Goal: Task Accomplishment & Management: Use online tool/utility

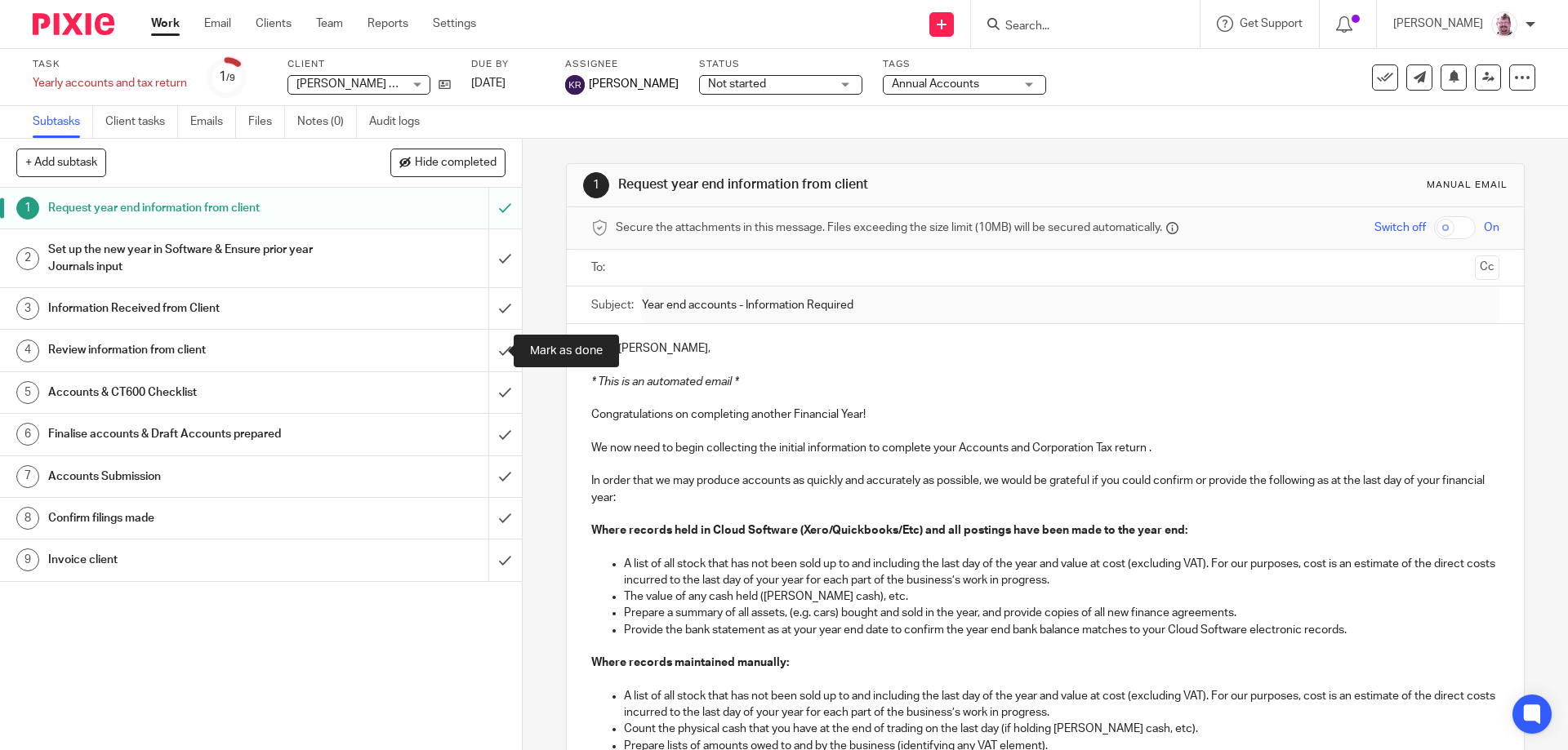
scroll to position [395, 0]
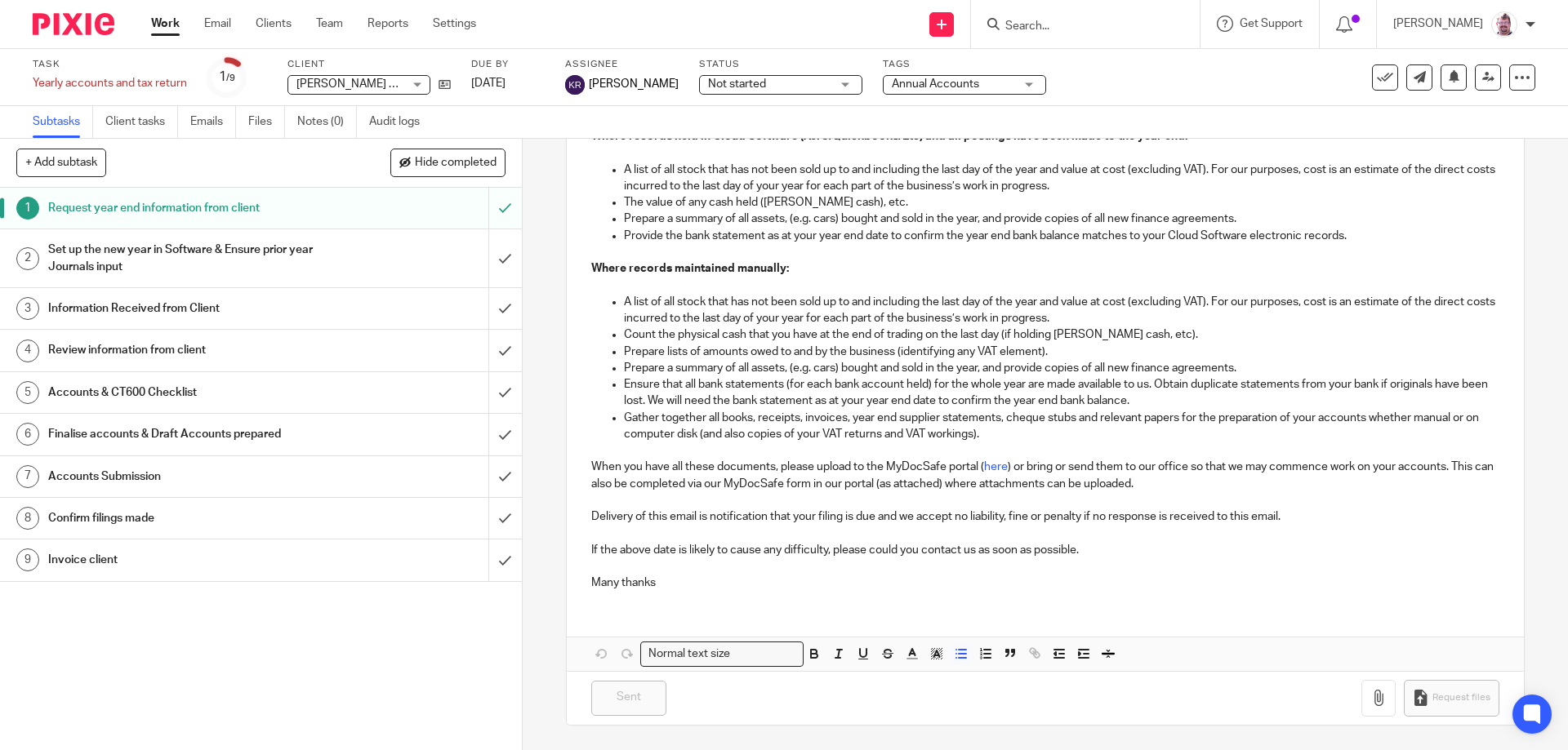
click at [1066, 32] on input "Search" at bounding box center [1077, 27] width 147 height 14
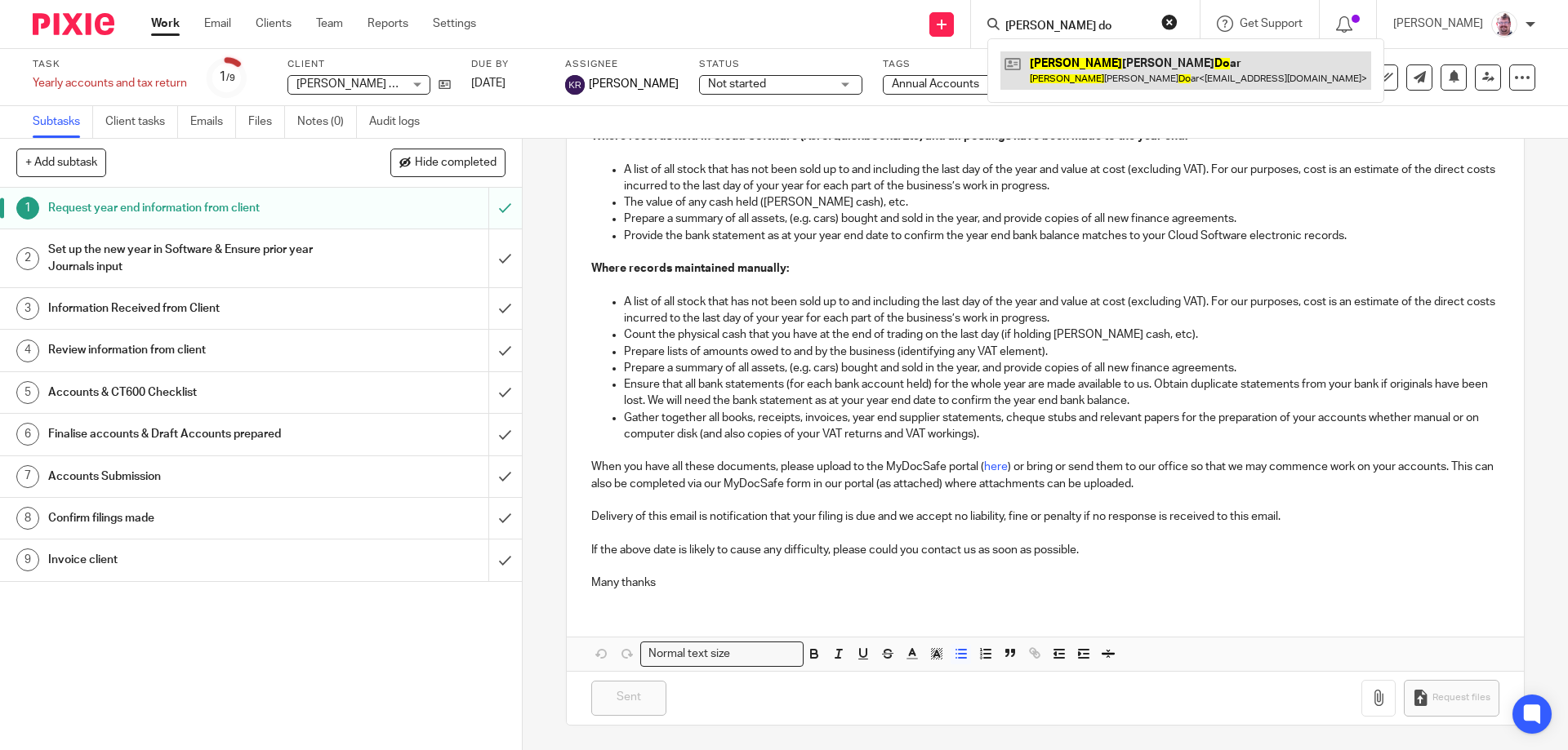
type input "julie do"
click at [1143, 71] on link at bounding box center [1186, 70] width 371 height 37
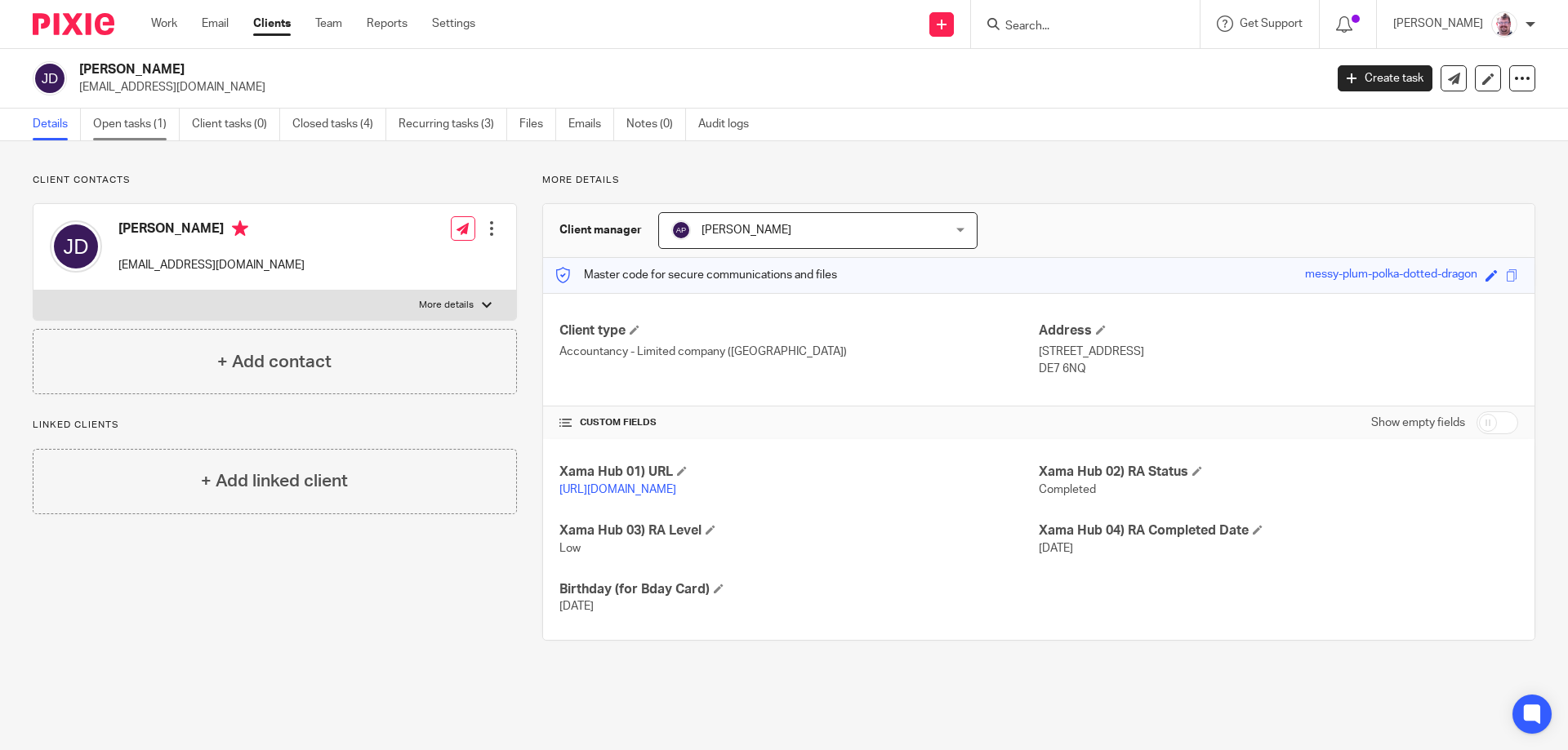
click at [140, 129] on link "Open tasks (1)" at bounding box center [136, 124] width 87 height 31
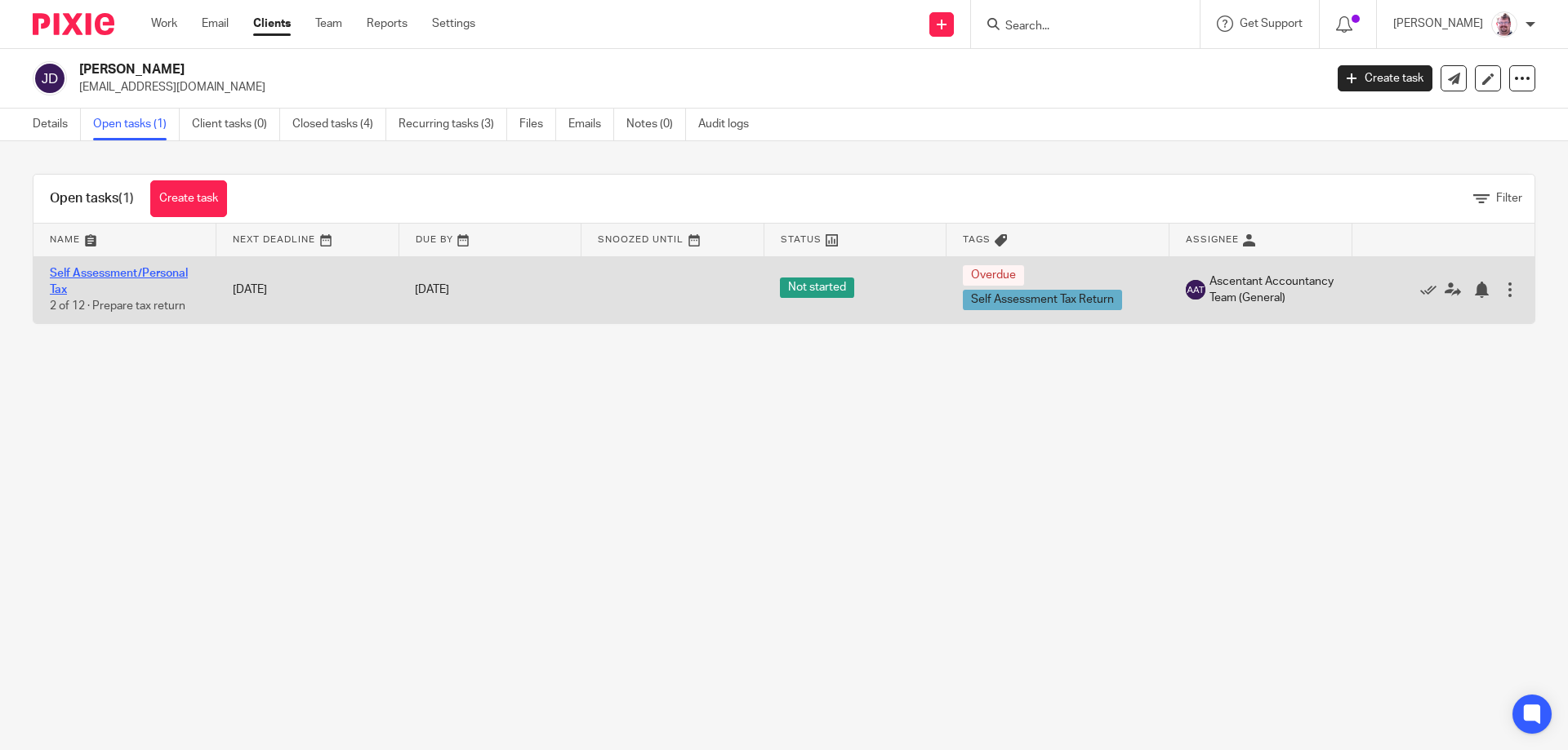
click at [153, 275] on link "Self Assessment/Personal Tax" at bounding box center [118, 281] width 138 height 28
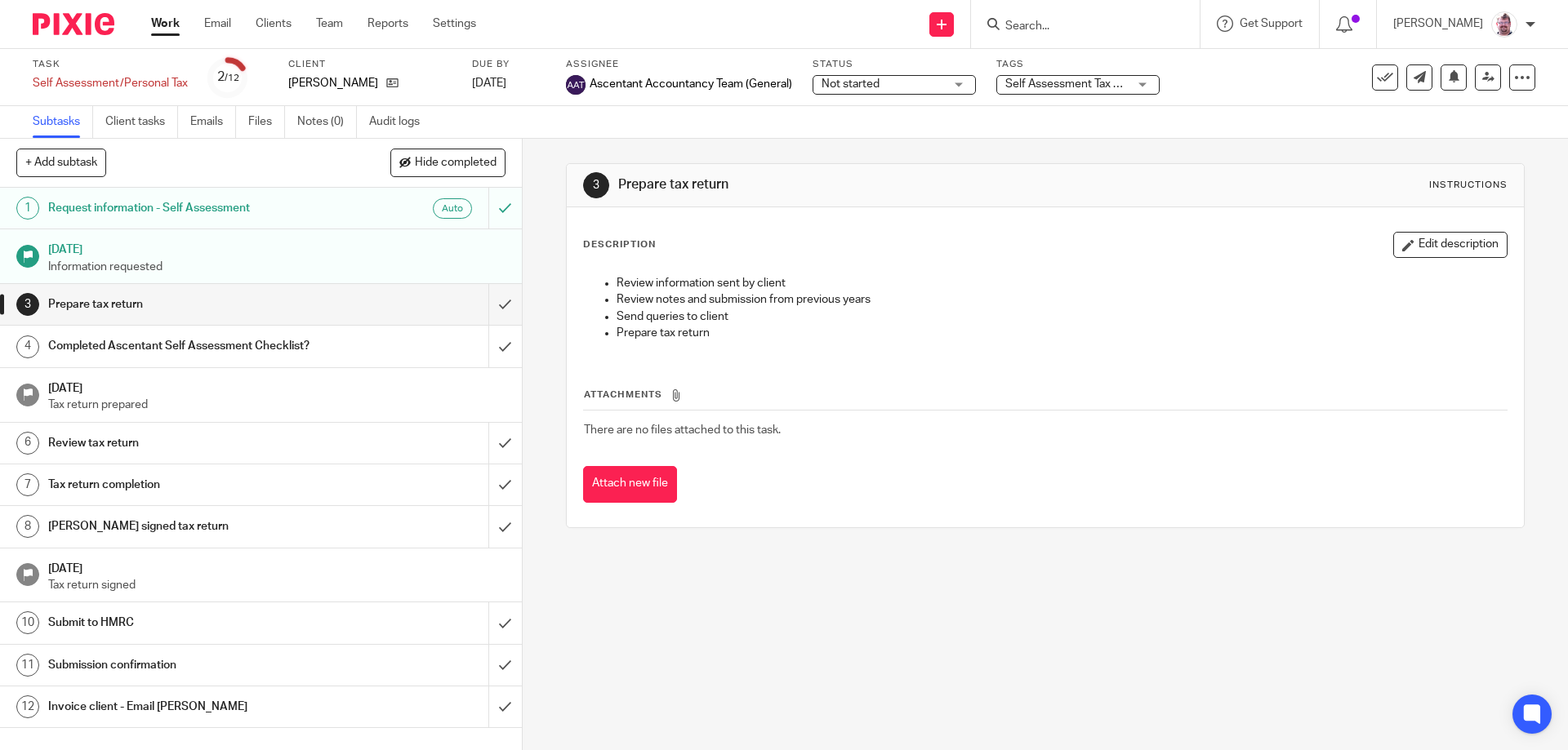
click at [311, 207] on h1 "Request information - Self Assessment" at bounding box center [190, 209] width 282 height 25
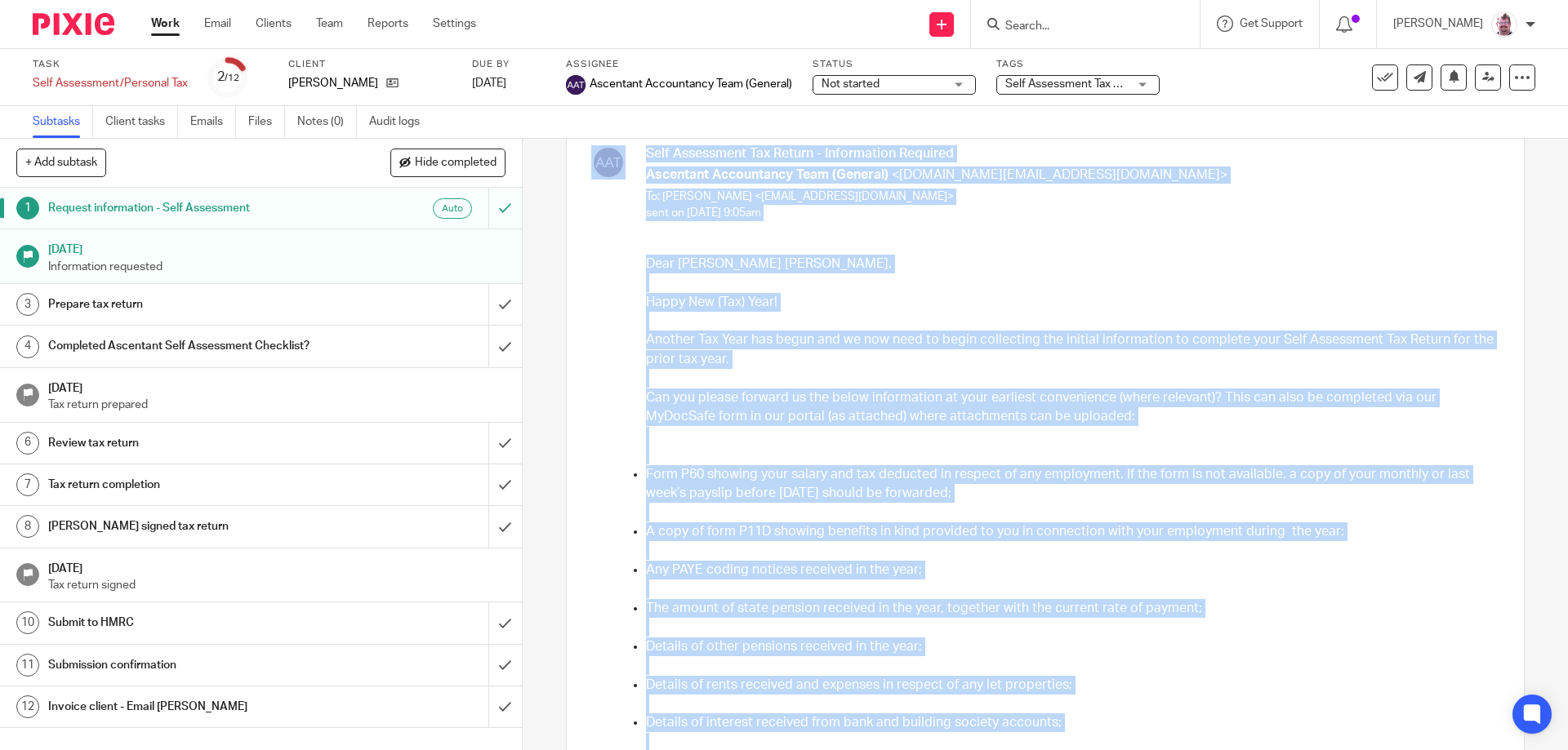
scroll to position [213, 0]
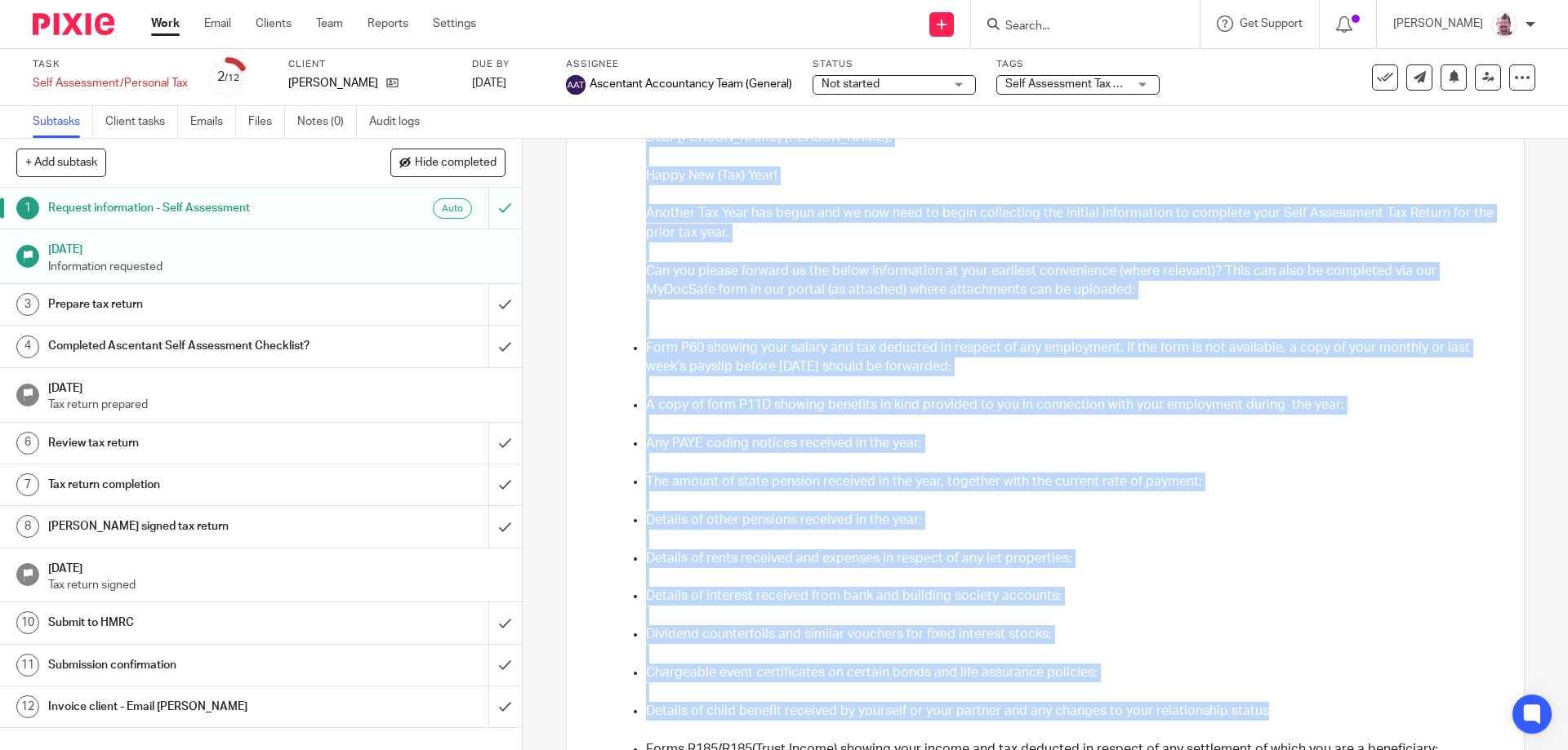
drag, startPoint x: 635, startPoint y: 424, endPoint x: 1017, endPoint y: 670, distance: 454.4
click at [1017, 670] on div "Self Assessment Tax Return - Information Required Ascentant Accountancy Team (G…" at bounding box center [1045, 704] width 924 height 1371
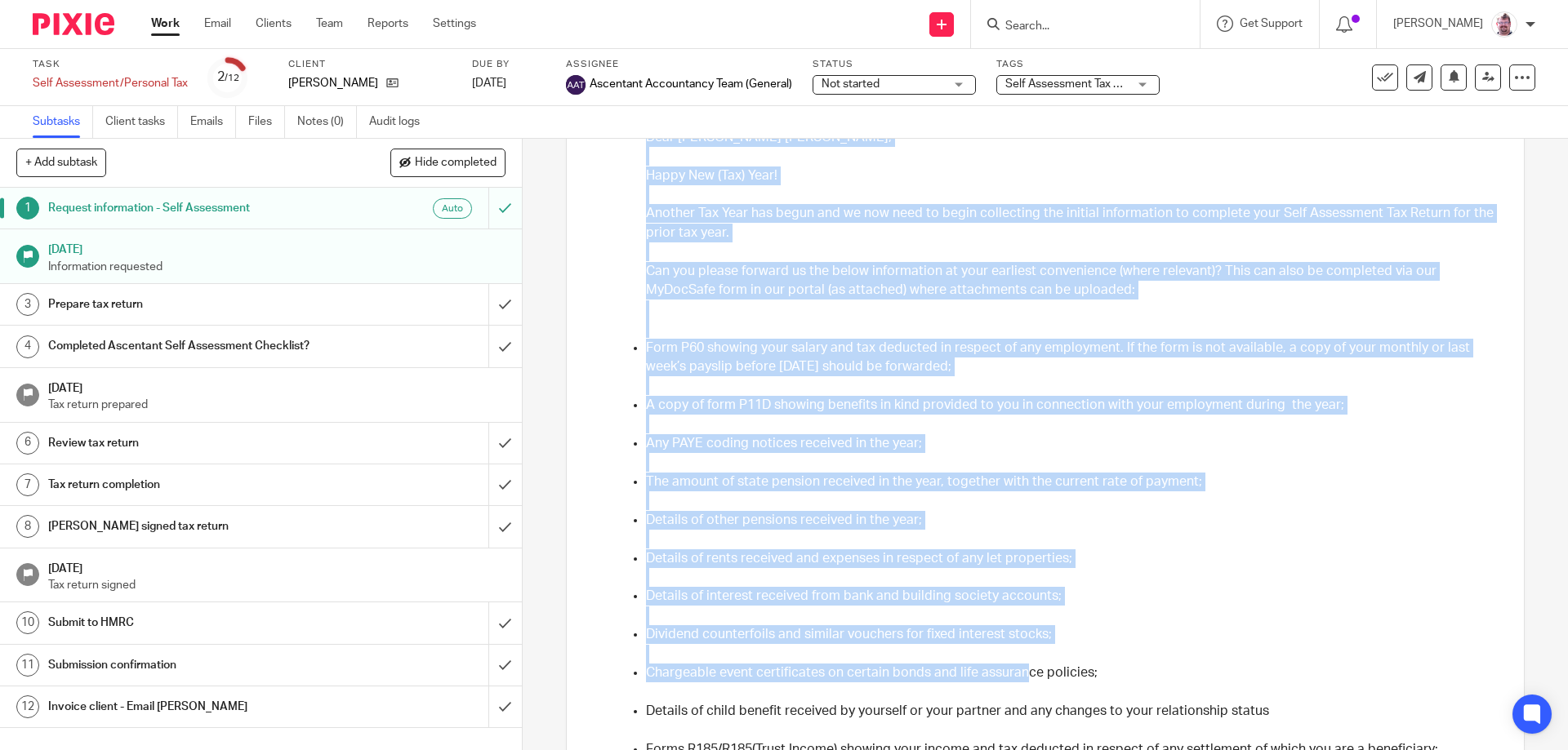
click at [660, 231] on p "Another Tax Year has begun and we now need to begin collecting the initial info…" at bounding box center [1070, 223] width 848 height 38
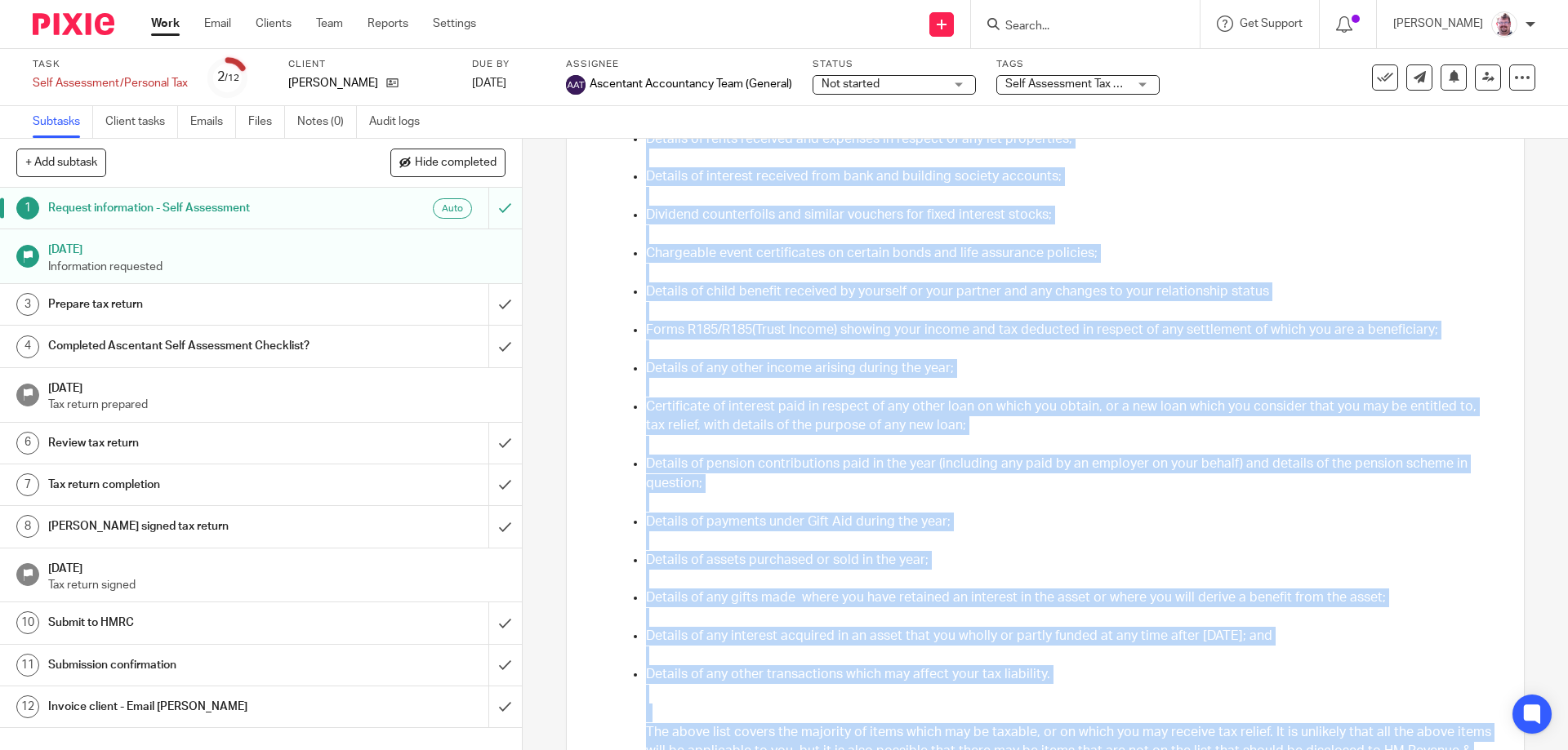
scroll to position [839, 0]
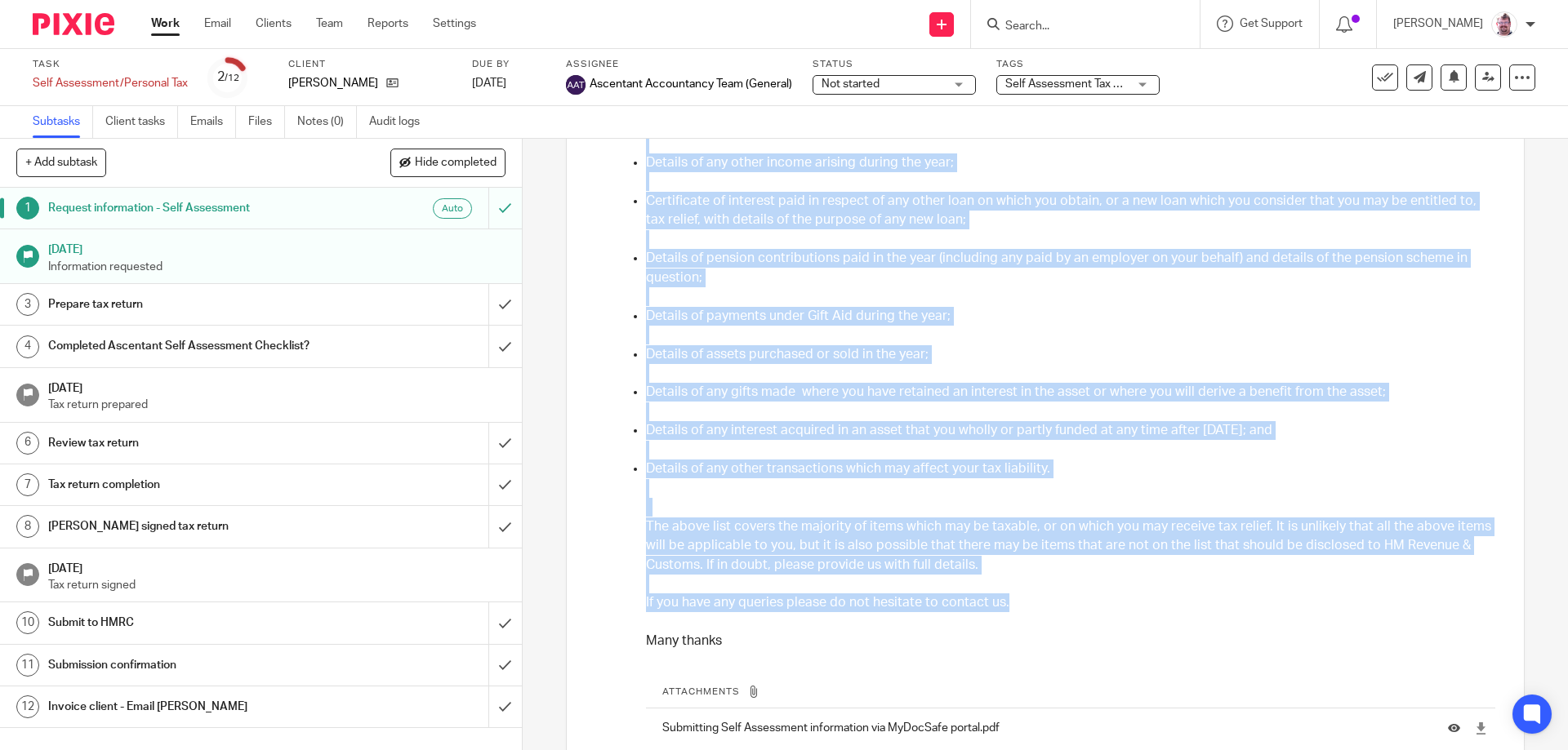
drag, startPoint x: 643, startPoint y: 214, endPoint x: 1027, endPoint y: 604, distance: 547.3
click at [1027, 604] on div "Dear Julie Ann, Happy New (Tax) Year! Another Tax Year has begun and we now nee…" at bounding box center [1070, 77] width 848 height 1149
copy div "Another Tax Year has begun and we now need to begin collecting the initial info…"
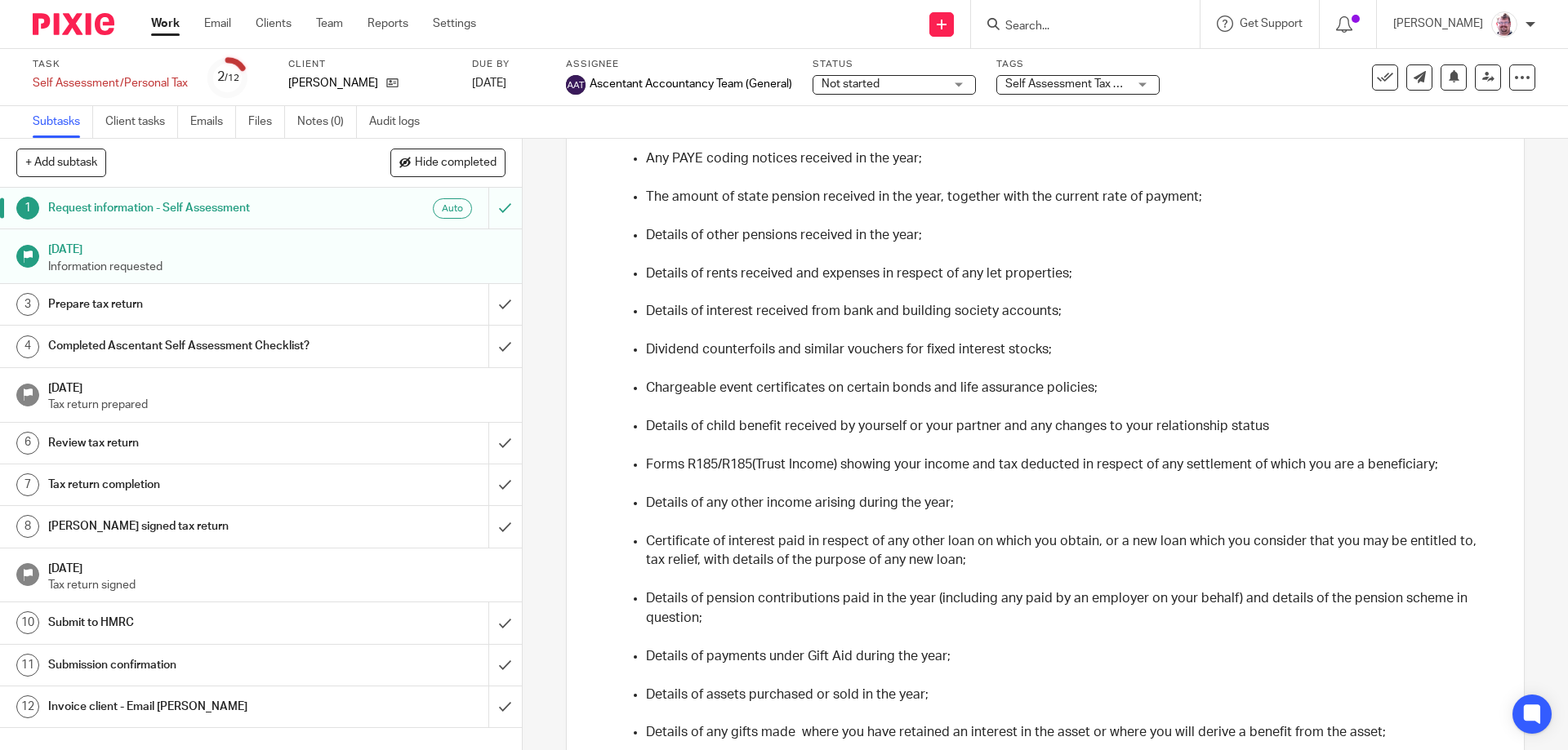
click at [940, 114] on div "Subtasks Client tasks Emails Files Notes (0) Audit logs" at bounding box center [784, 122] width 1568 height 32
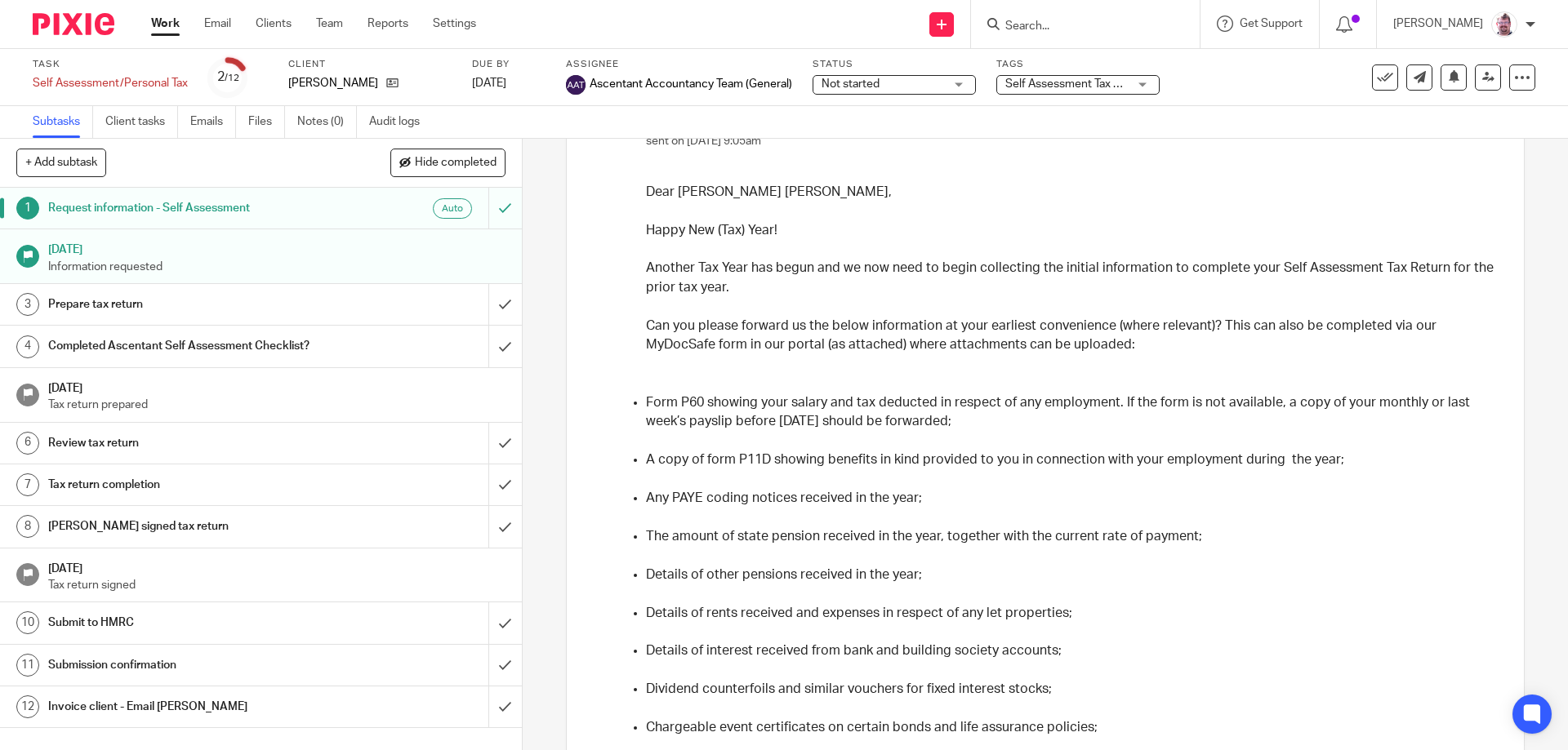
scroll to position [0, 0]
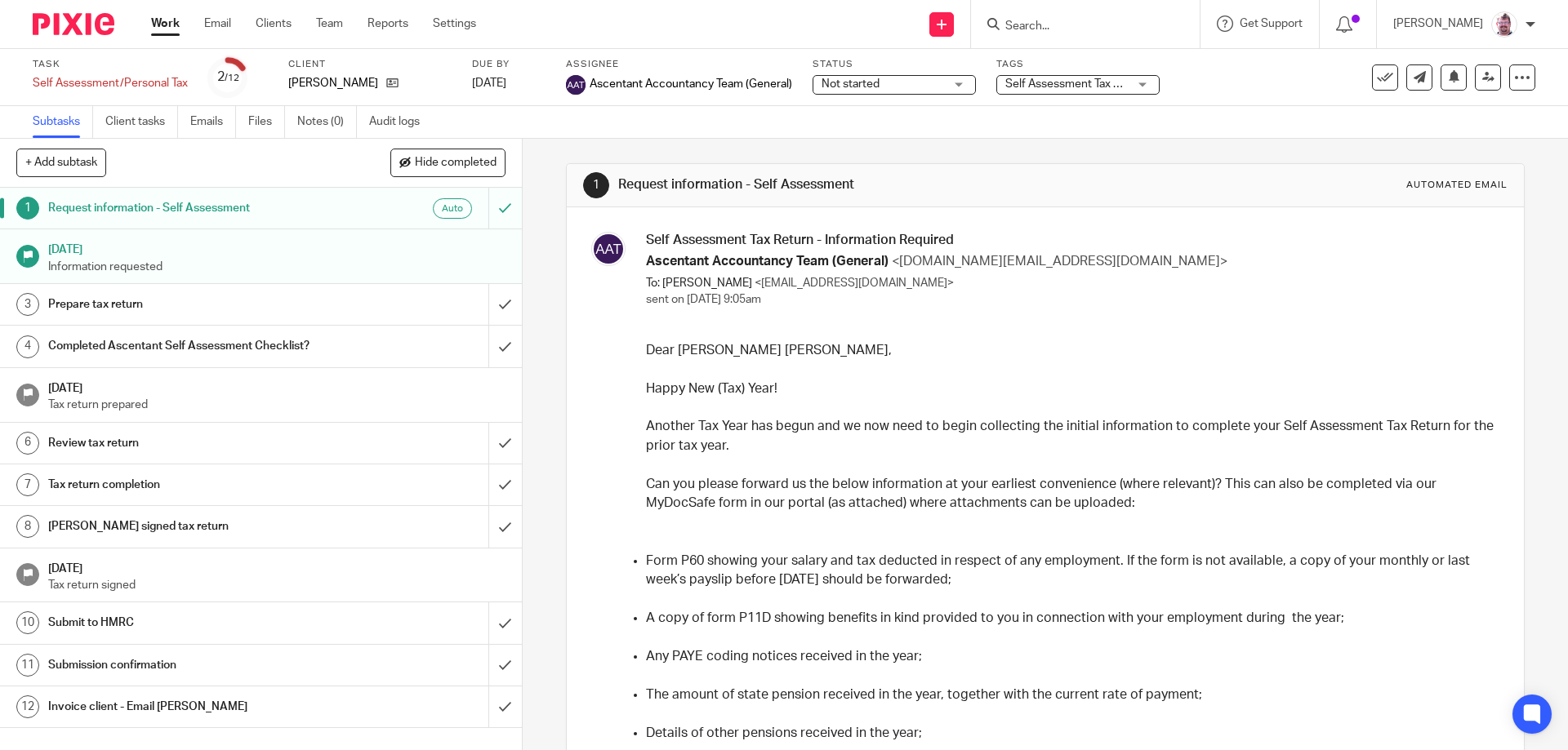
click at [954, 92] on div "Not started Not started" at bounding box center [894, 85] width 163 height 20
click at [970, 86] on div "Not started Not started" at bounding box center [894, 85] width 163 height 20
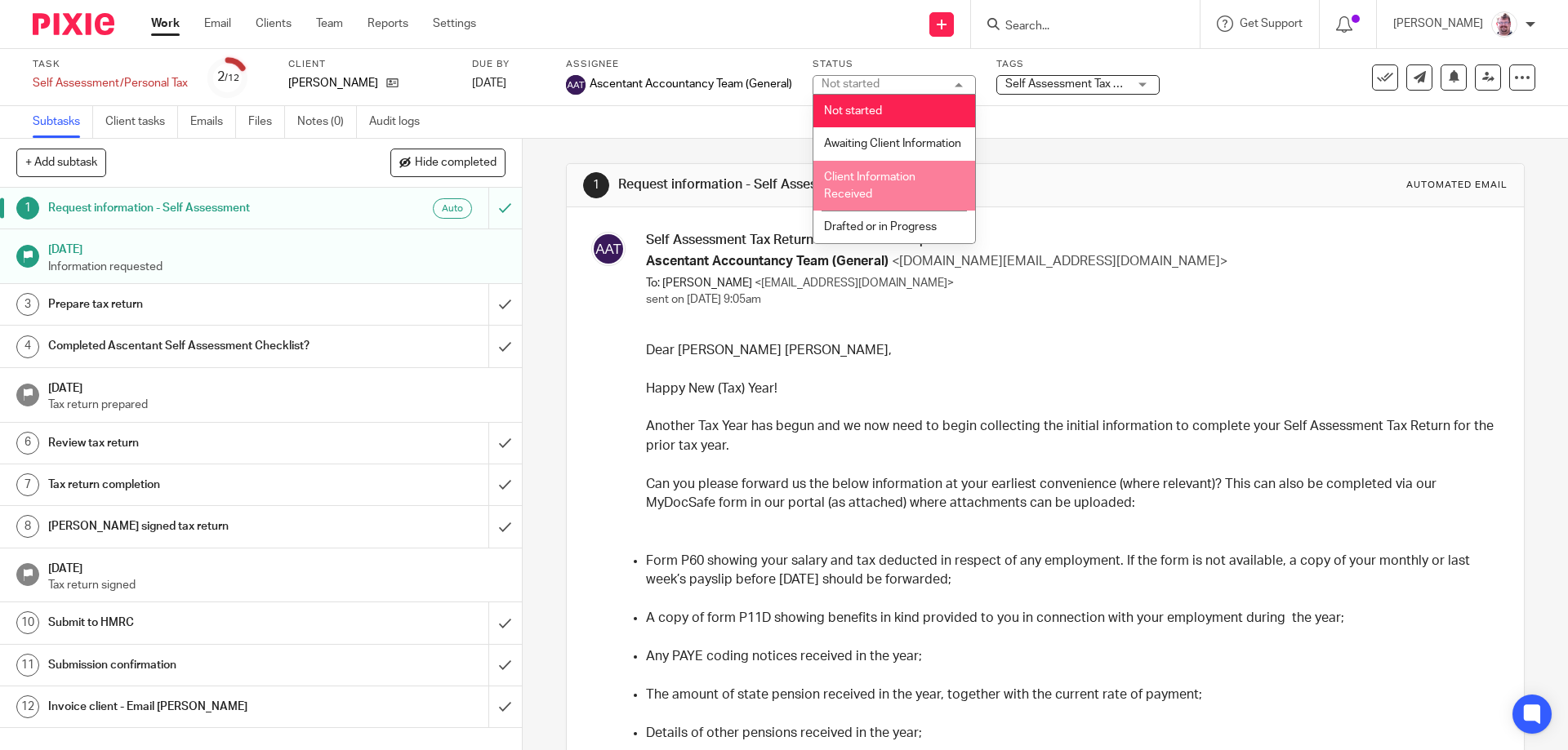
click at [844, 25] on div "Send new email Create task Add client Get Support Contact via email Check our d…" at bounding box center [1034, 24] width 1068 height 49
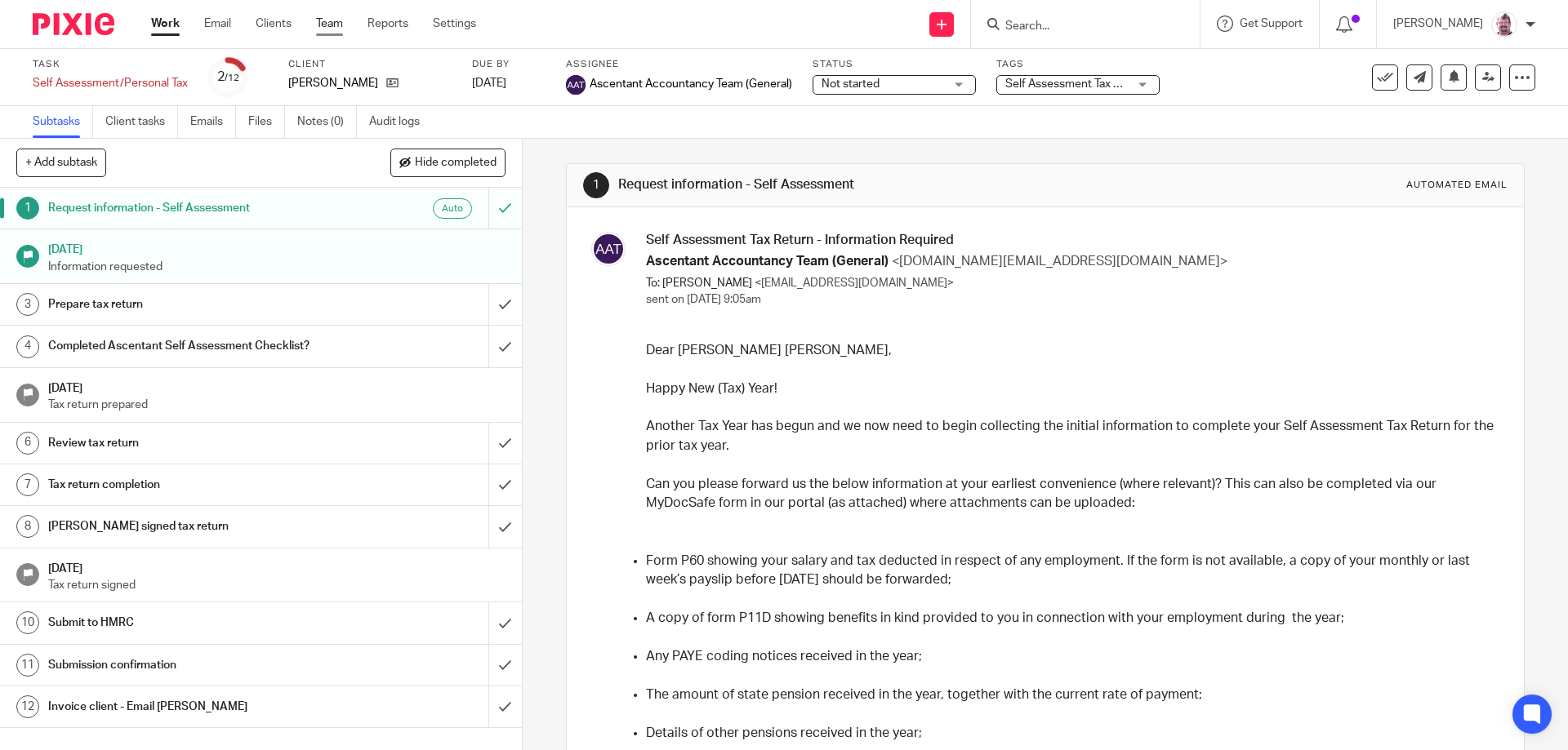
click at [331, 24] on link "Team" at bounding box center [330, 23] width 27 height 16
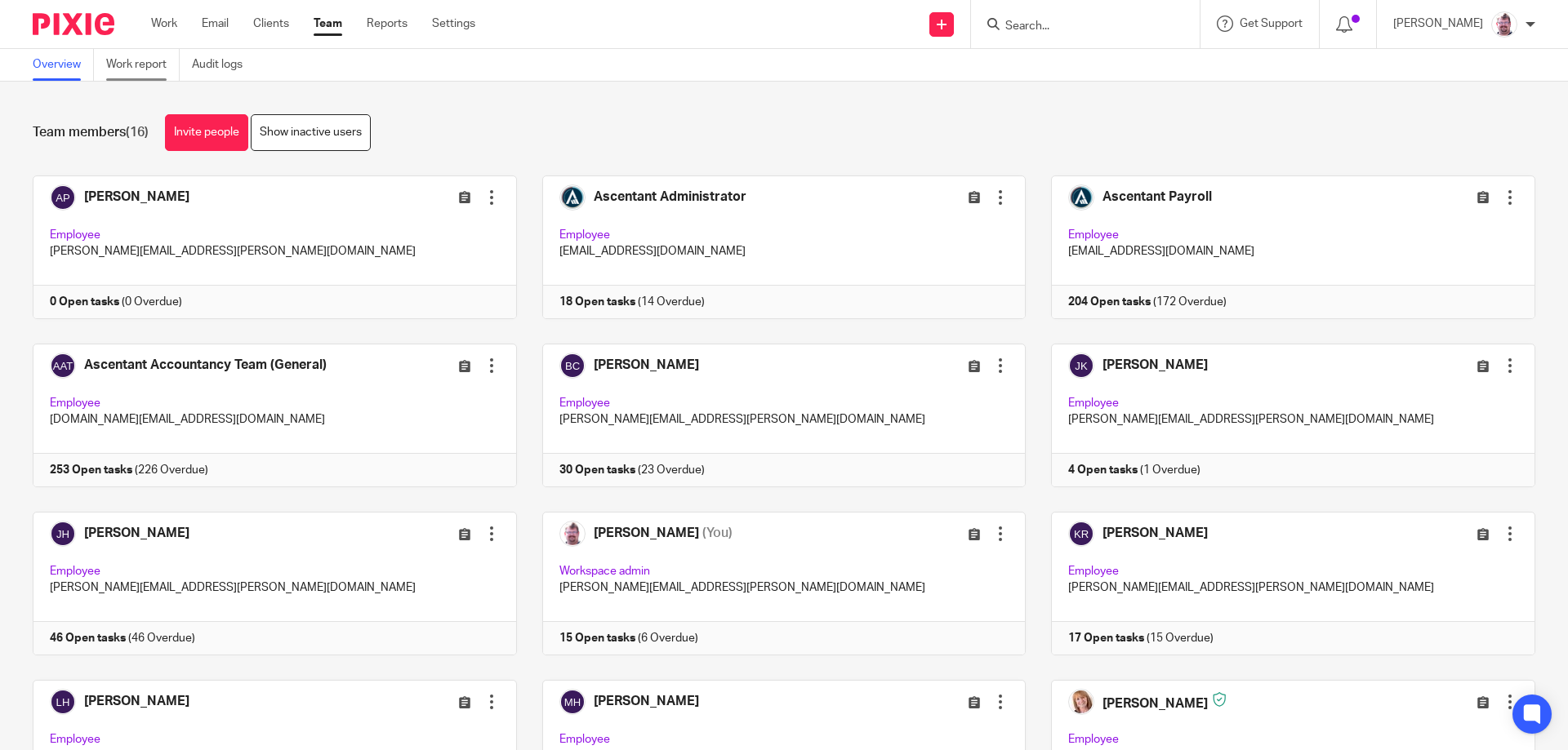
click at [155, 66] on link "Work report" at bounding box center [142, 64] width 73 height 31
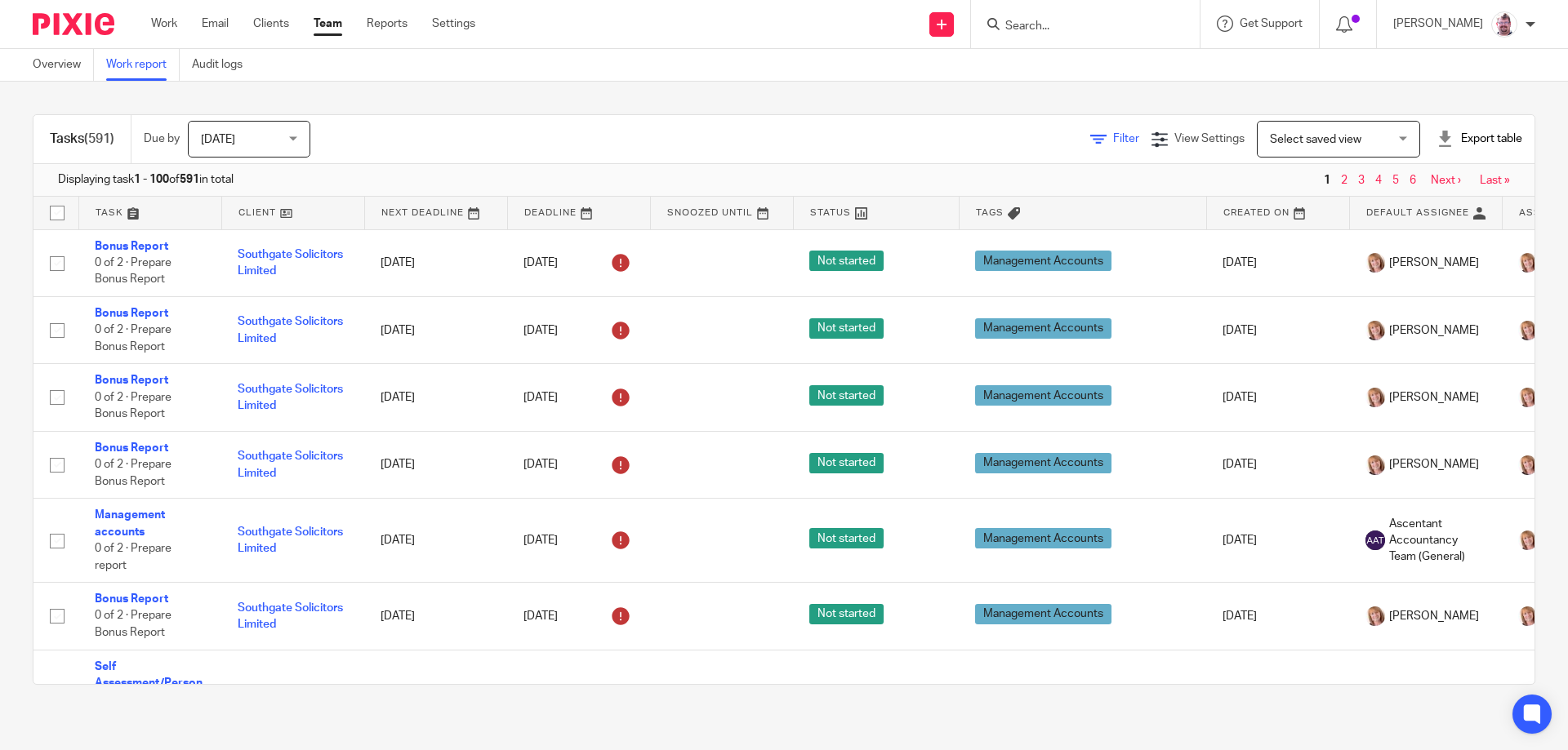
click at [1113, 139] on span "Filter" at bounding box center [1126, 139] width 26 height 11
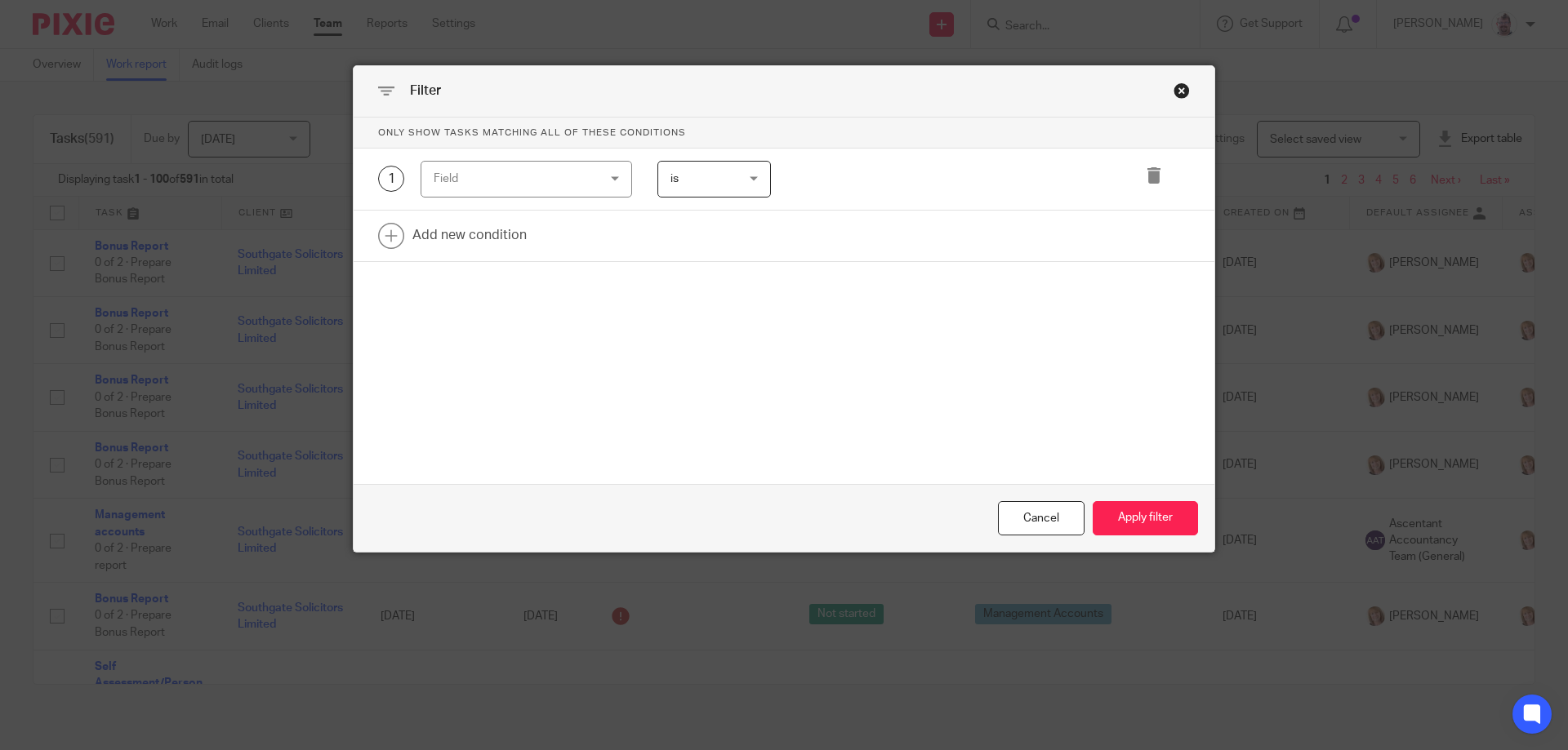
click at [625, 172] on div "Field" at bounding box center [526, 179] width 212 height 37
click at [603, 173] on div "Field" at bounding box center [526, 179] width 212 height 37
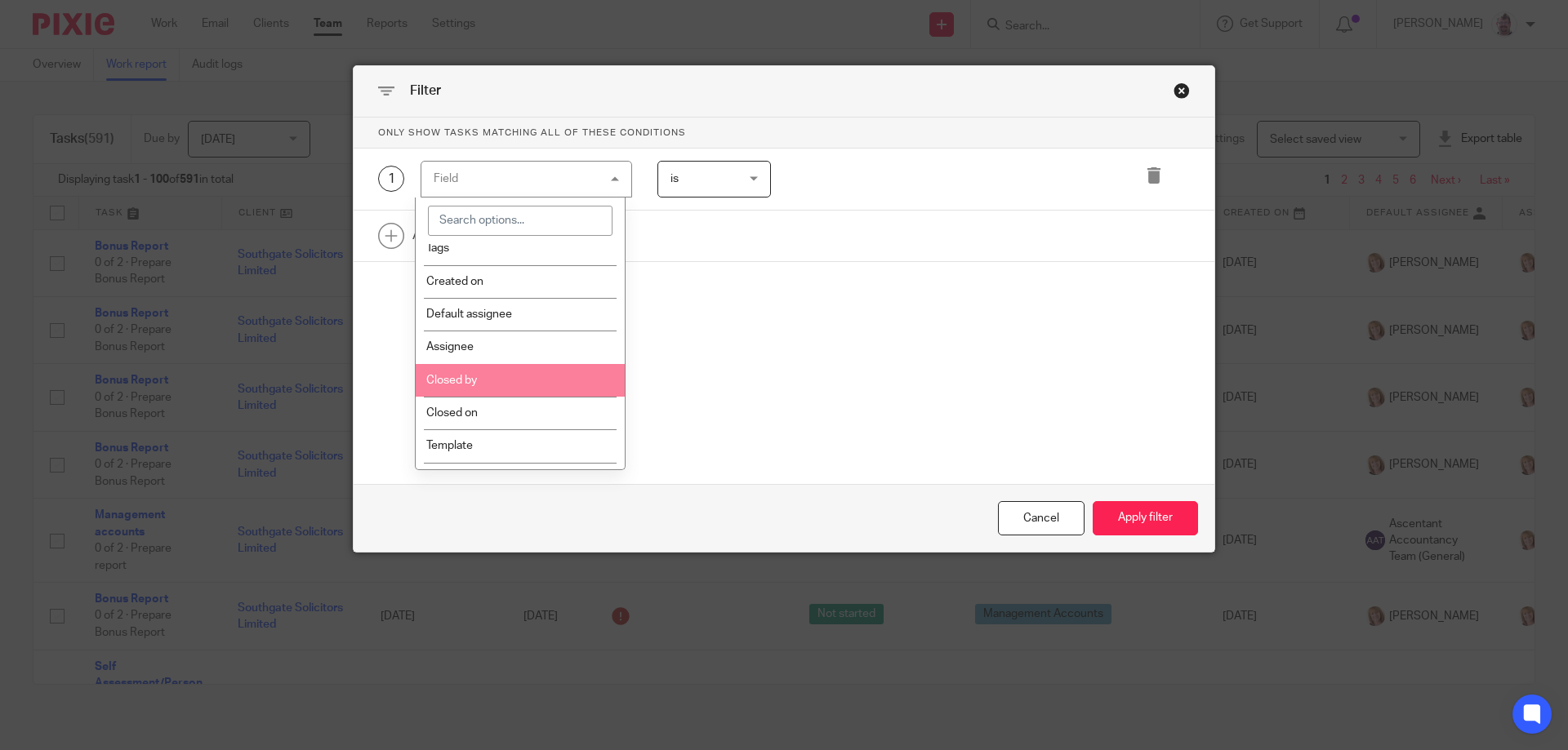
scroll to position [136, 0]
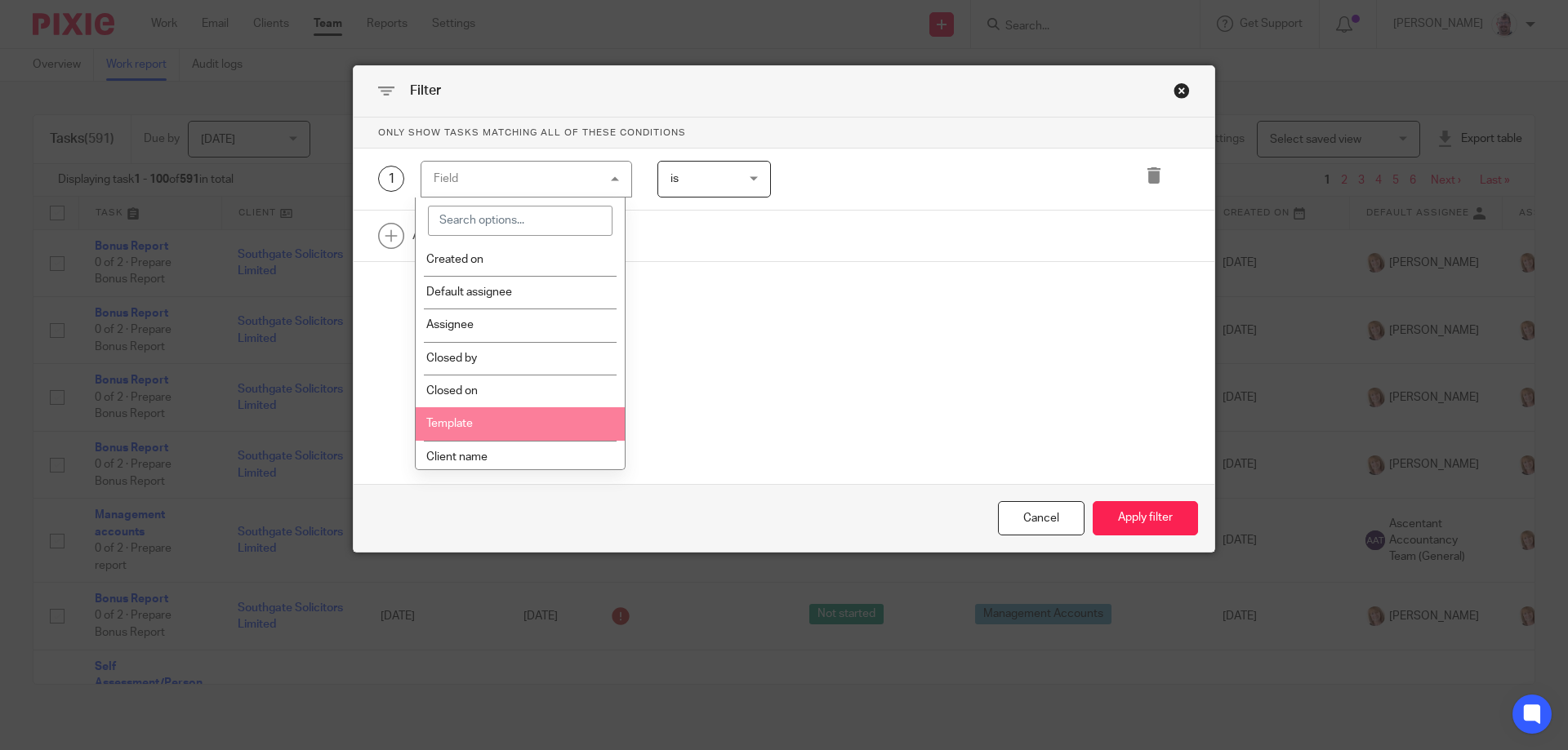
click at [516, 416] on li "Template" at bounding box center [520, 424] width 210 height 32
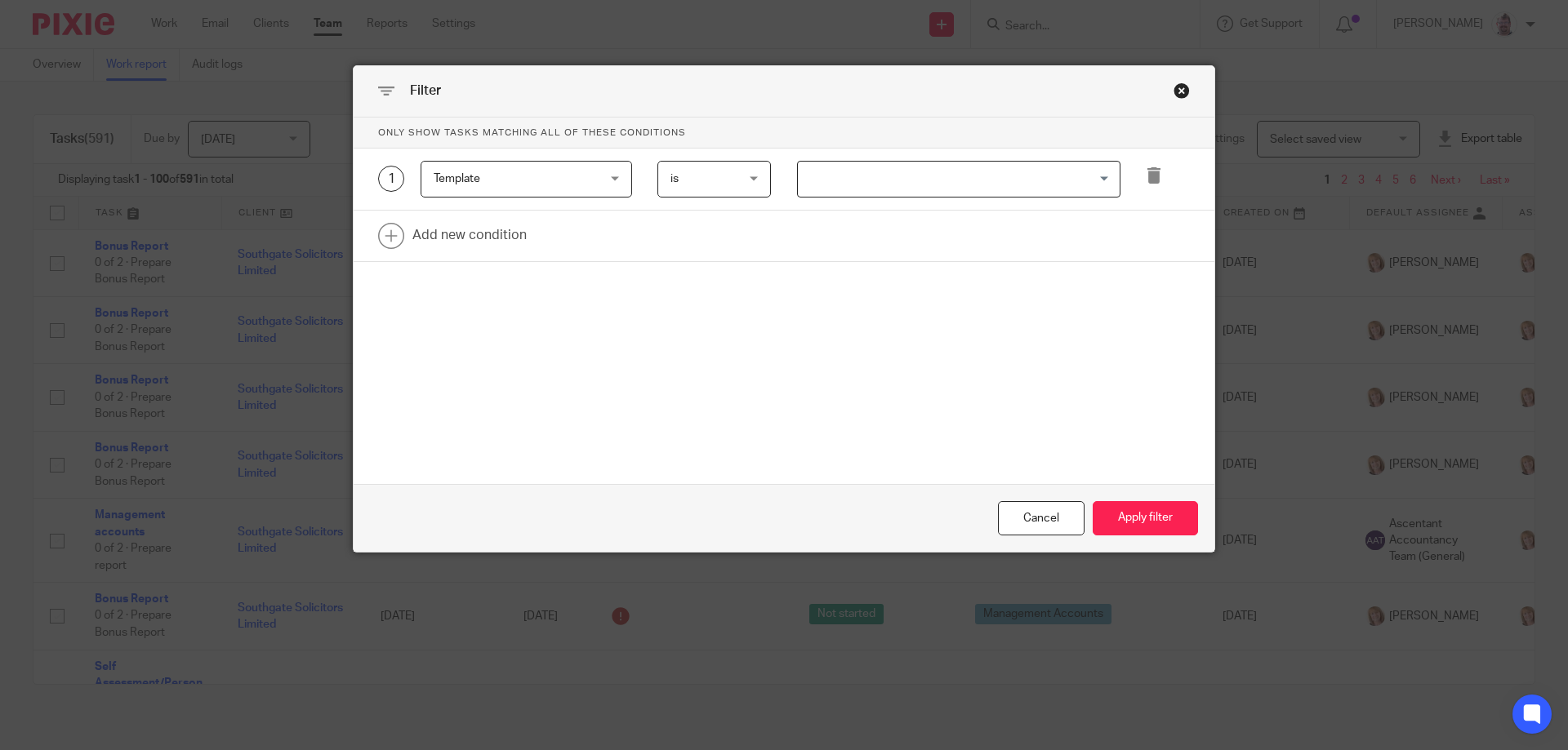
click at [829, 191] on input "Search for option" at bounding box center [955, 179] width 311 height 29
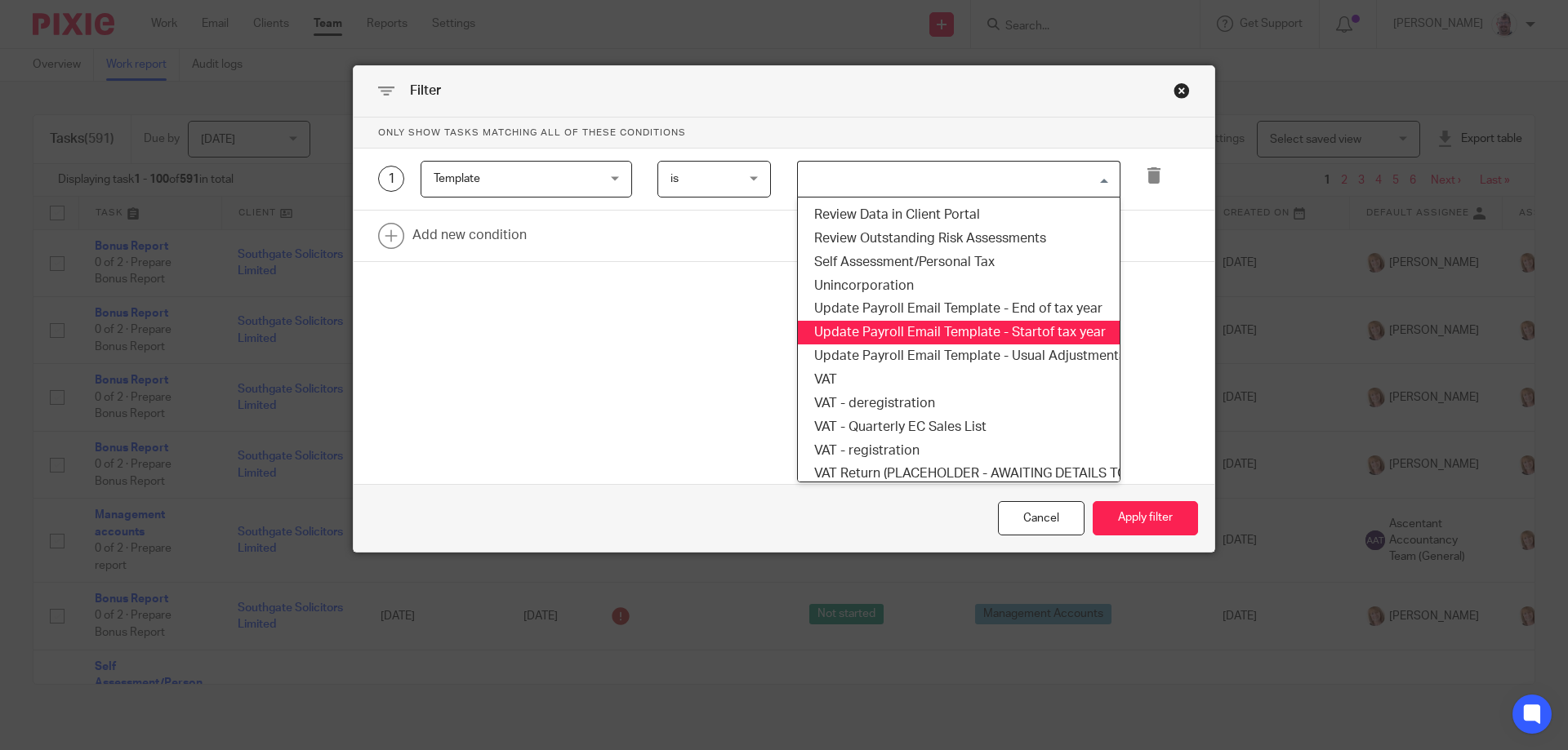
scroll to position [1737, 0]
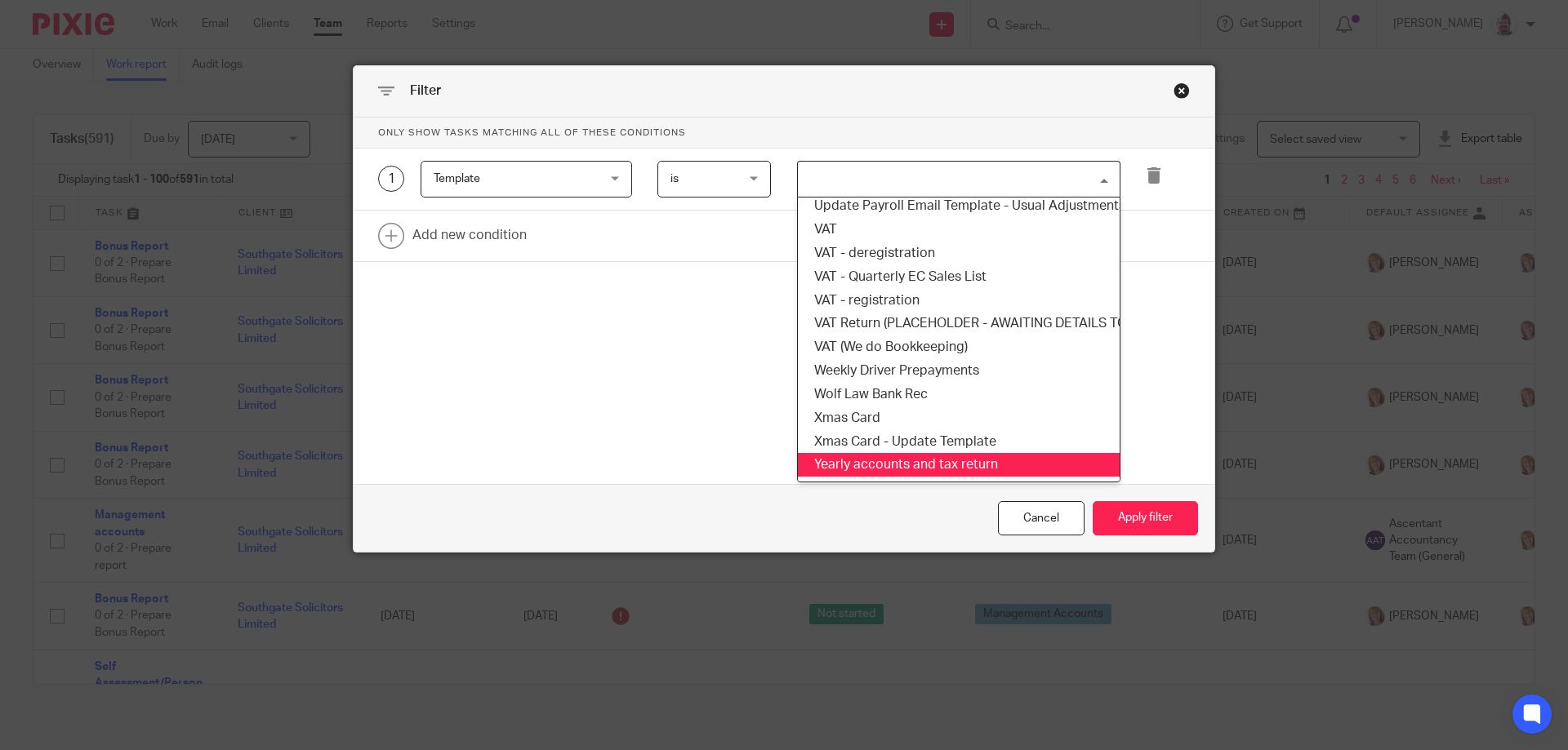
click at [982, 454] on li "Yearly accounts and tax return" at bounding box center [959, 465] width 322 height 24
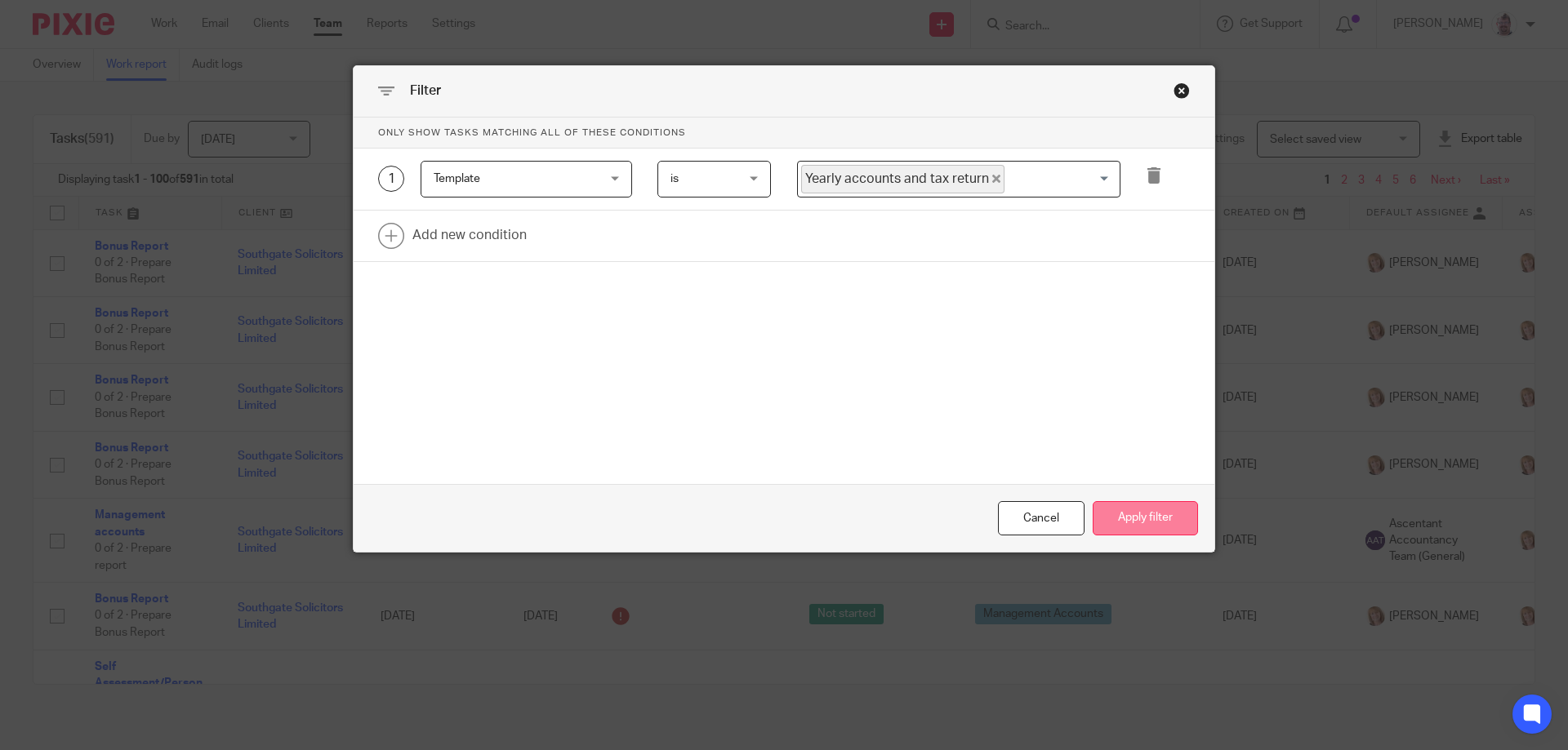
click at [1160, 516] on button "Apply filter" at bounding box center [1145, 518] width 106 height 35
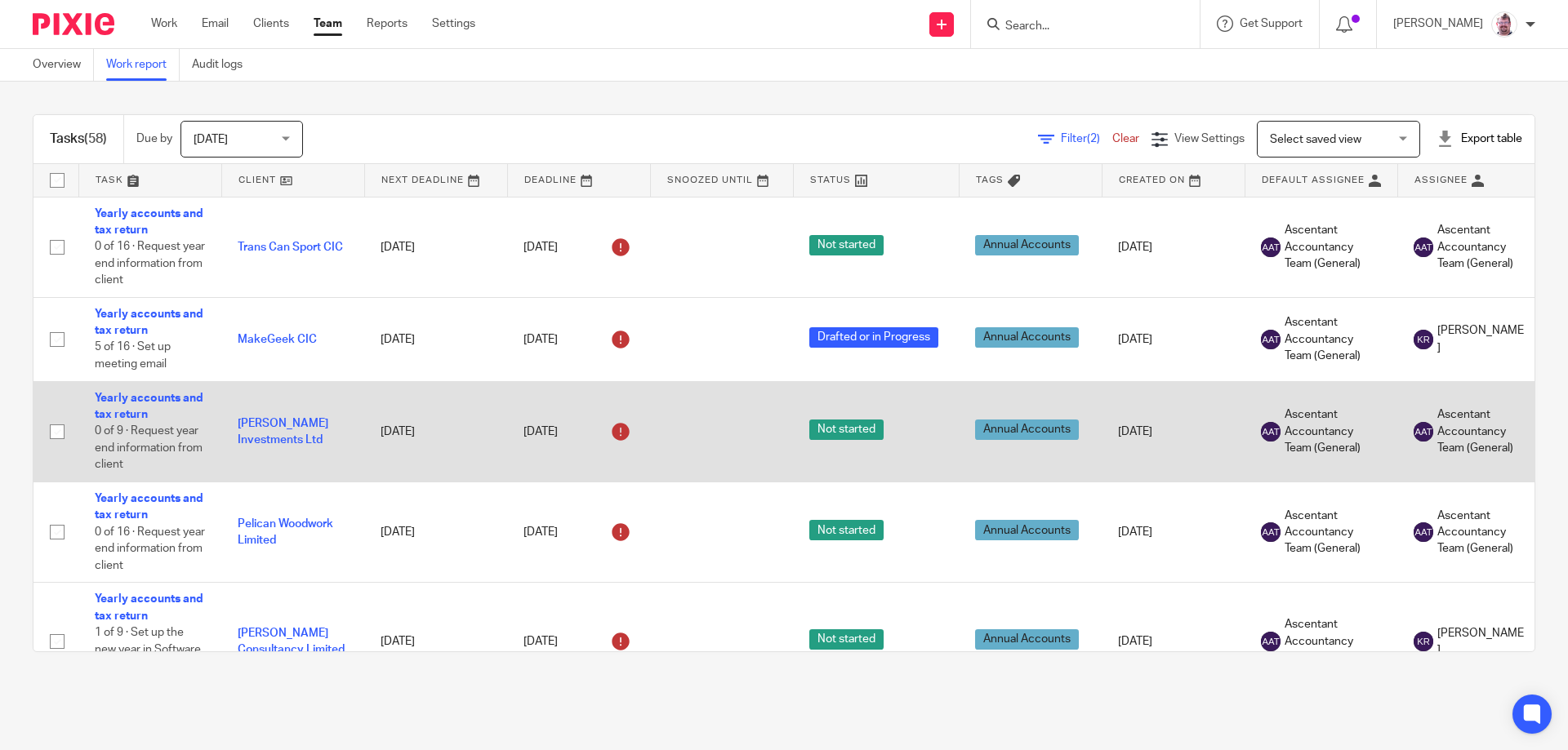
click at [614, 414] on td "[DATE]" at bounding box center [579, 431] width 143 height 100
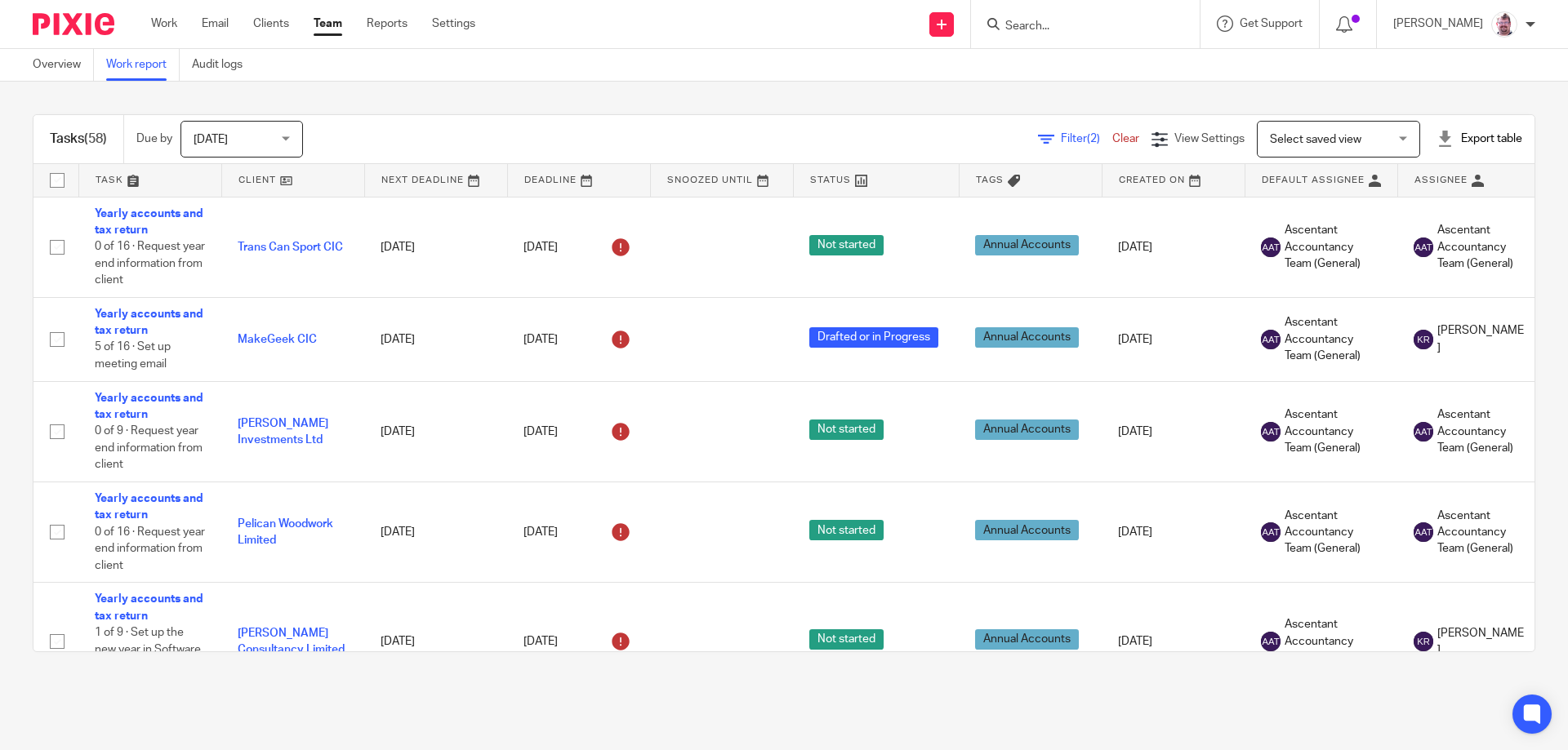
click at [1061, 138] on span "Filter (2)" at bounding box center [1087, 139] width 51 height 11
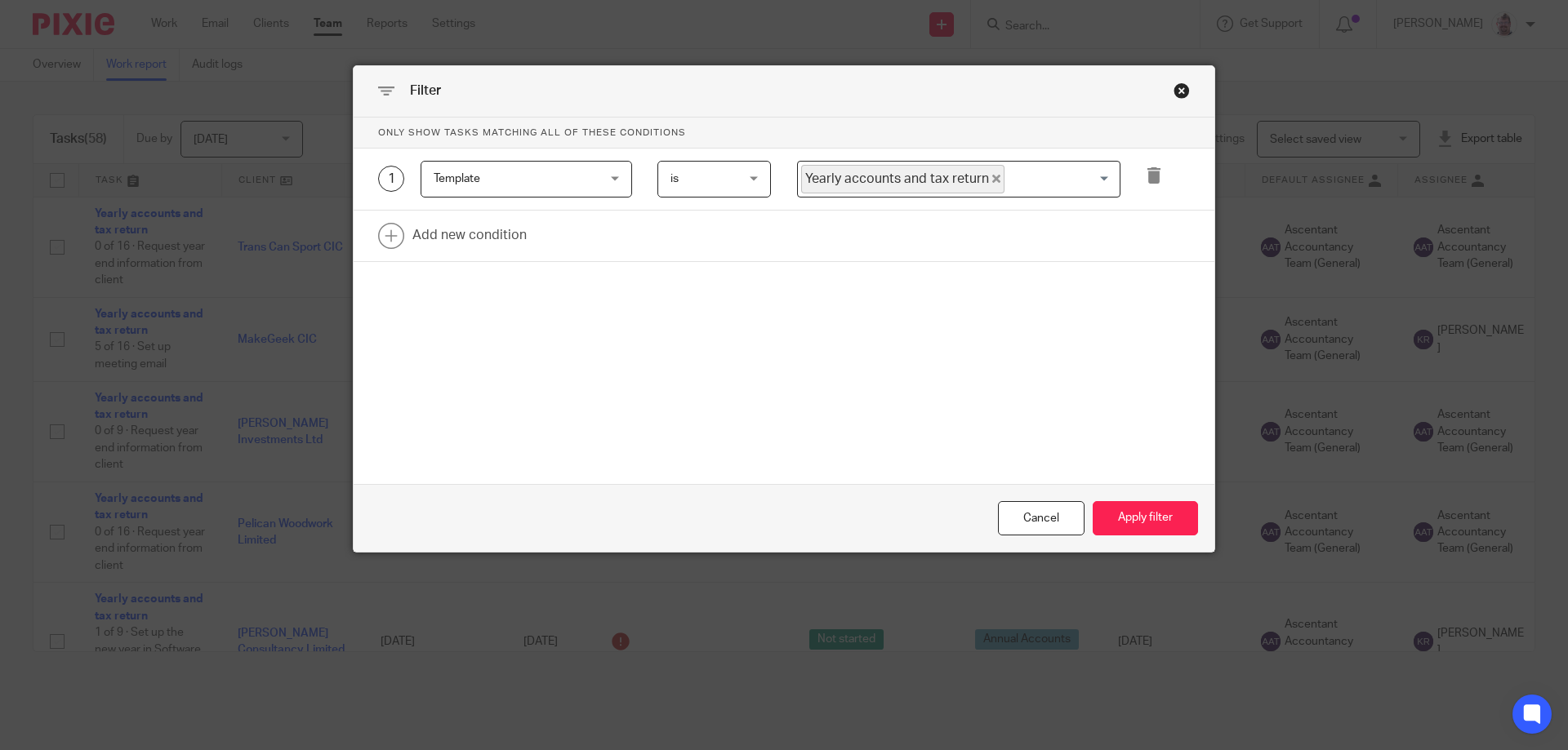
click at [617, 467] on form "Only show tasks matching all of these conditions 1 Template Template Task field…" at bounding box center [784, 334] width 861 height 436
click at [624, 121] on p "Only show tasks matching all of these conditions" at bounding box center [784, 132] width 861 height 31
click at [1131, 521] on button "Apply filter" at bounding box center [1145, 518] width 106 height 35
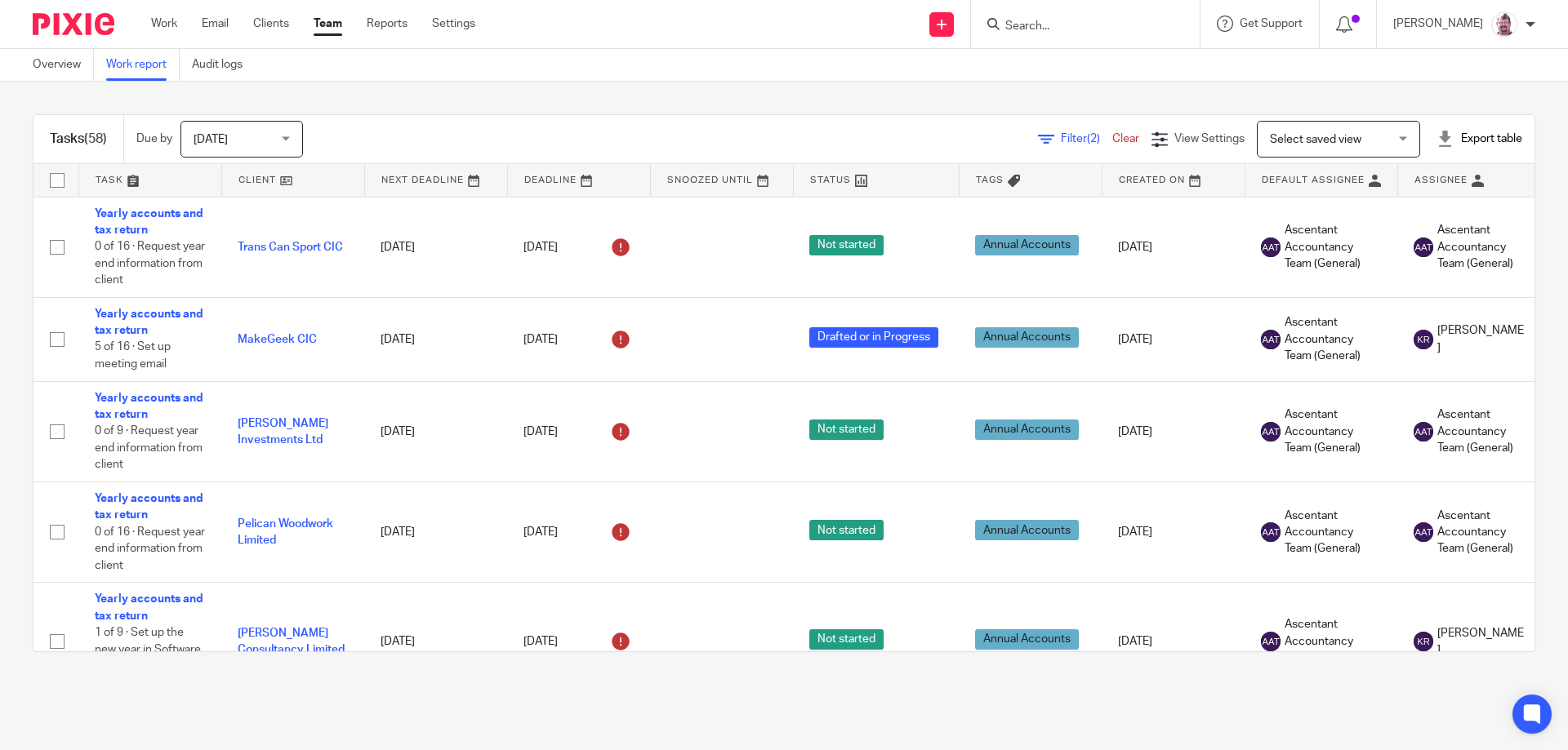
click at [271, 126] on span "[DATE]" at bounding box center [236, 139] width 87 height 34
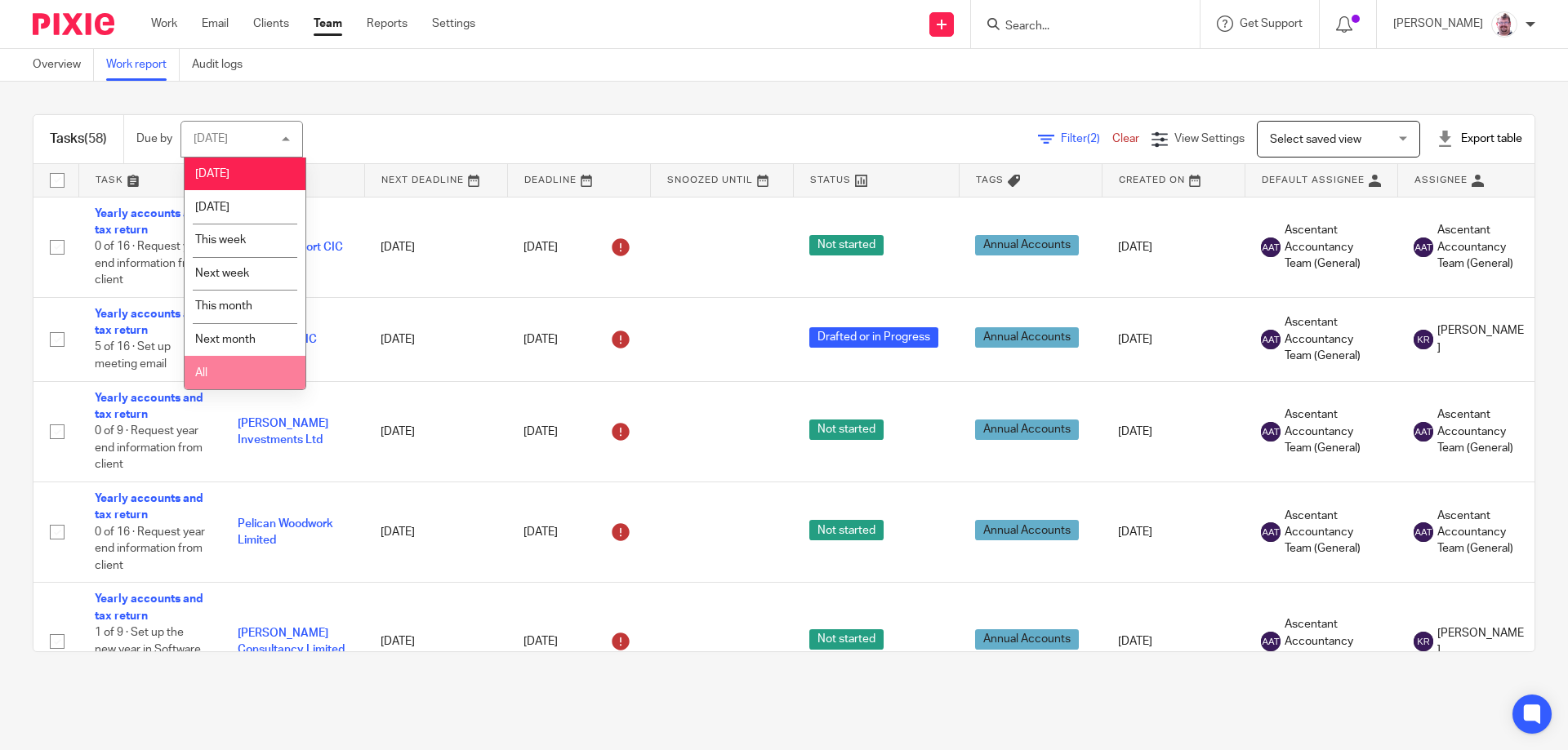
click at [233, 363] on li "All" at bounding box center [245, 373] width 121 height 33
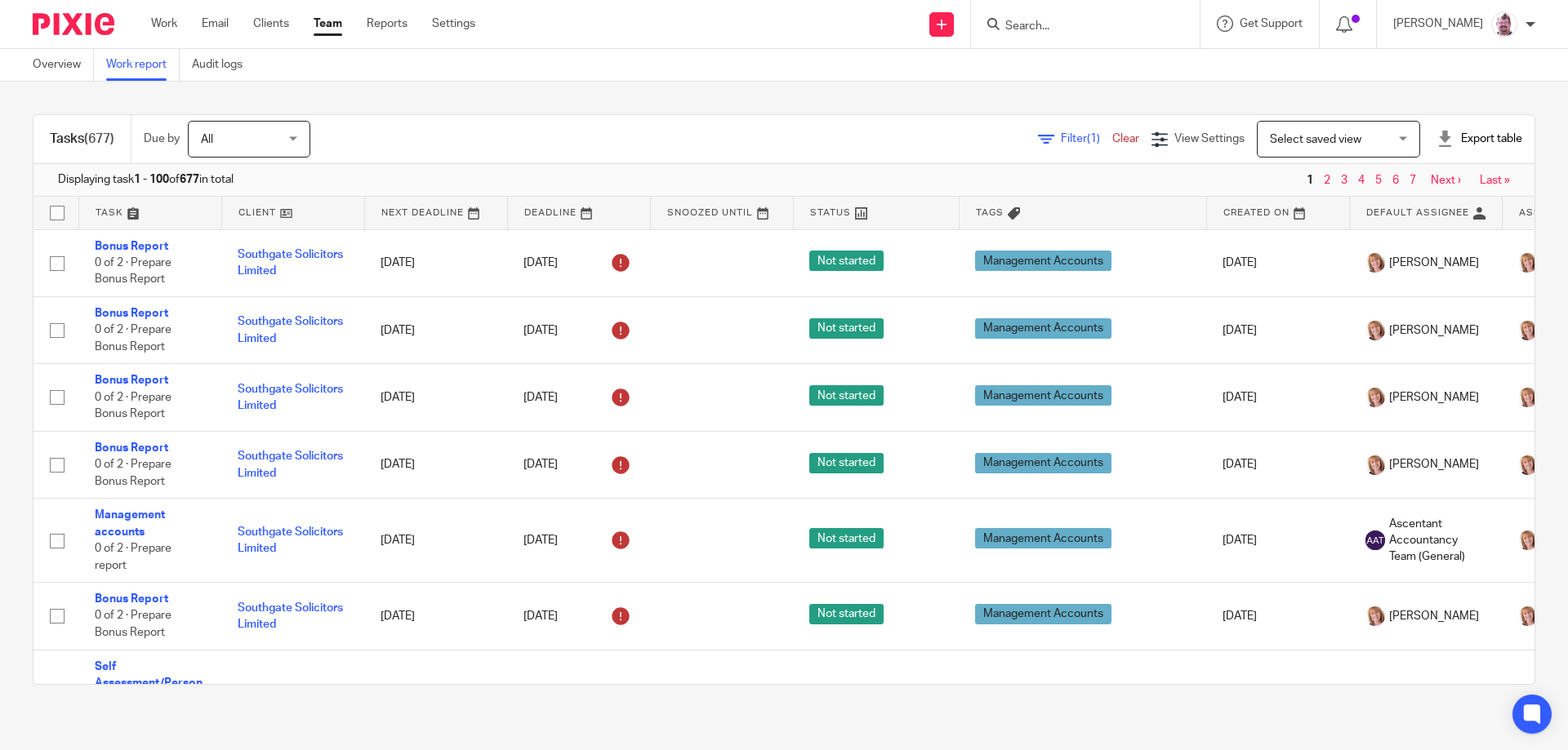
click at [1061, 140] on span "Filter (1)" at bounding box center [1087, 139] width 51 height 11
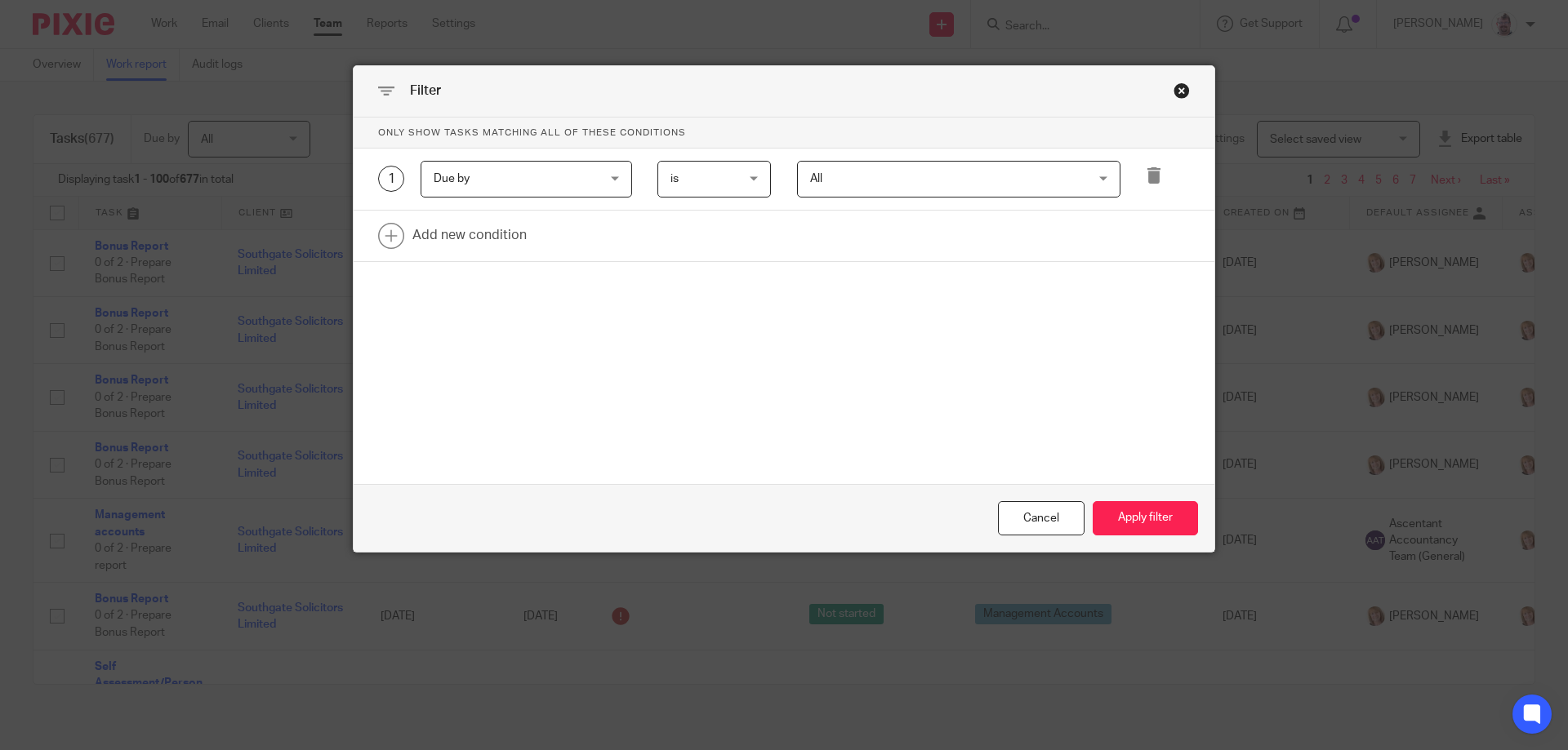
click at [619, 179] on div "Due by Due by" at bounding box center [526, 179] width 212 height 37
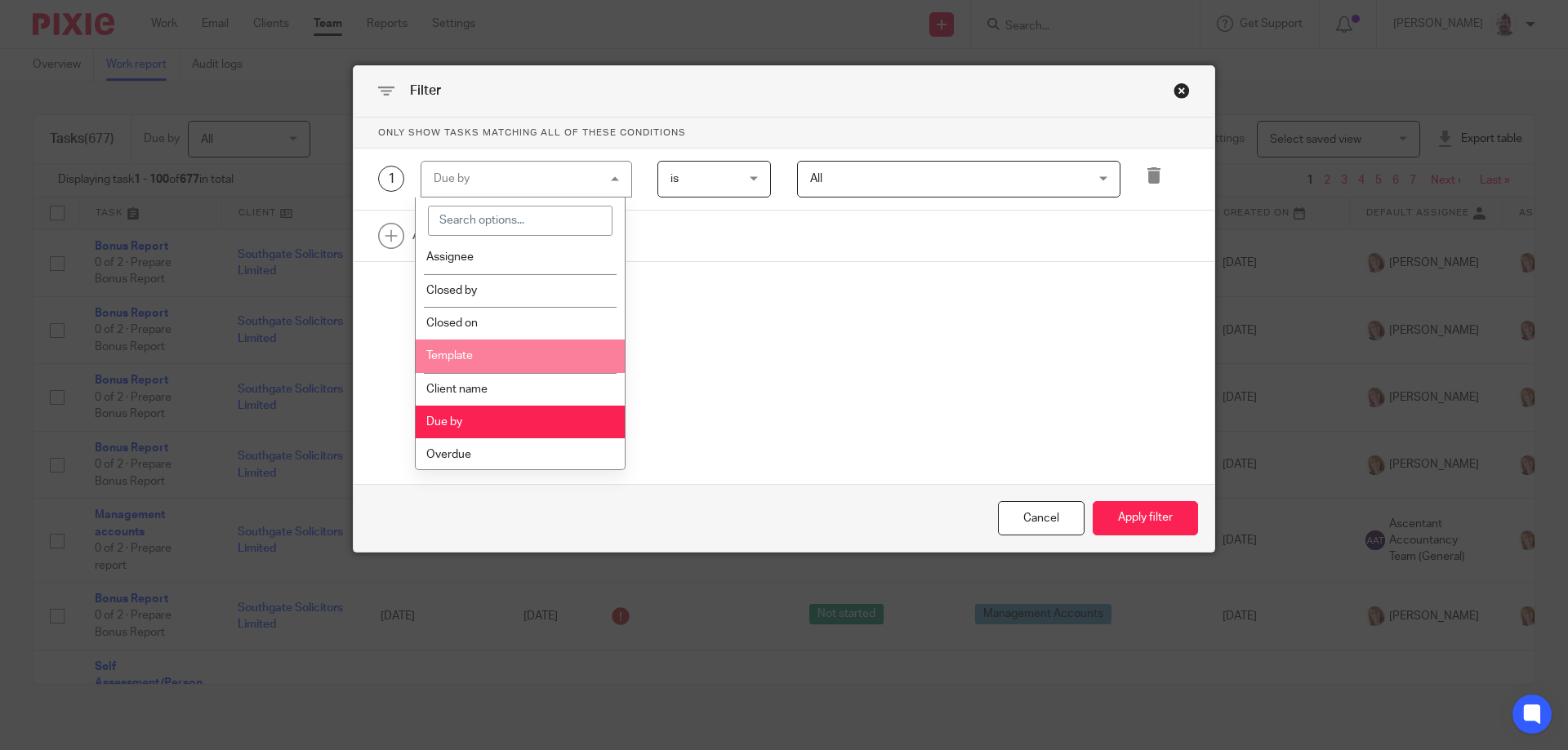
scroll to position [272, 0]
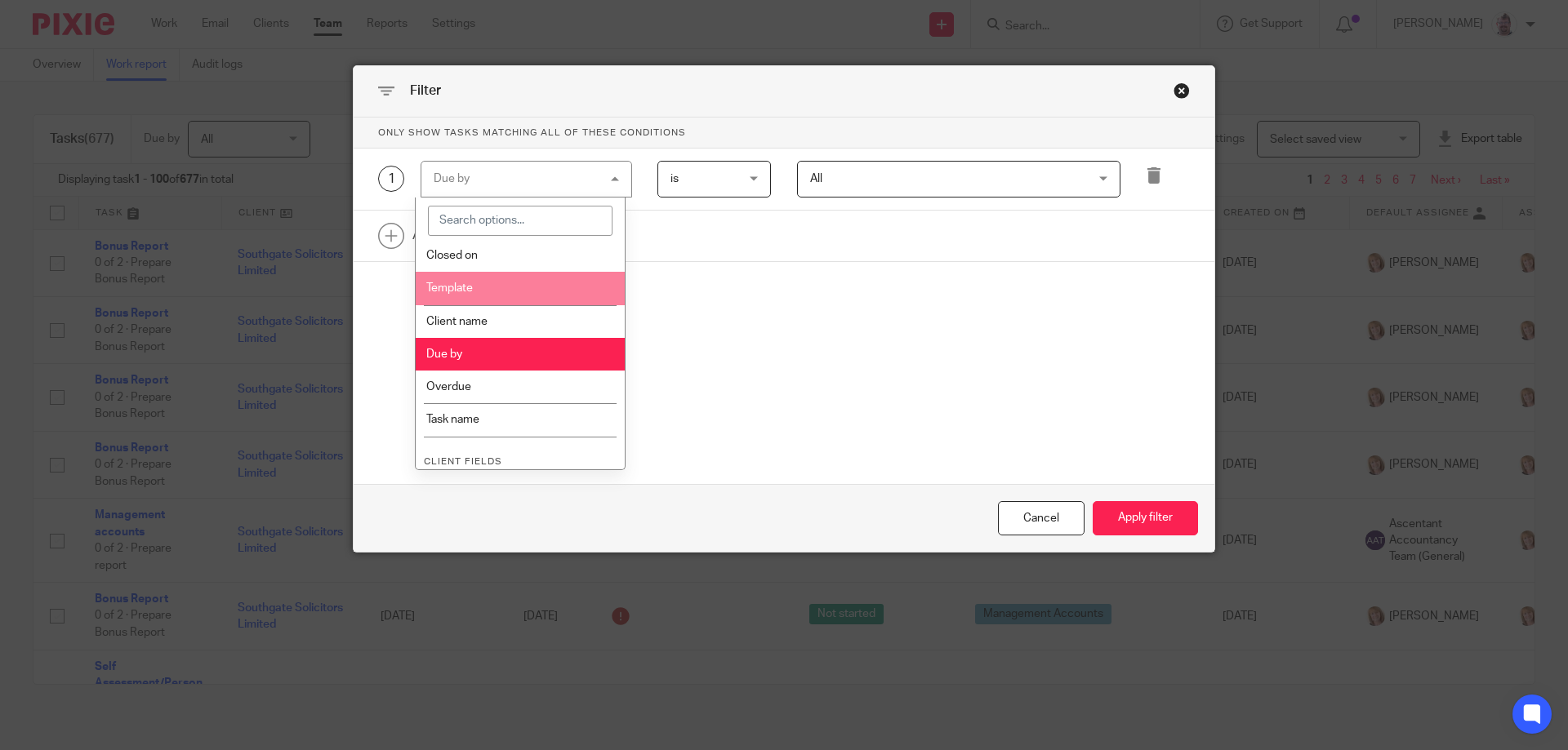
click at [512, 294] on li "Template" at bounding box center [520, 288] width 210 height 32
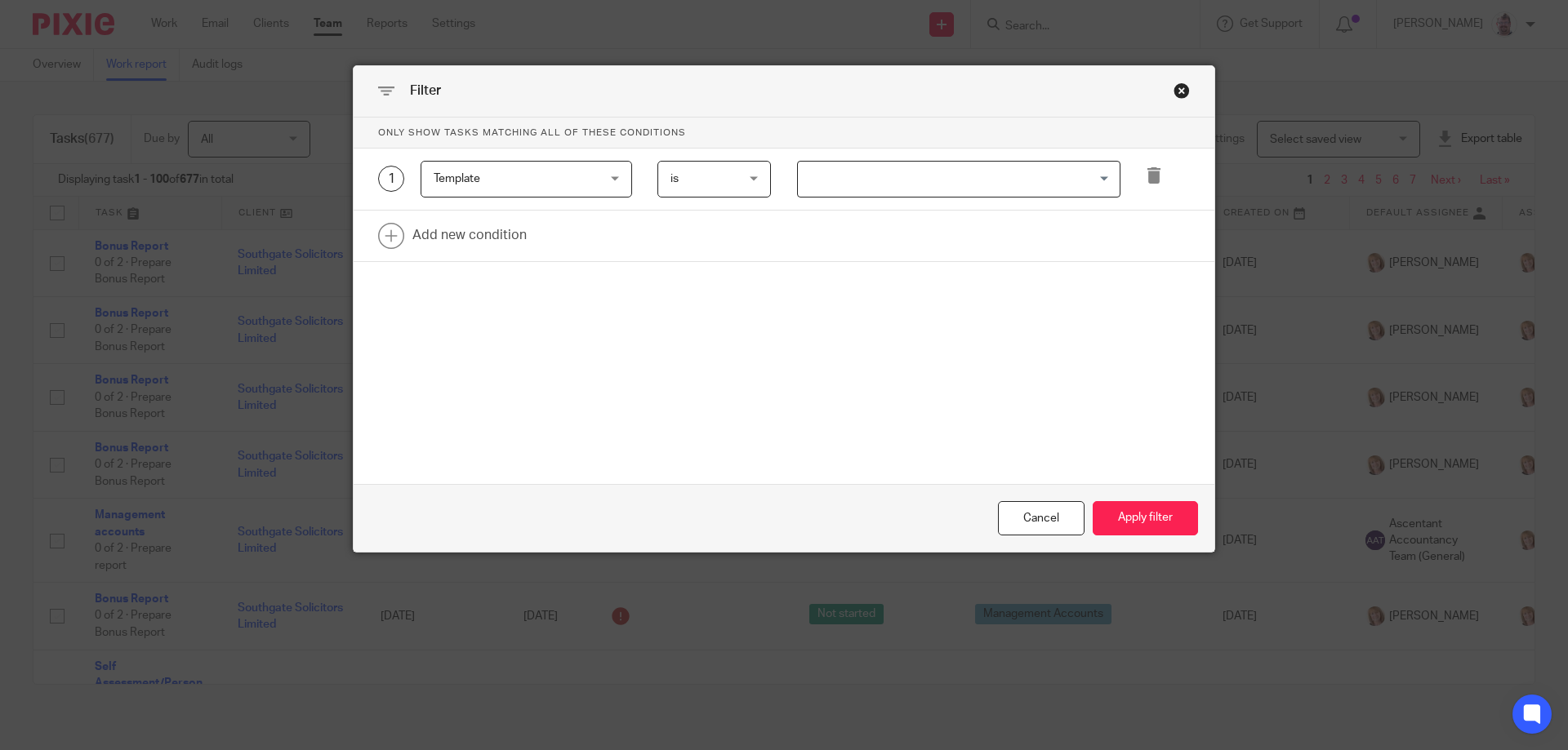
click at [814, 180] on input "Search for option" at bounding box center [955, 179] width 311 height 29
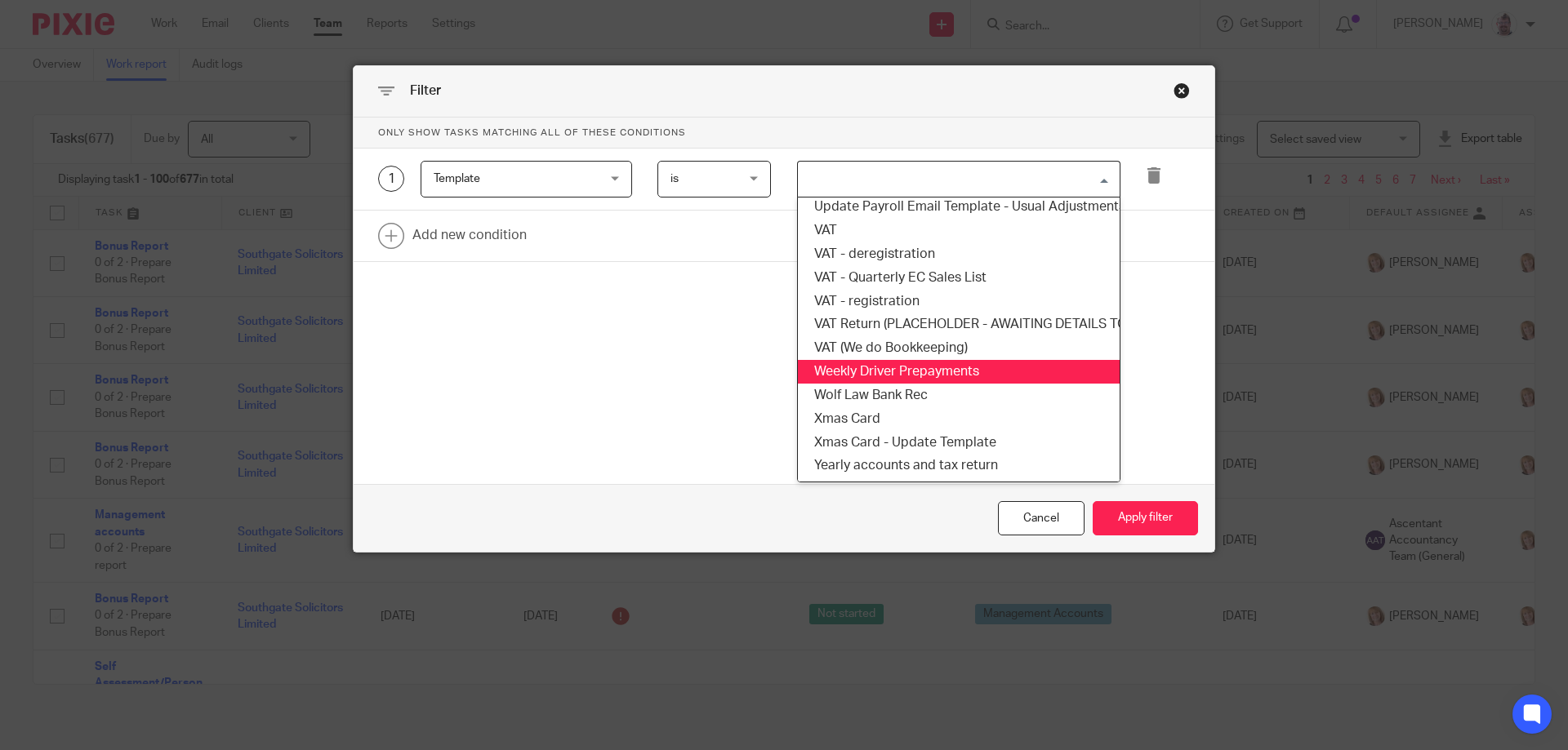
scroll to position [1737, 0]
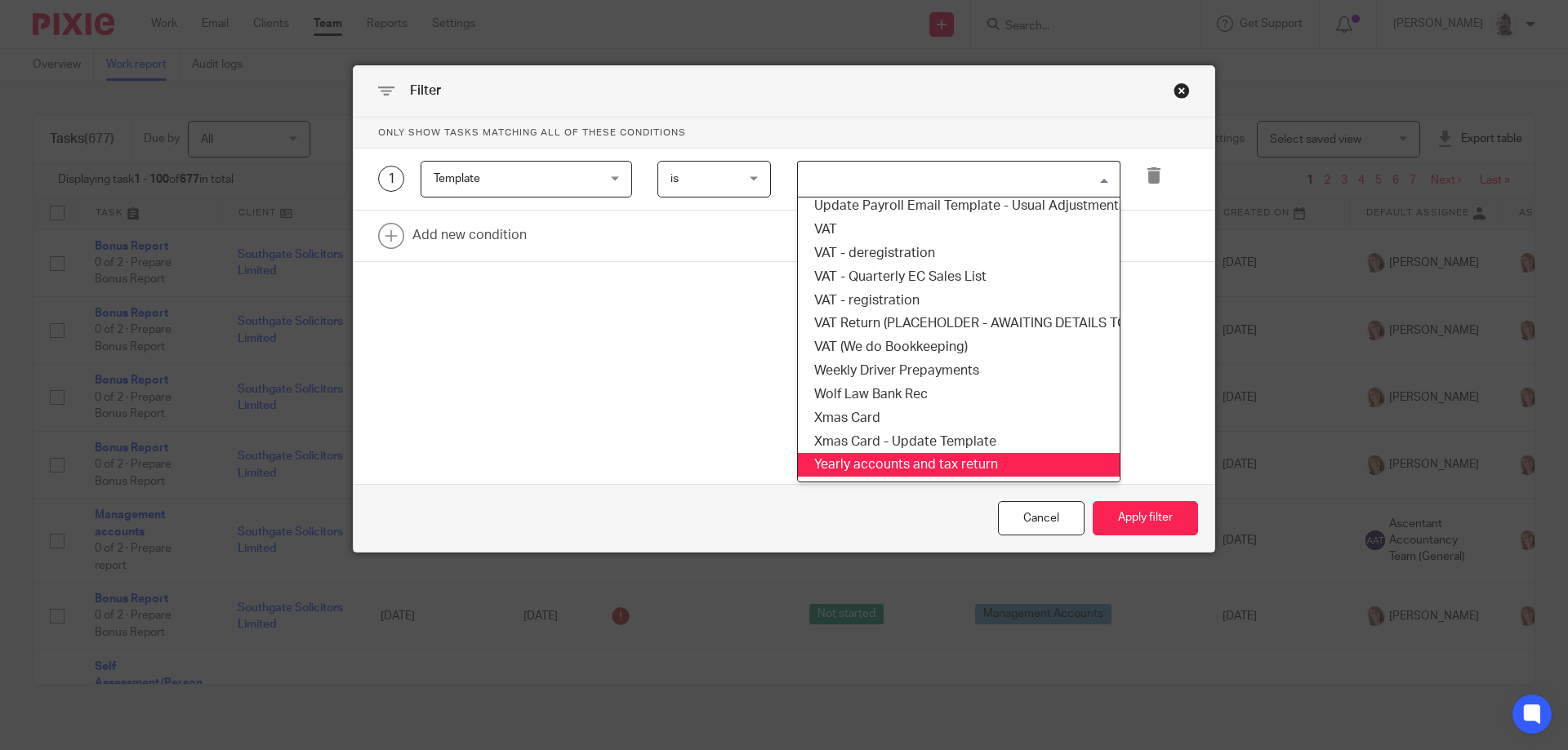
drag, startPoint x: 898, startPoint y: 458, endPoint x: 834, endPoint y: 418, distance: 75.5
click at [897, 458] on li "Yearly accounts and tax return" at bounding box center [959, 465] width 322 height 24
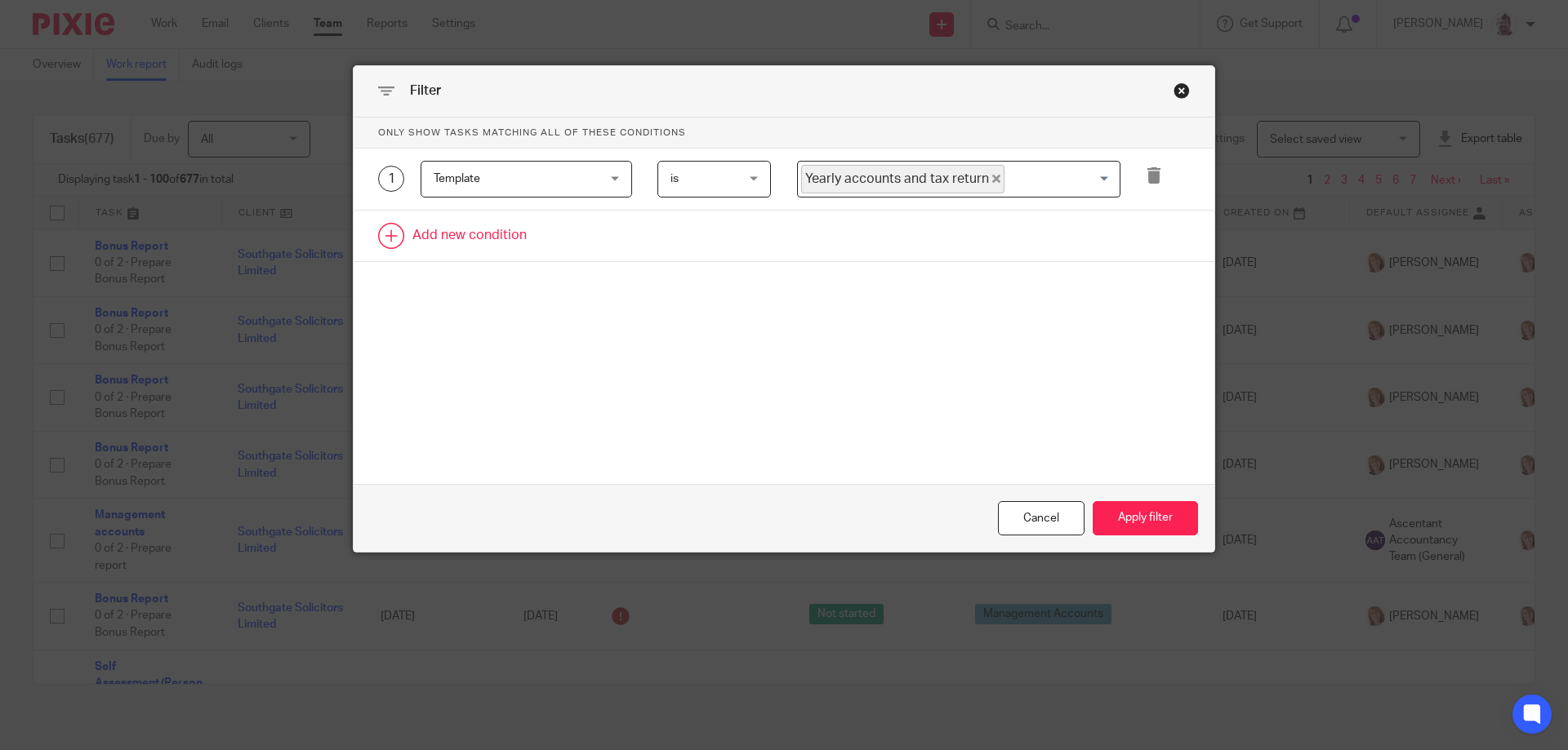
click at [499, 241] on link at bounding box center [784, 235] width 861 height 51
click at [594, 238] on div "Field" at bounding box center [526, 241] width 212 height 37
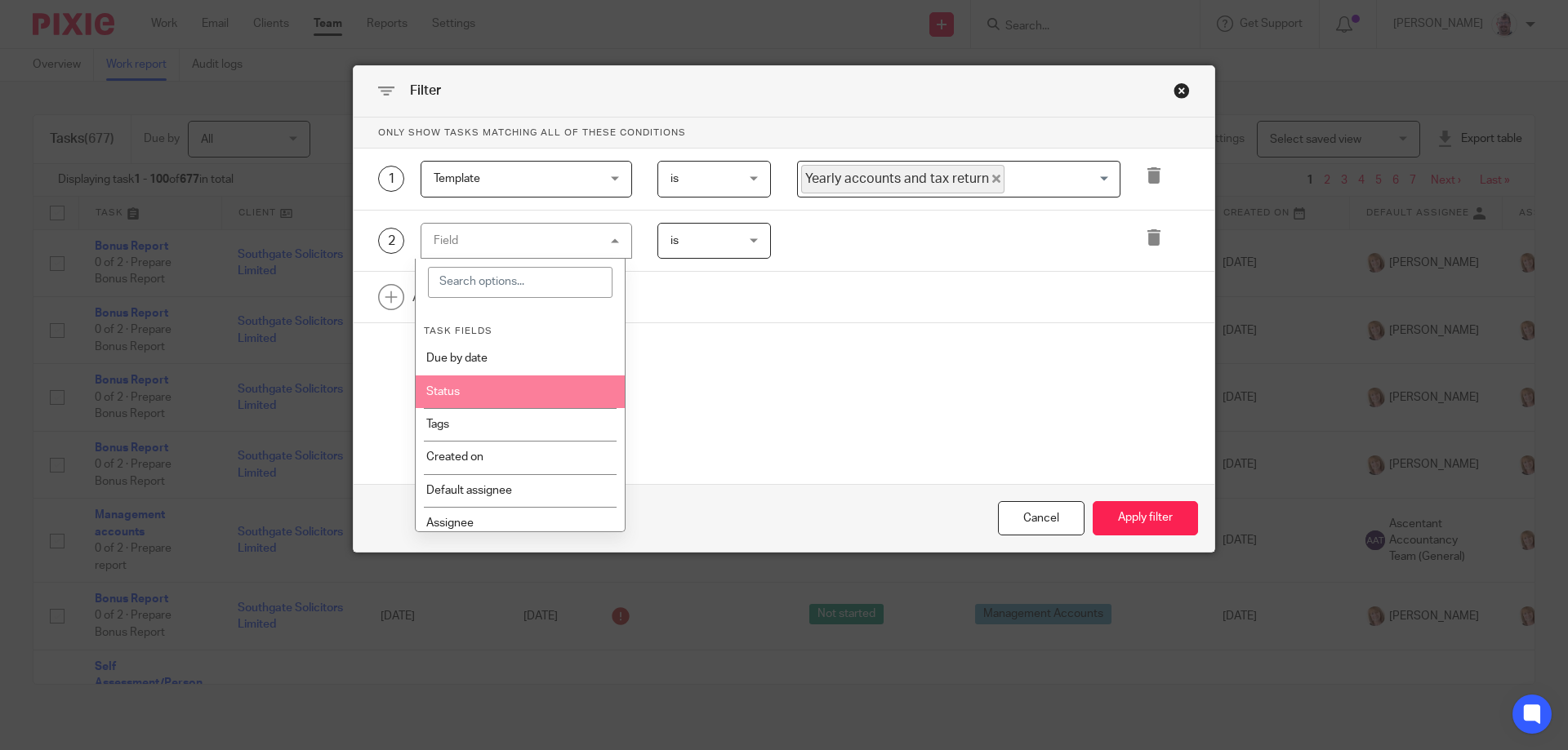
drag, startPoint x: 551, startPoint y: 394, endPoint x: 583, endPoint y: 360, distance: 46.7
click at [551, 395] on li "Status" at bounding box center [520, 392] width 210 height 32
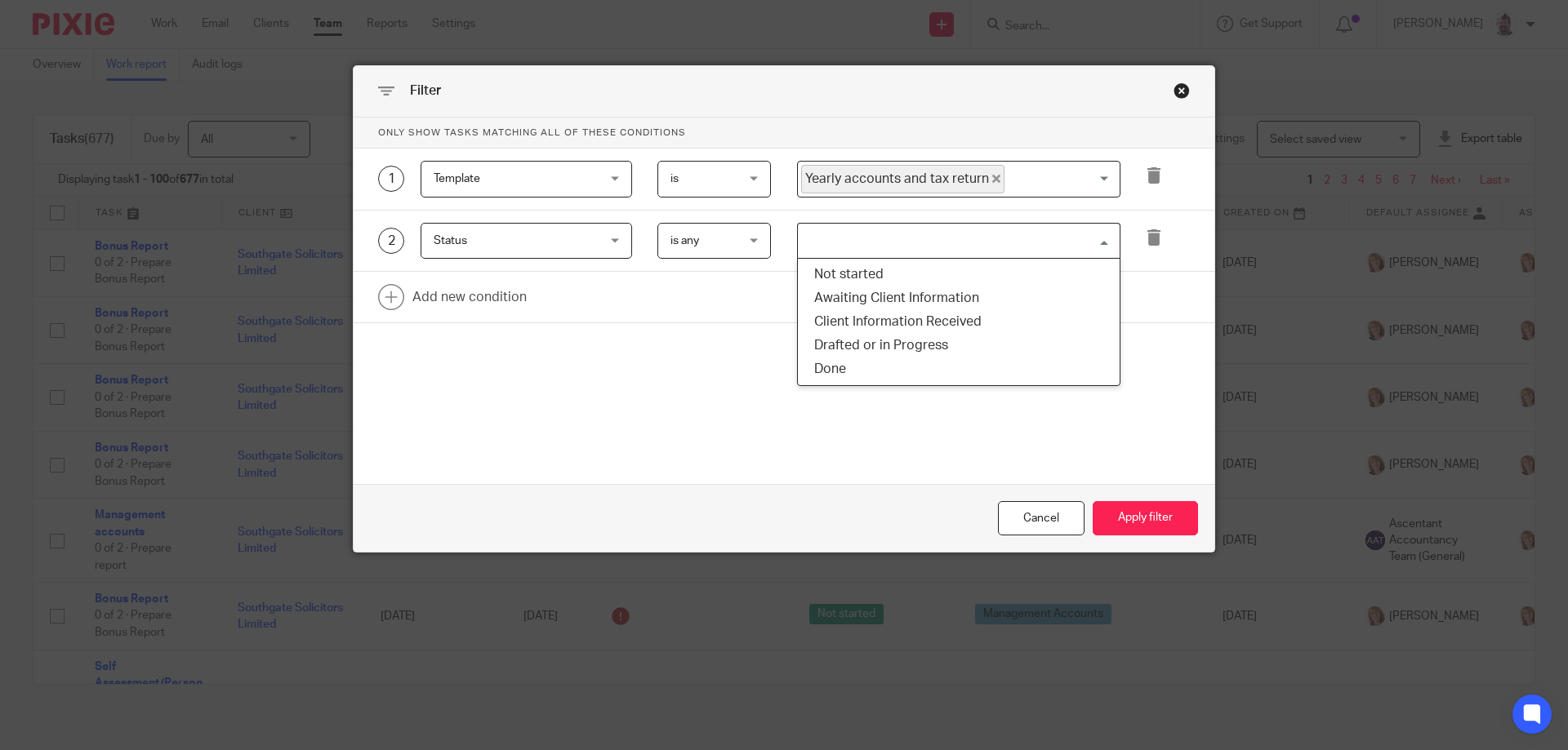
click at [845, 232] on input "Search for option" at bounding box center [955, 241] width 311 height 29
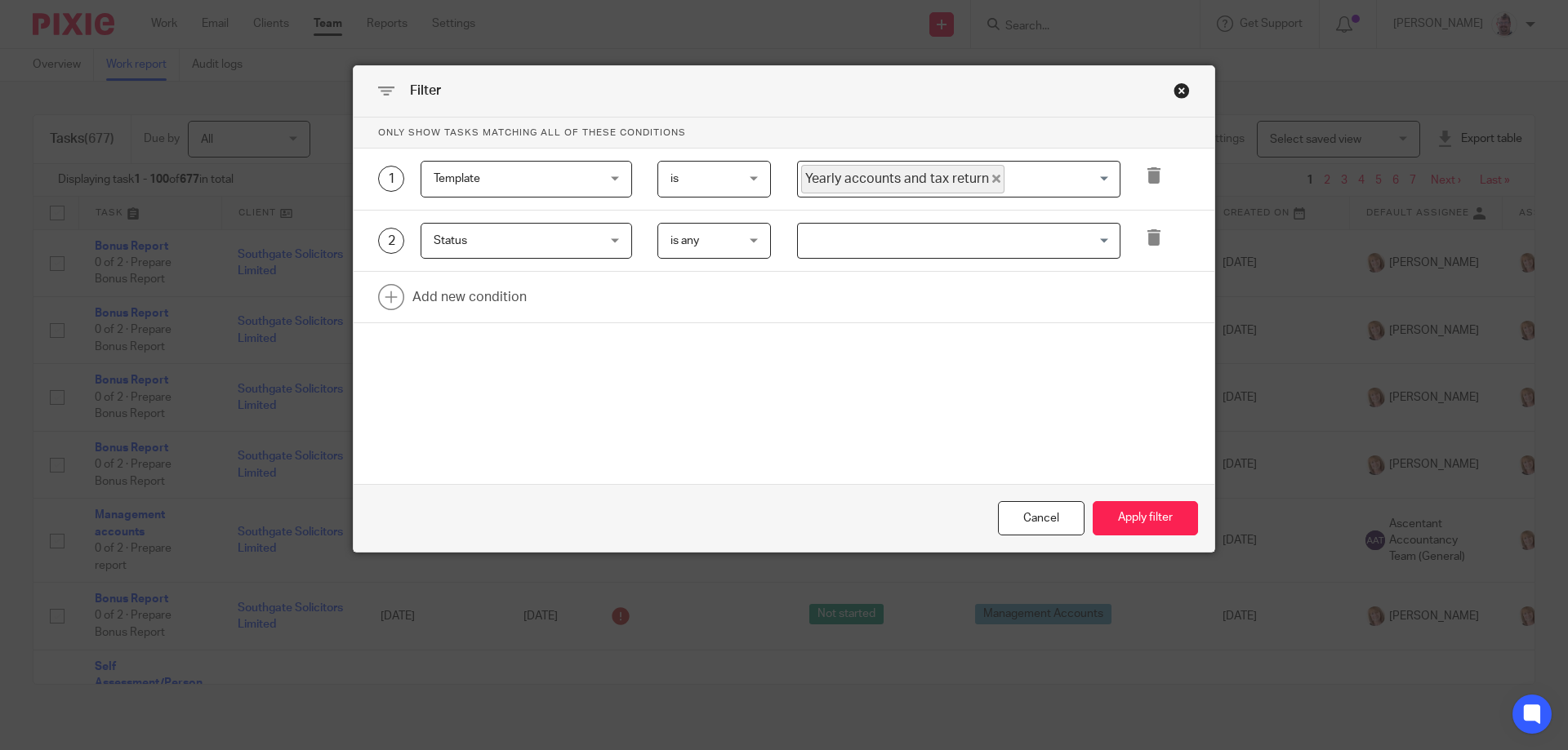
click at [744, 243] on div "is any is any" at bounding box center [715, 241] width 114 height 37
click at [724, 301] on li "is none" at bounding box center [708, 309] width 112 height 33
click at [853, 250] on input "Search for option" at bounding box center [955, 241] width 311 height 29
click at [571, 252] on span "Status" at bounding box center [512, 241] width 157 height 34
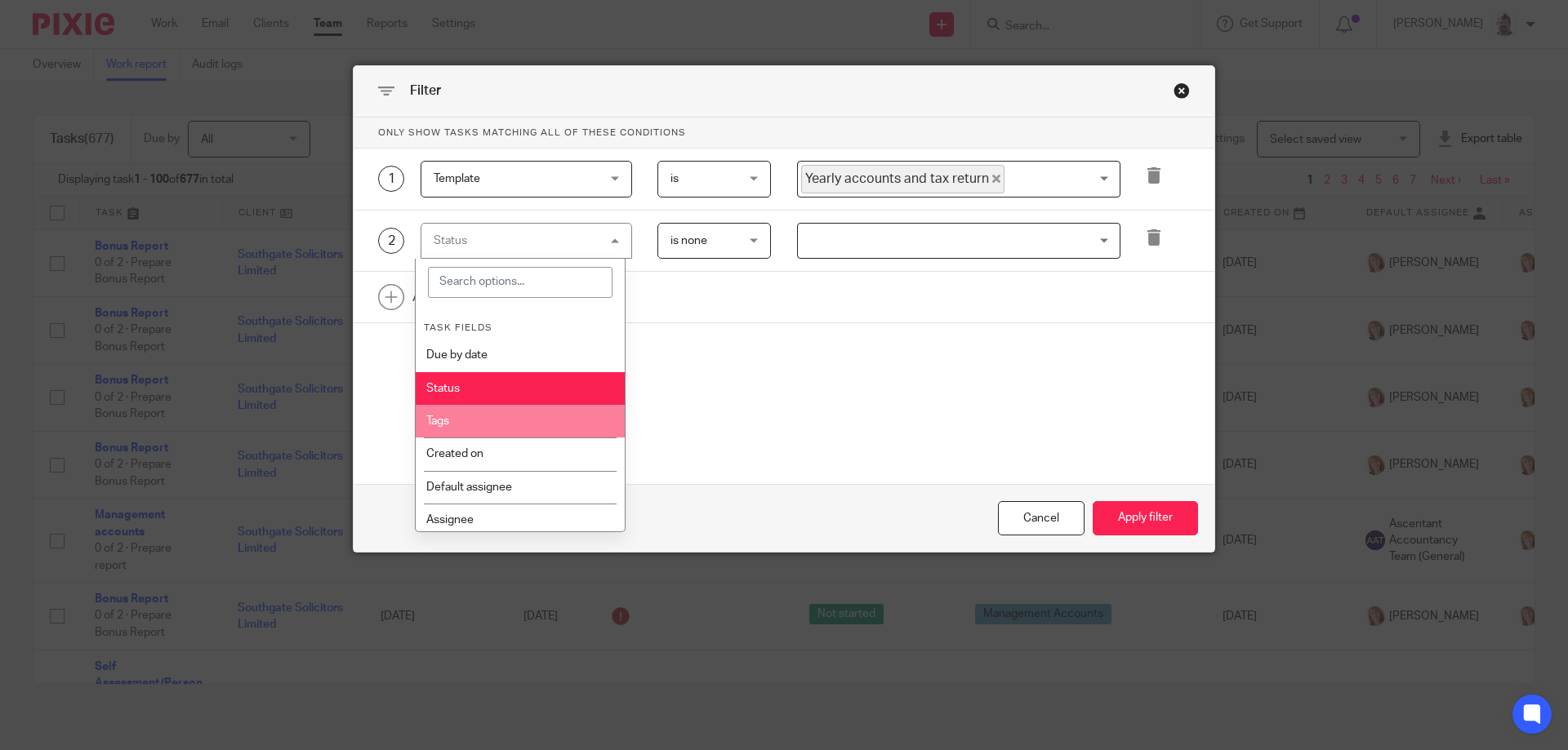
scroll to position [0, 0]
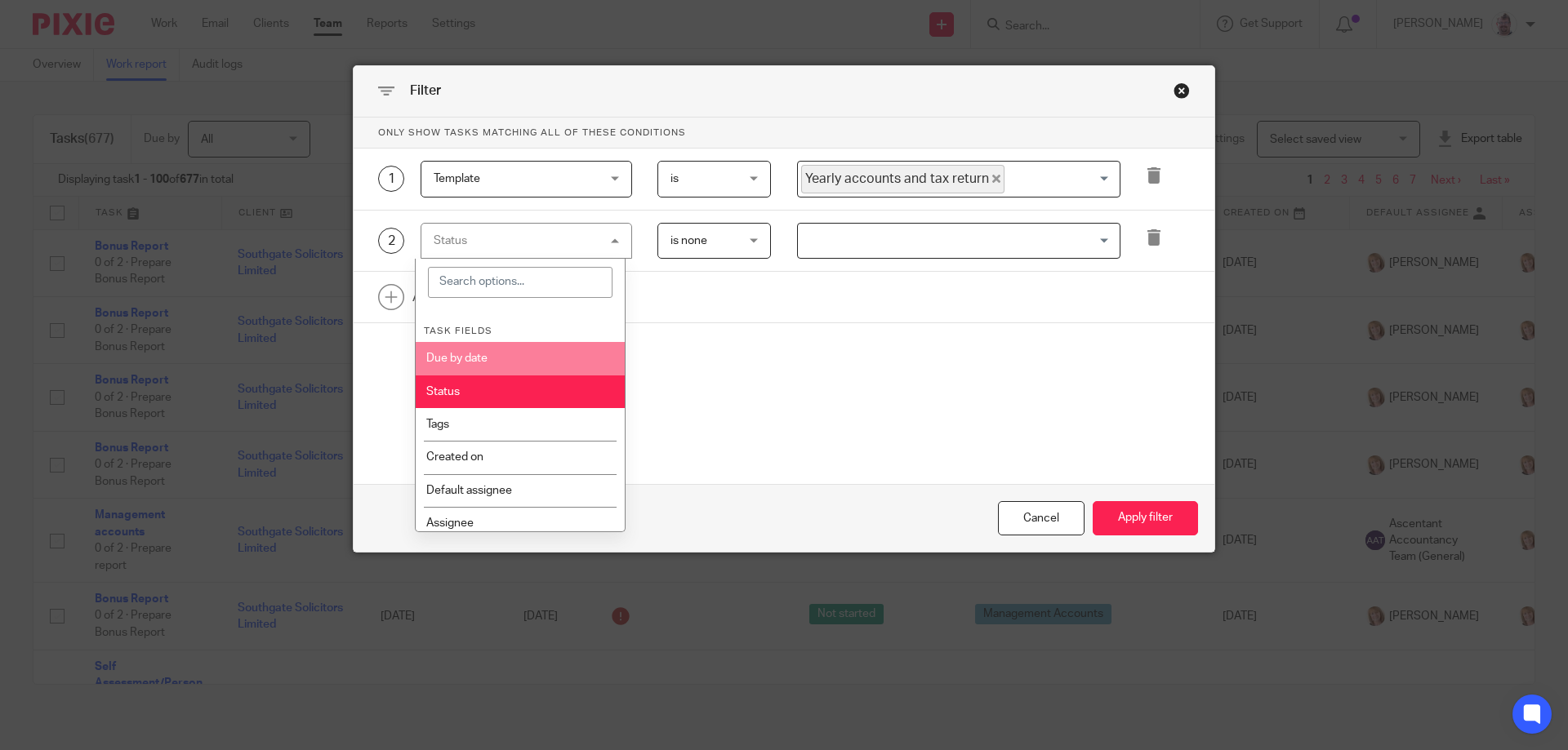
click at [537, 361] on li "Due by date" at bounding box center [520, 358] width 210 height 32
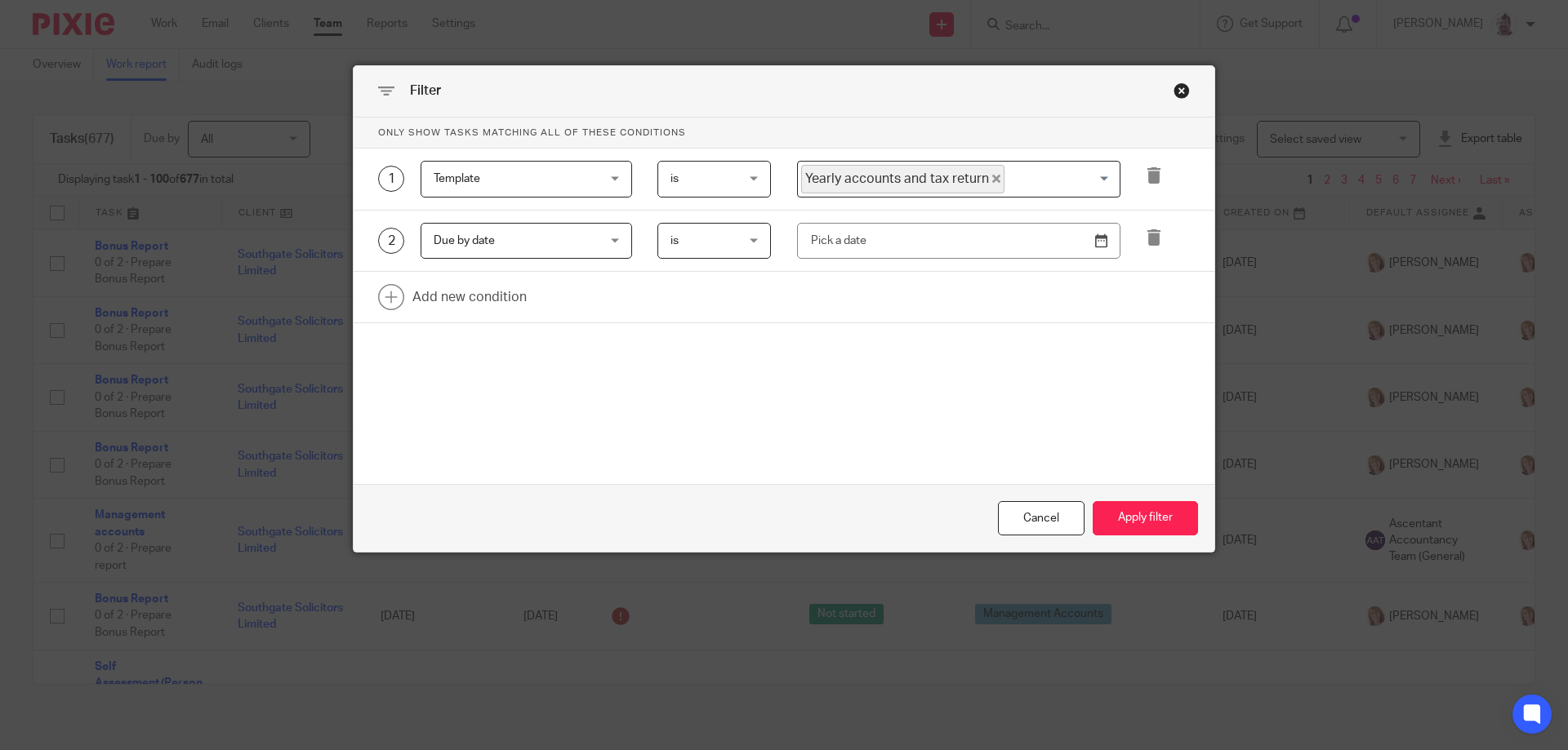
click at [556, 241] on span "Due by date" at bounding box center [512, 241] width 157 height 34
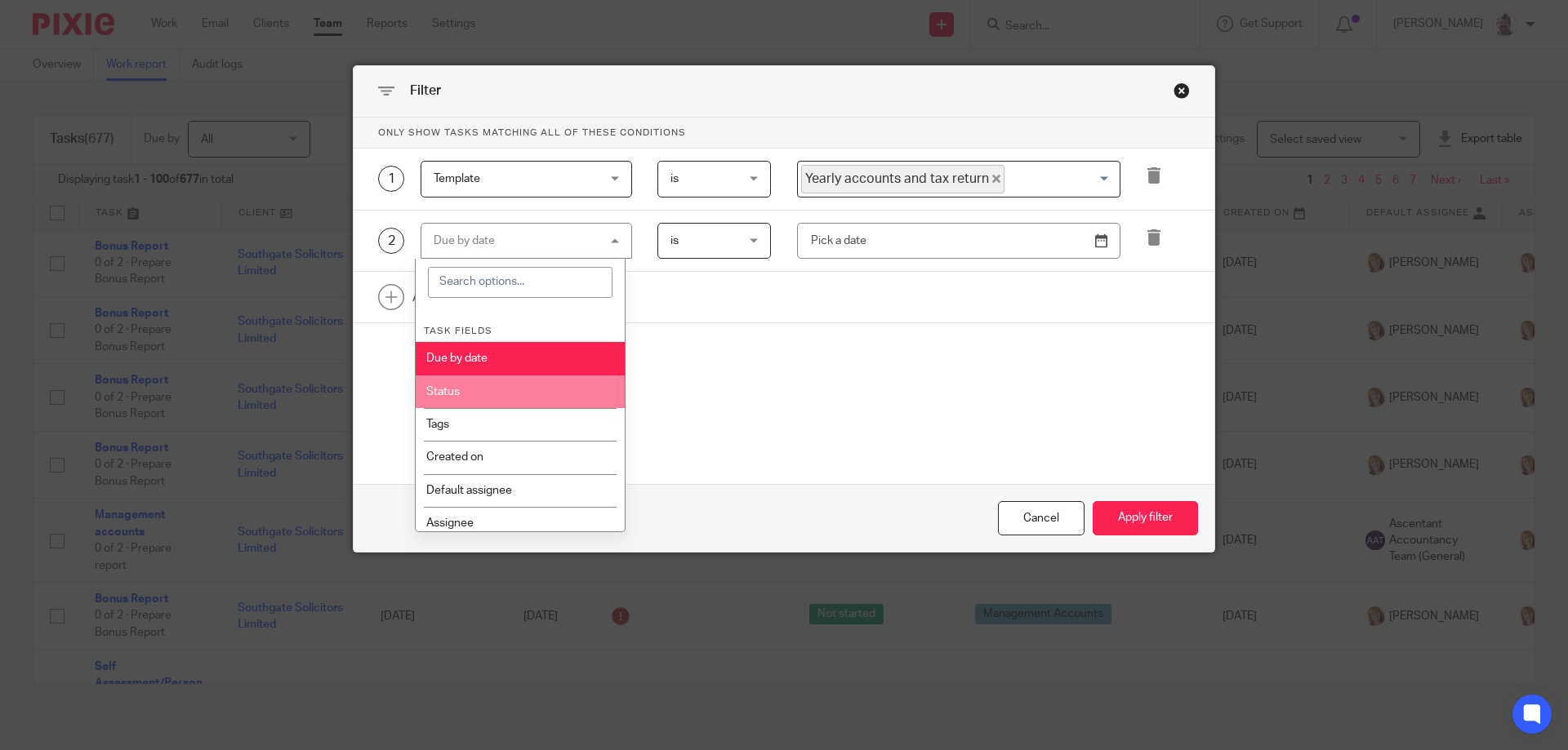
click at [477, 393] on li "Status" at bounding box center [520, 392] width 210 height 32
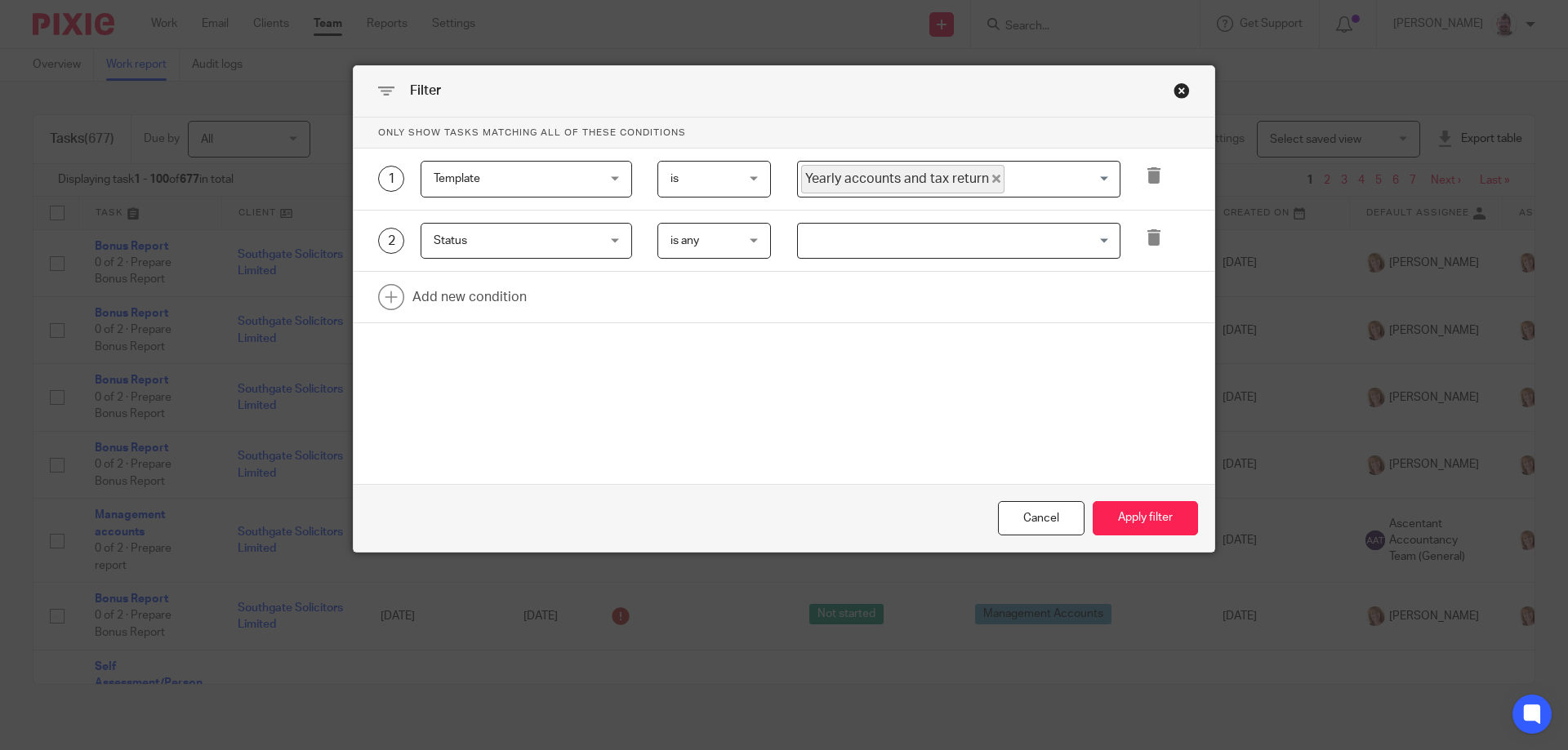
click at [851, 242] on input "Search for option" at bounding box center [955, 241] width 311 height 29
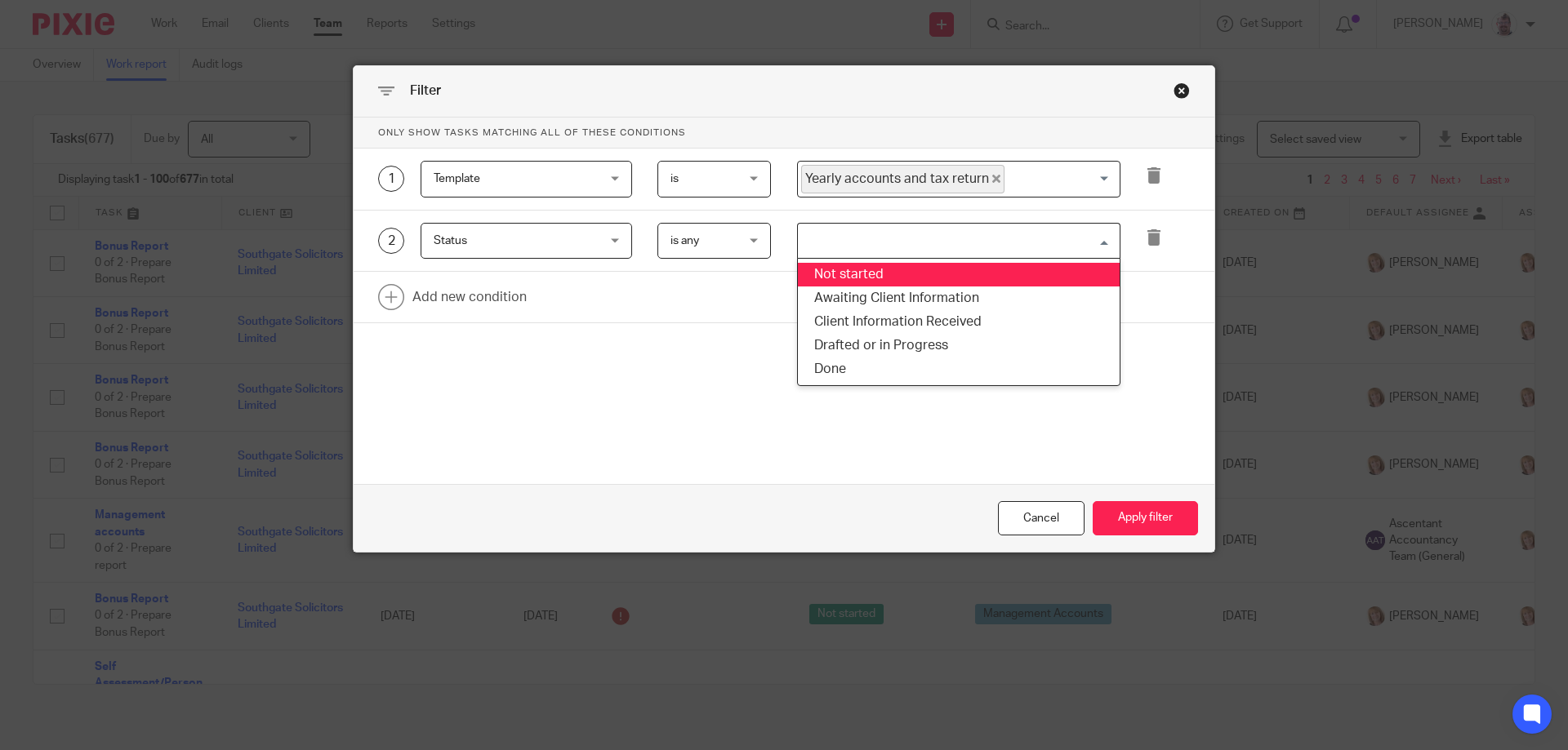
drag, startPoint x: 859, startPoint y: 270, endPoint x: 859, endPoint y: 288, distance: 18.0
click at [859, 271] on li "Not started" at bounding box center [959, 274] width 322 height 24
click at [915, 234] on input "Search for option" at bounding box center [1002, 241] width 219 height 29
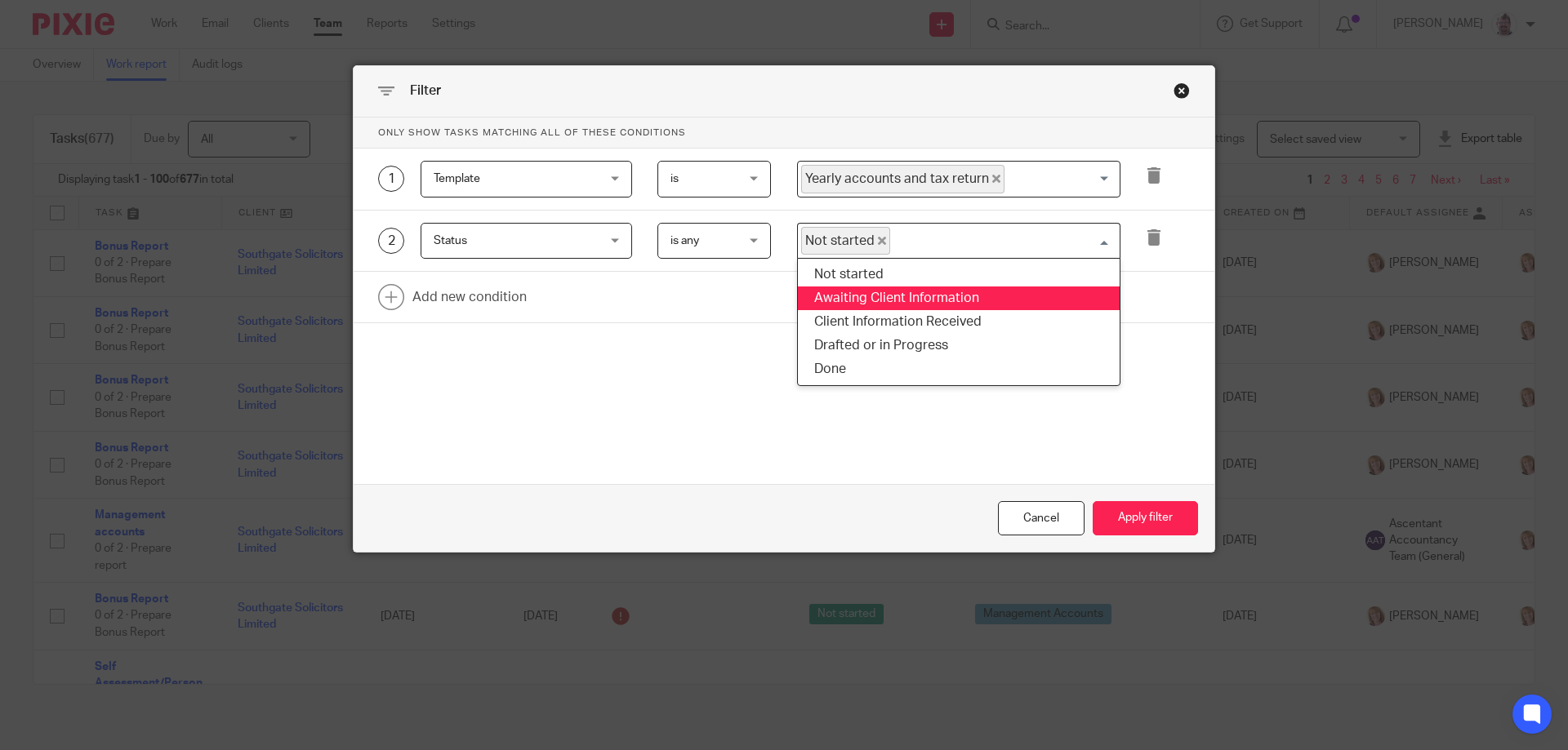
click at [927, 299] on li "Awaiting Client Information" at bounding box center [959, 298] width 322 height 24
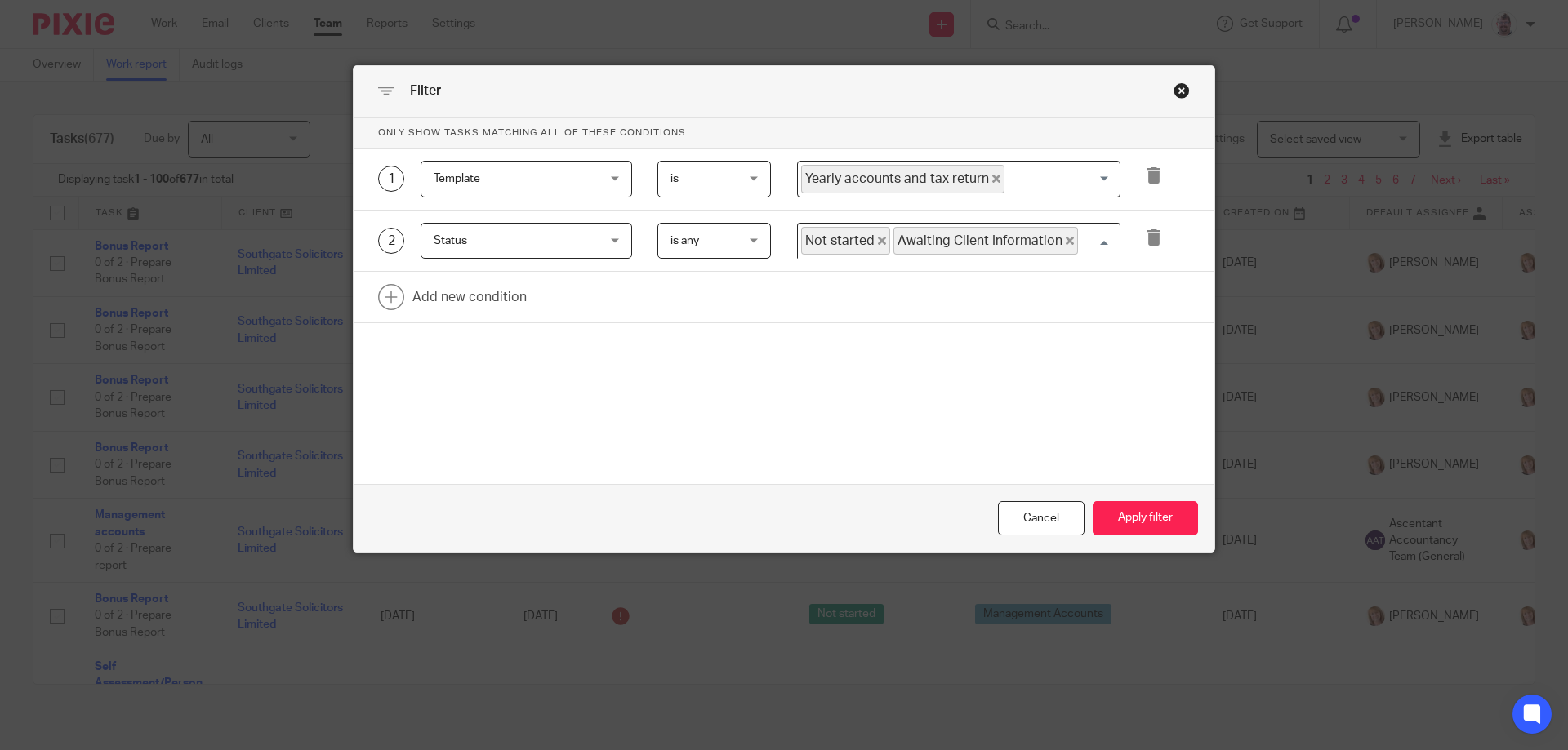
click at [1080, 239] on input "Search for option" at bounding box center [1095, 241] width 31 height 29
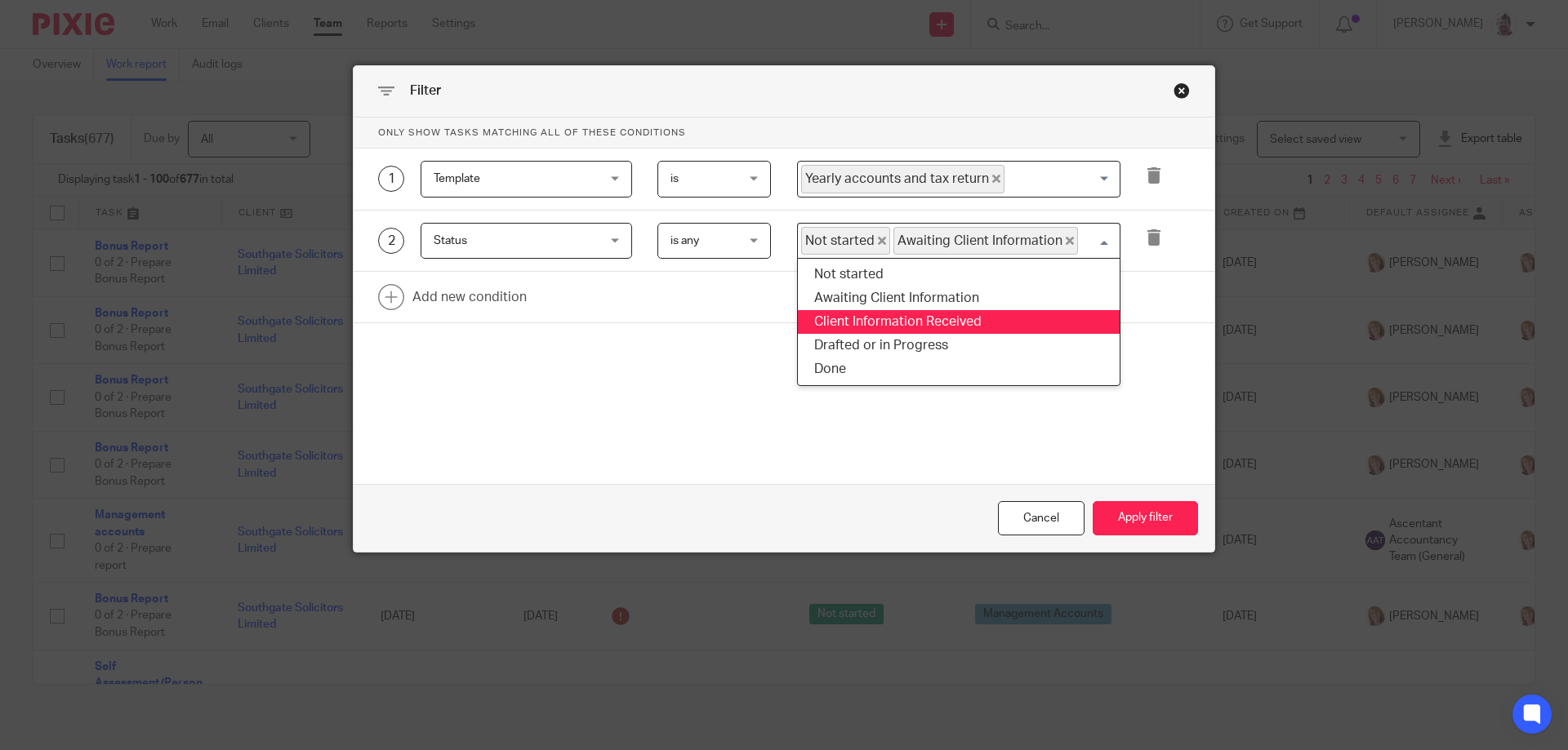
click at [962, 319] on li "Client Information Received" at bounding box center [959, 322] width 322 height 24
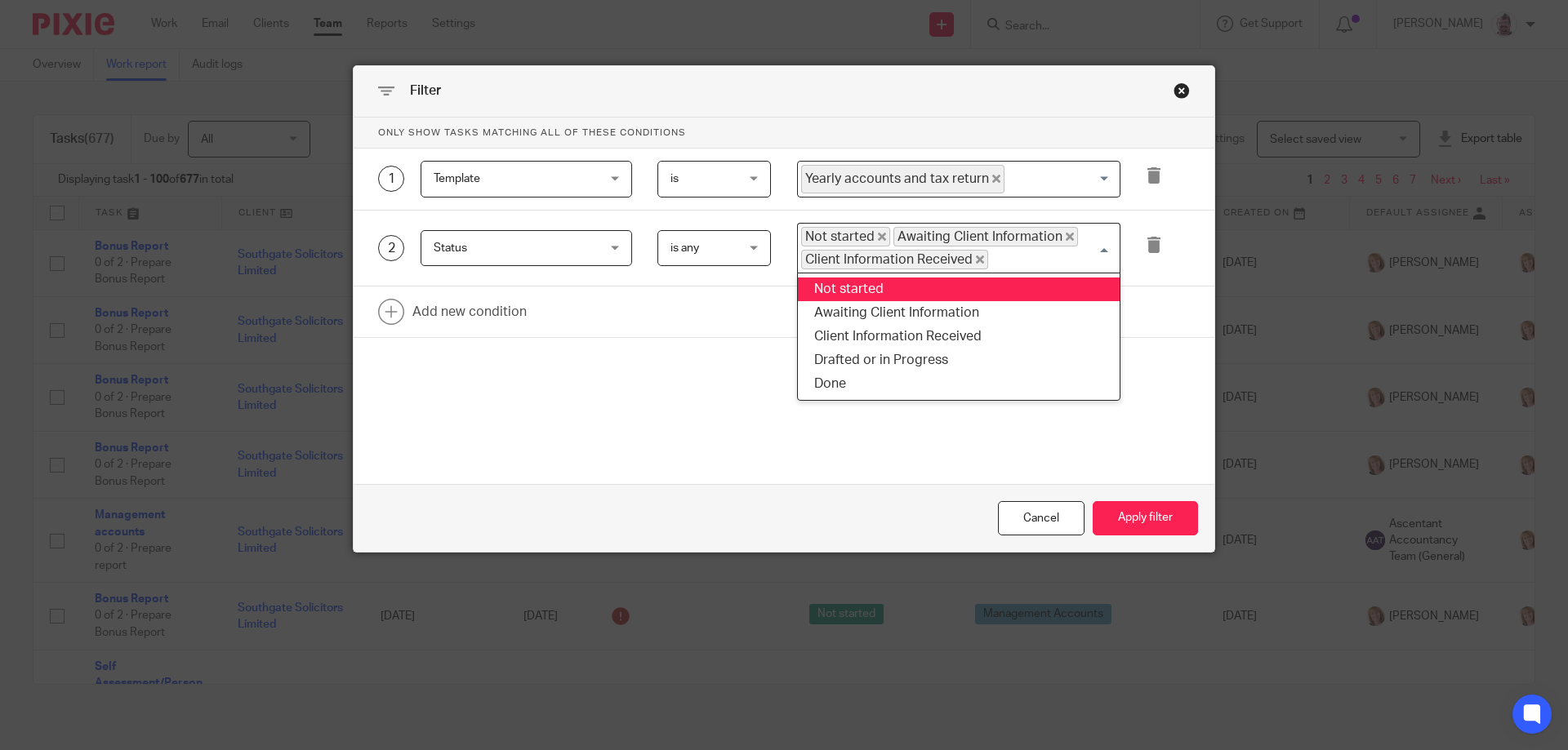
click at [1015, 258] on input "Search for option" at bounding box center [1049, 259] width 121 height 20
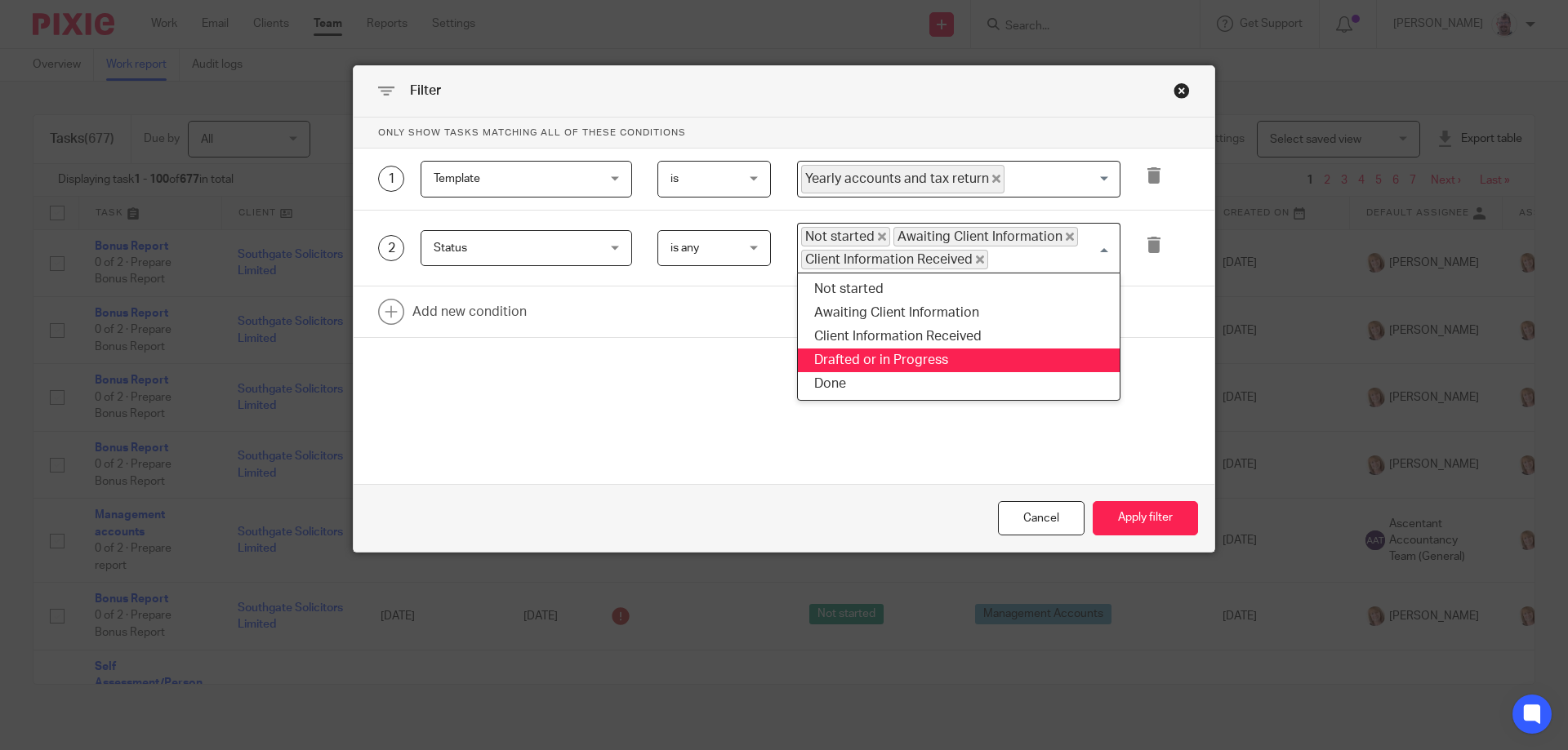
click at [988, 361] on li "Drafted or in Progress" at bounding box center [959, 360] width 322 height 24
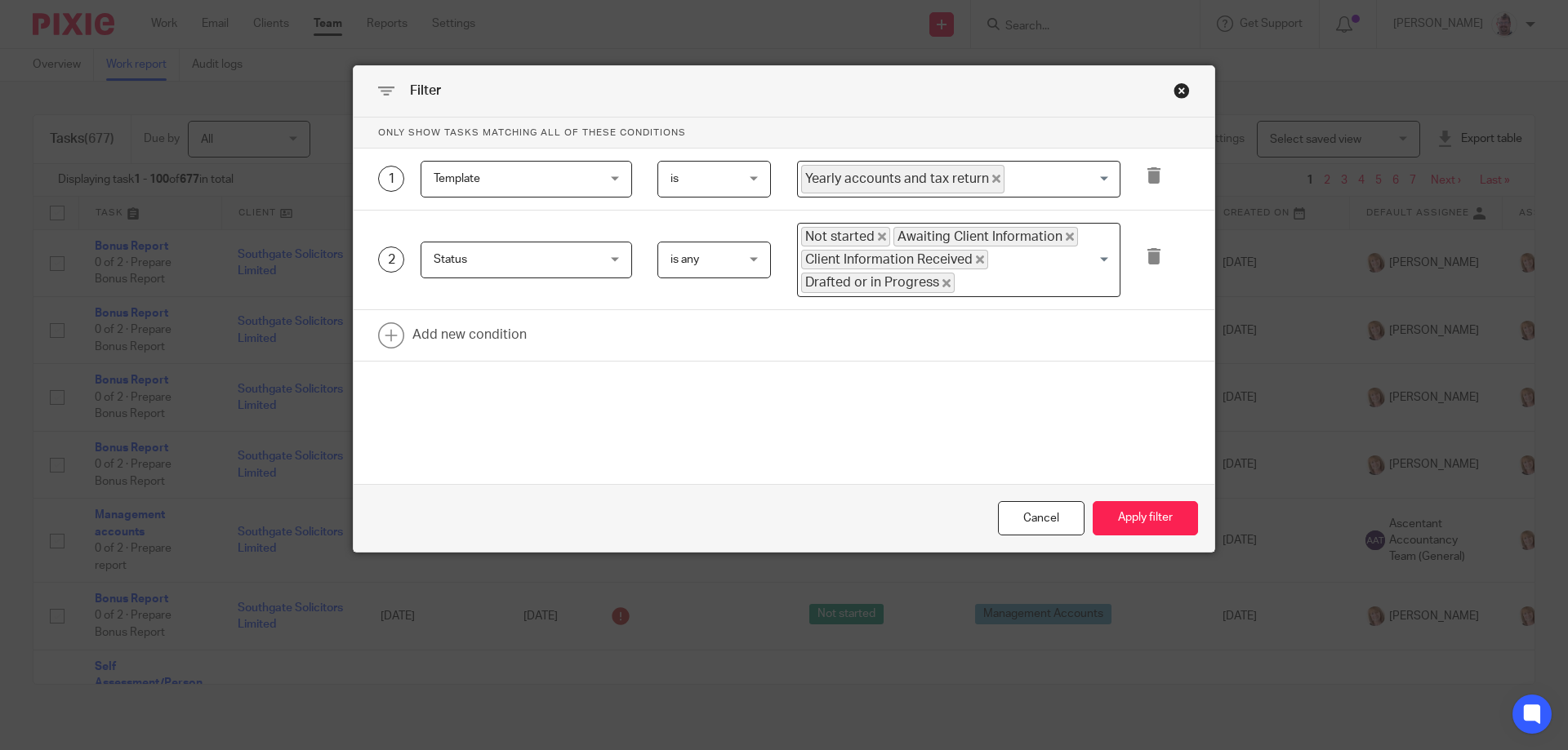
click at [955, 465] on form "Only show tasks matching all of these conditions 1 Template Template Task field…" at bounding box center [784, 334] width 861 height 436
click at [1136, 505] on button "Apply filter" at bounding box center [1145, 518] width 106 height 35
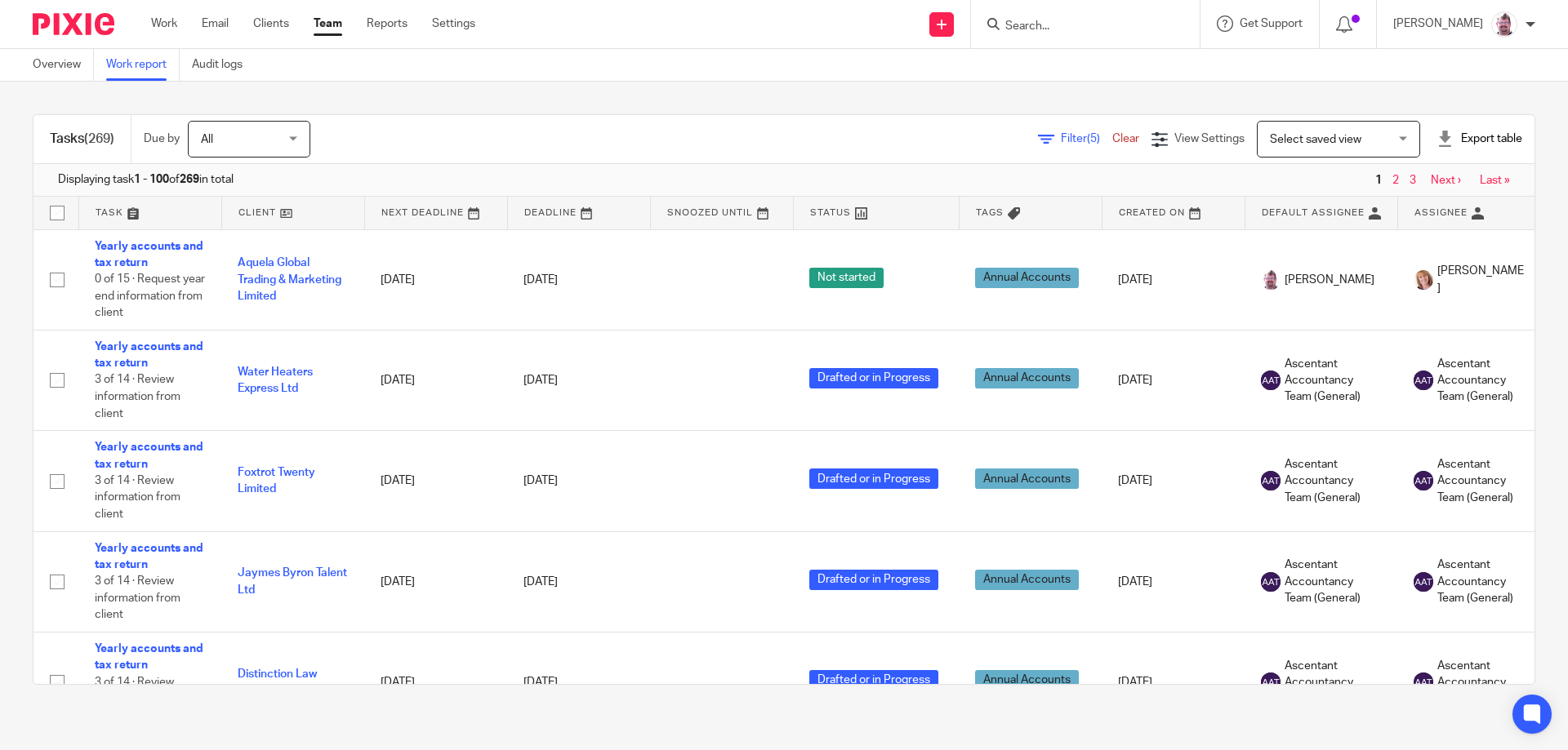
click at [1038, 146] on div "Filter (5) Clear" at bounding box center [1094, 139] width 113 height 17
click at [1061, 139] on span "Filter (5)" at bounding box center [1087, 139] width 51 height 11
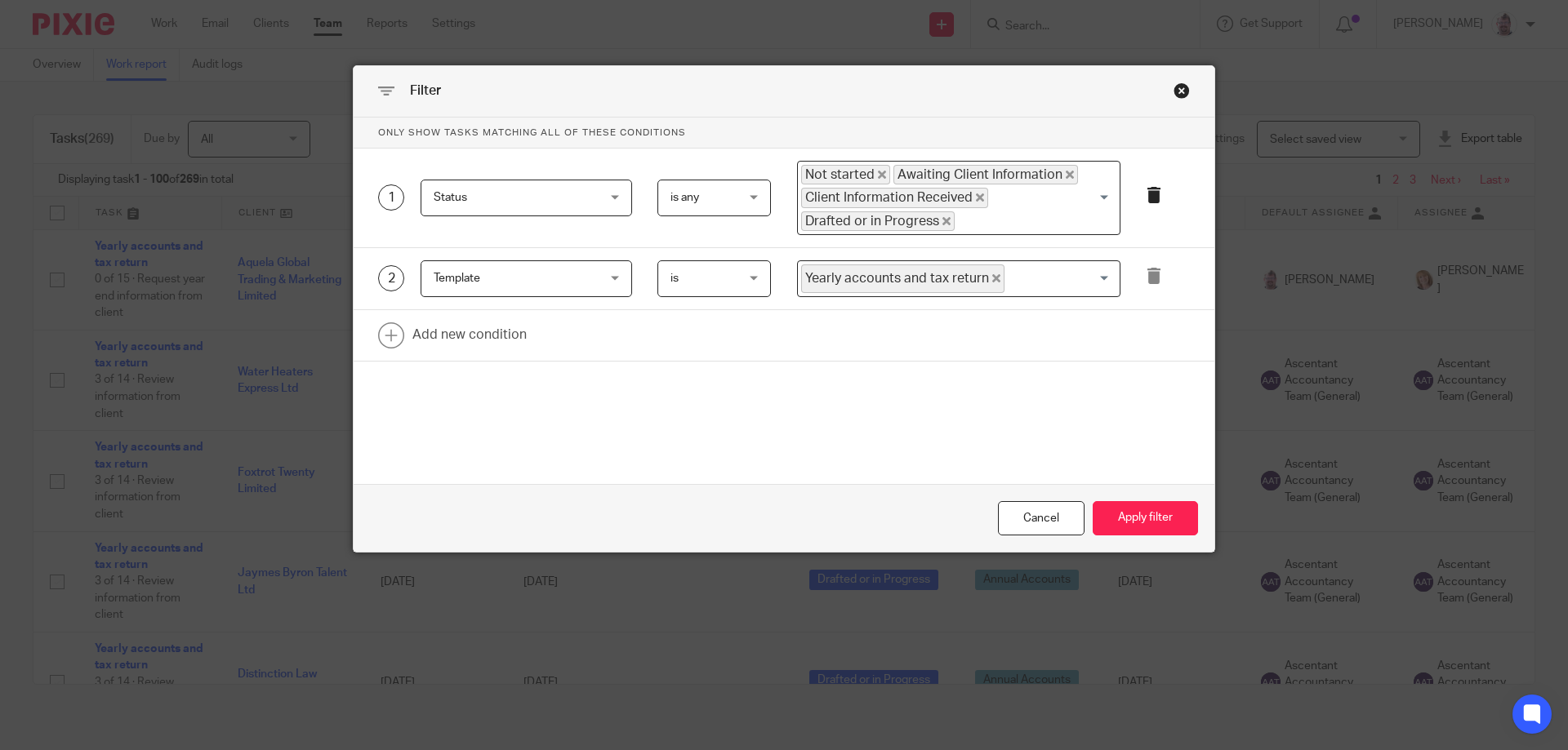
click at [1146, 195] on icon at bounding box center [1153, 194] width 16 height 16
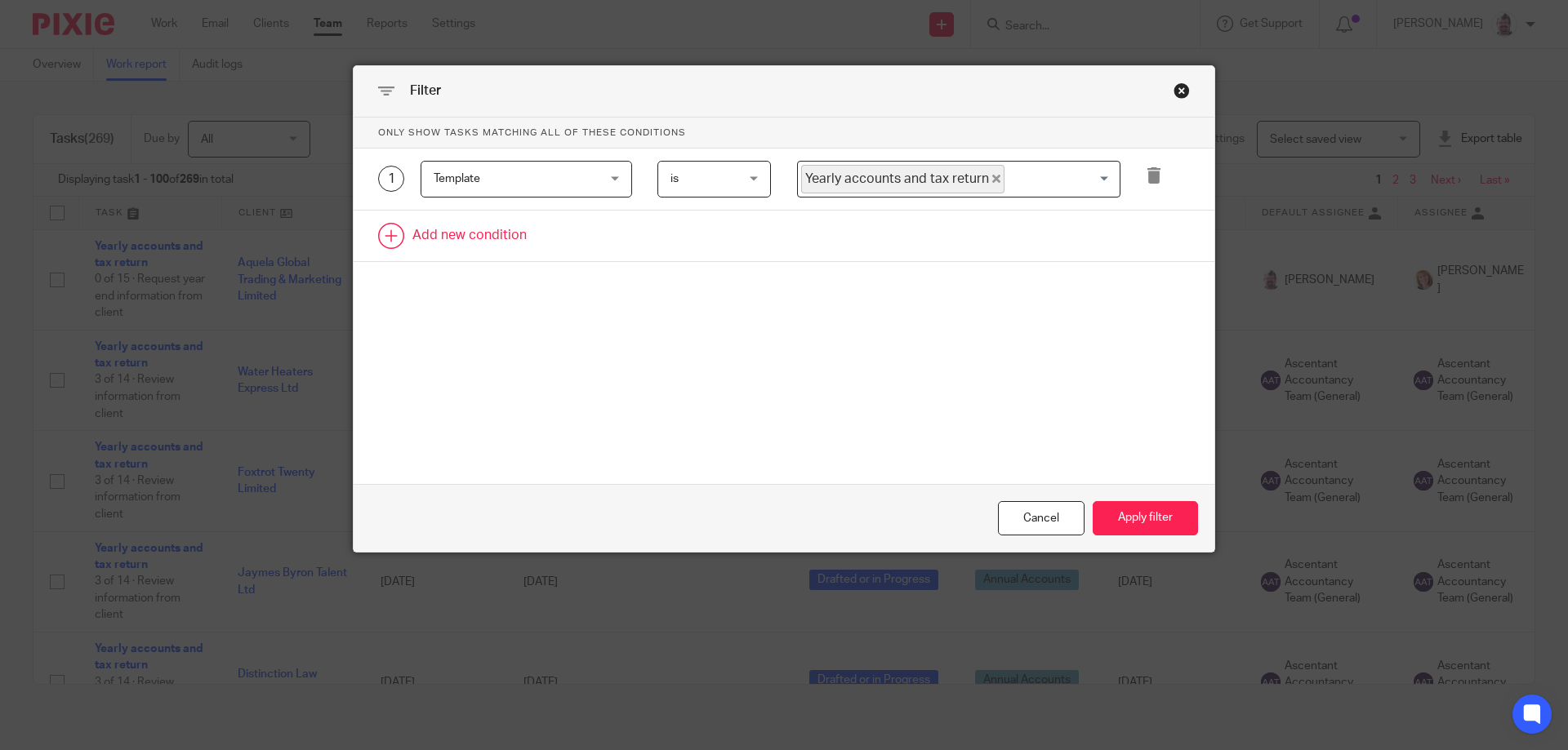
click at [504, 230] on link at bounding box center [784, 235] width 861 height 51
click at [593, 235] on div "Field" at bounding box center [526, 241] width 212 height 37
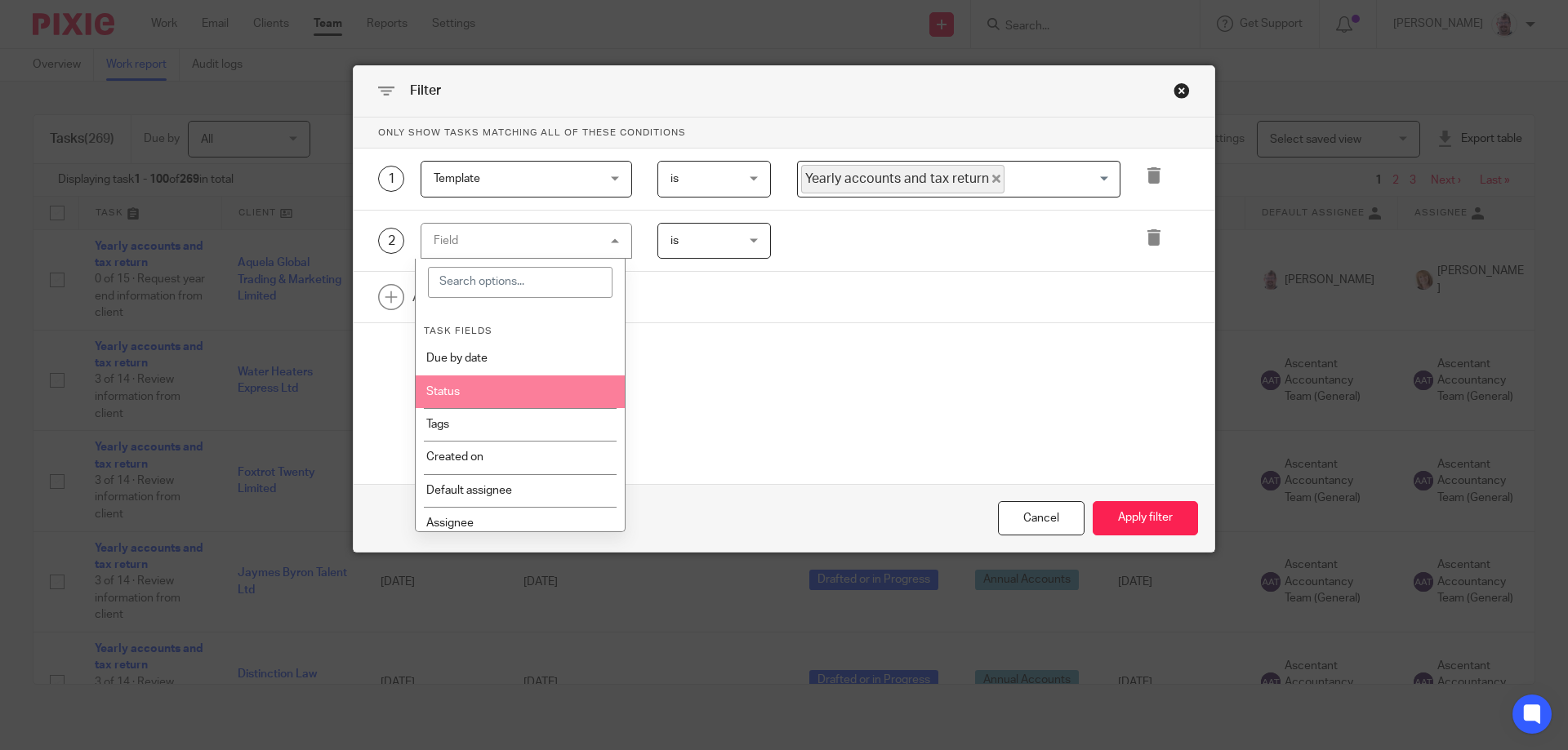
drag, startPoint x: 528, startPoint y: 402, endPoint x: 542, endPoint y: 398, distance: 14.6
click at [528, 403] on li "Status" at bounding box center [520, 392] width 210 height 32
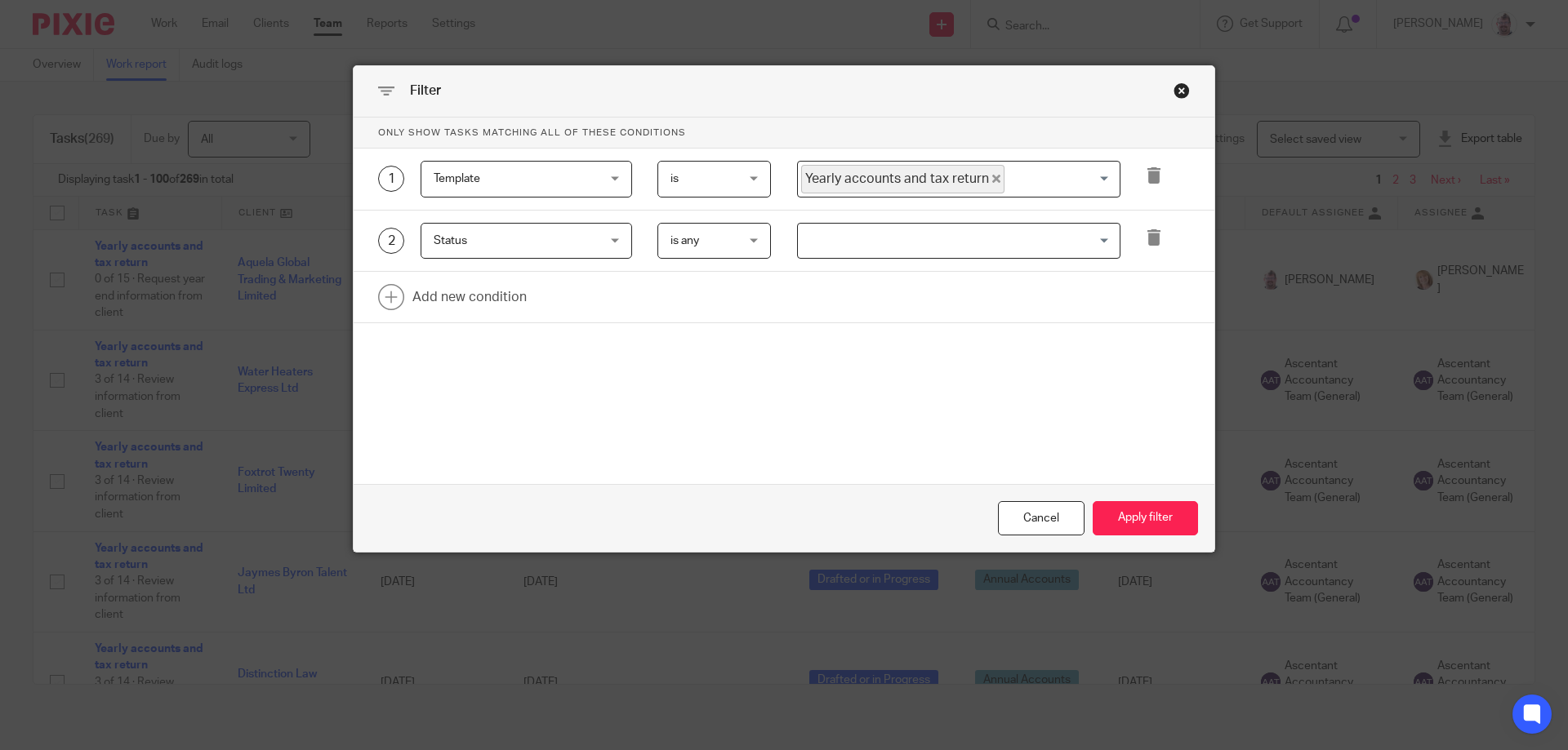
click at [861, 248] on input "Search for option" at bounding box center [955, 241] width 311 height 29
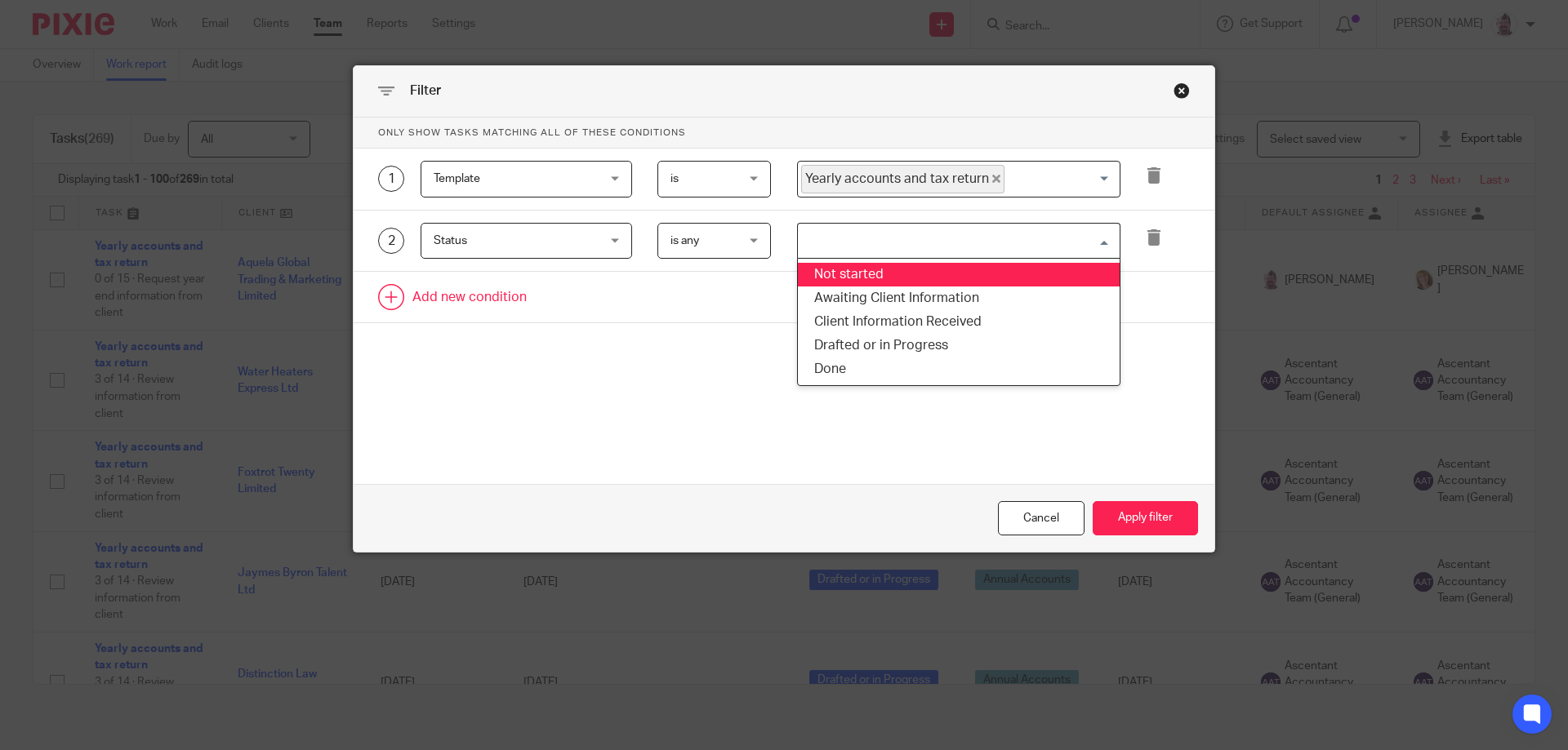
click at [699, 322] on link at bounding box center [784, 296] width 861 height 51
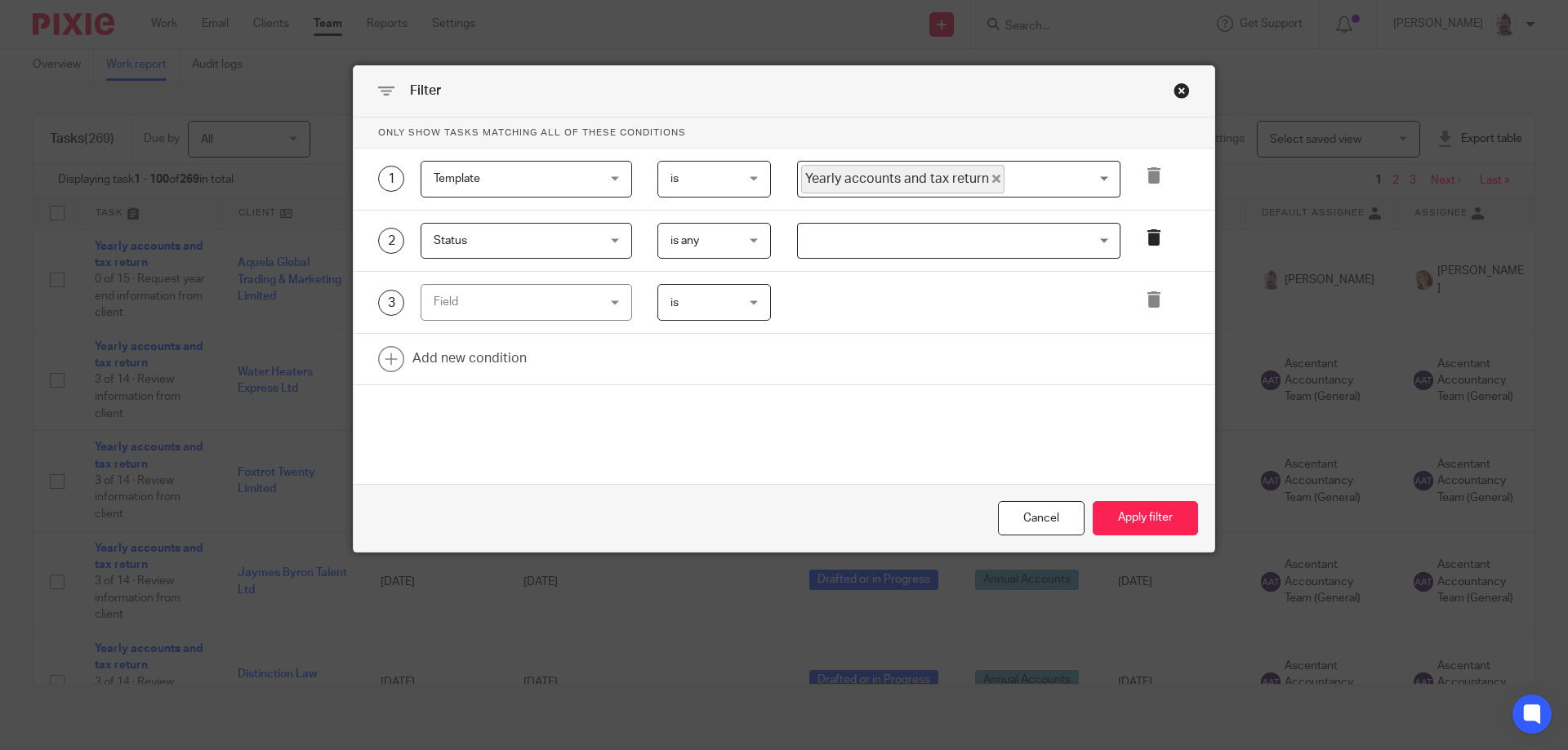
click at [1153, 246] on icon at bounding box center [1153, 237] width 16 height 16
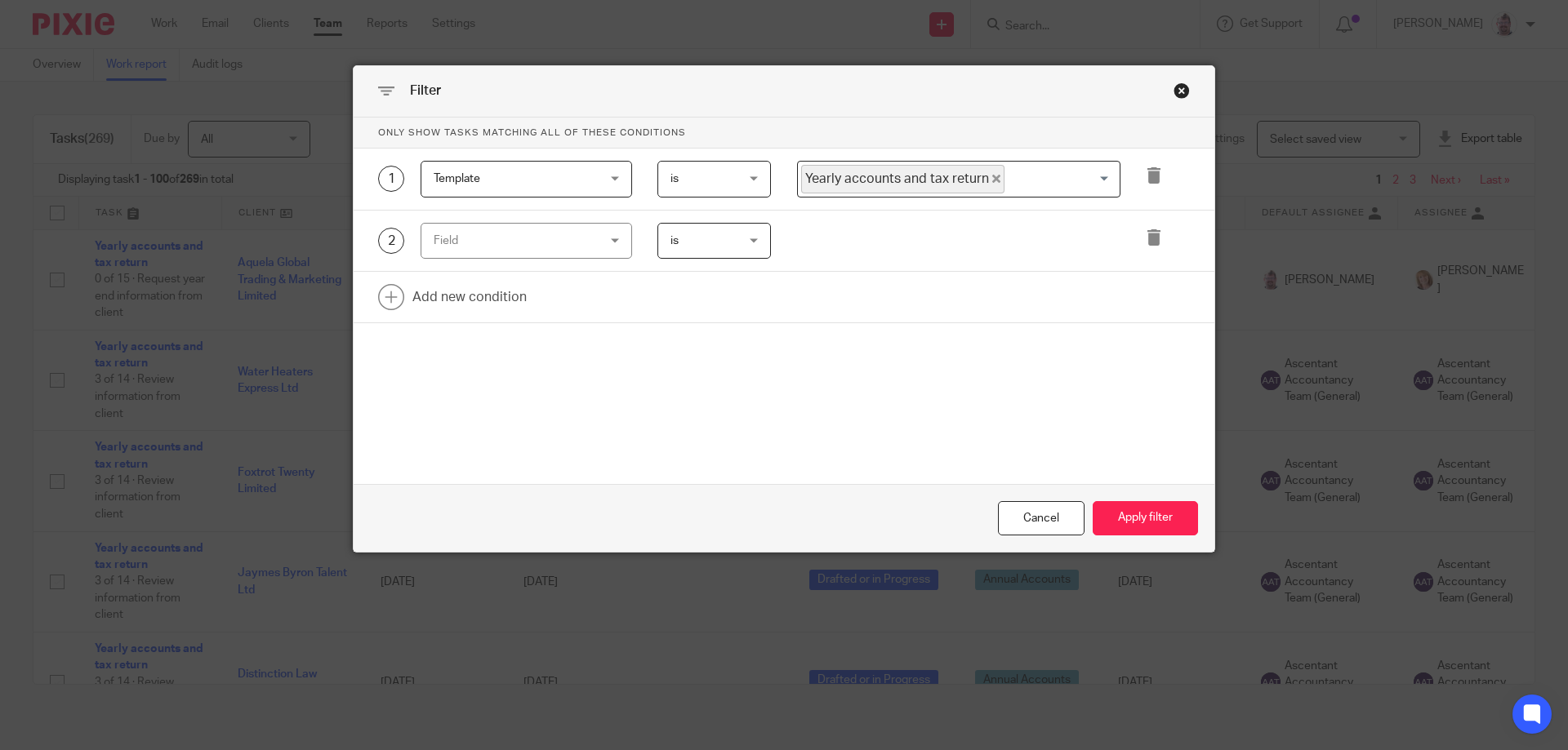
click at [567, 239] on div "Field" at bounding box center [512, 241] width 157 height 34
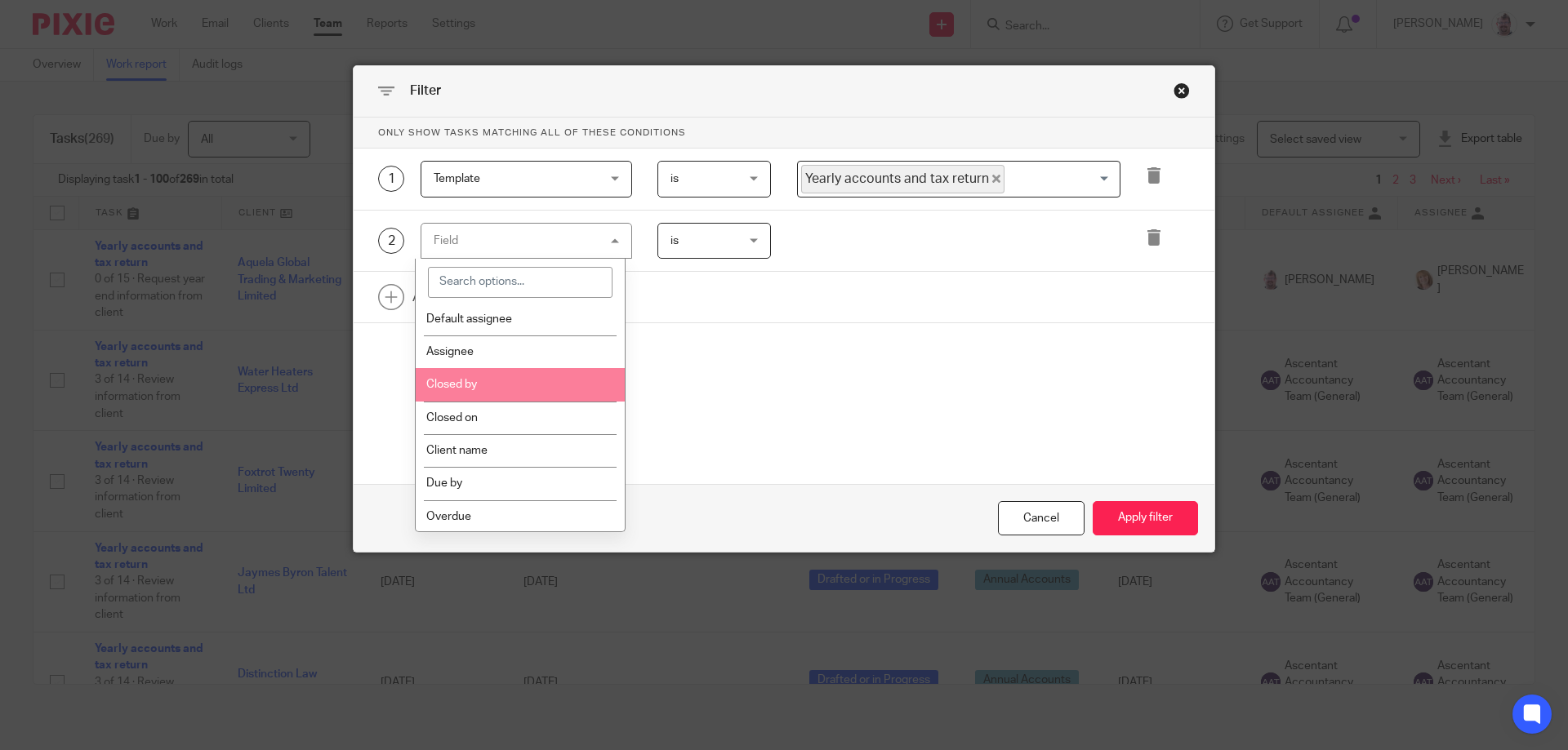
scroll to position [204, 0]
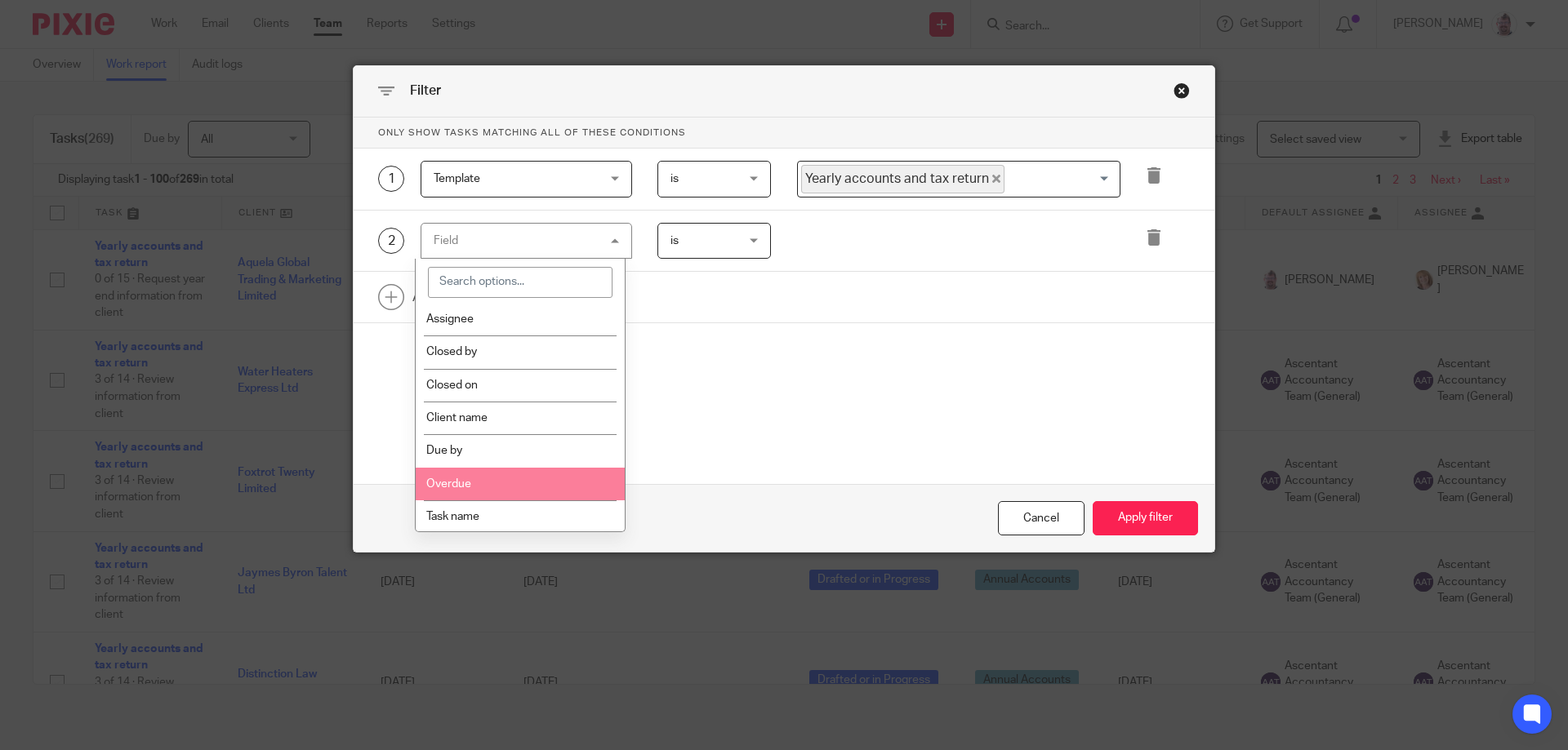
click at [506, 479] on li "Overdue" at bounding box center [520, 484] width 210 height 32
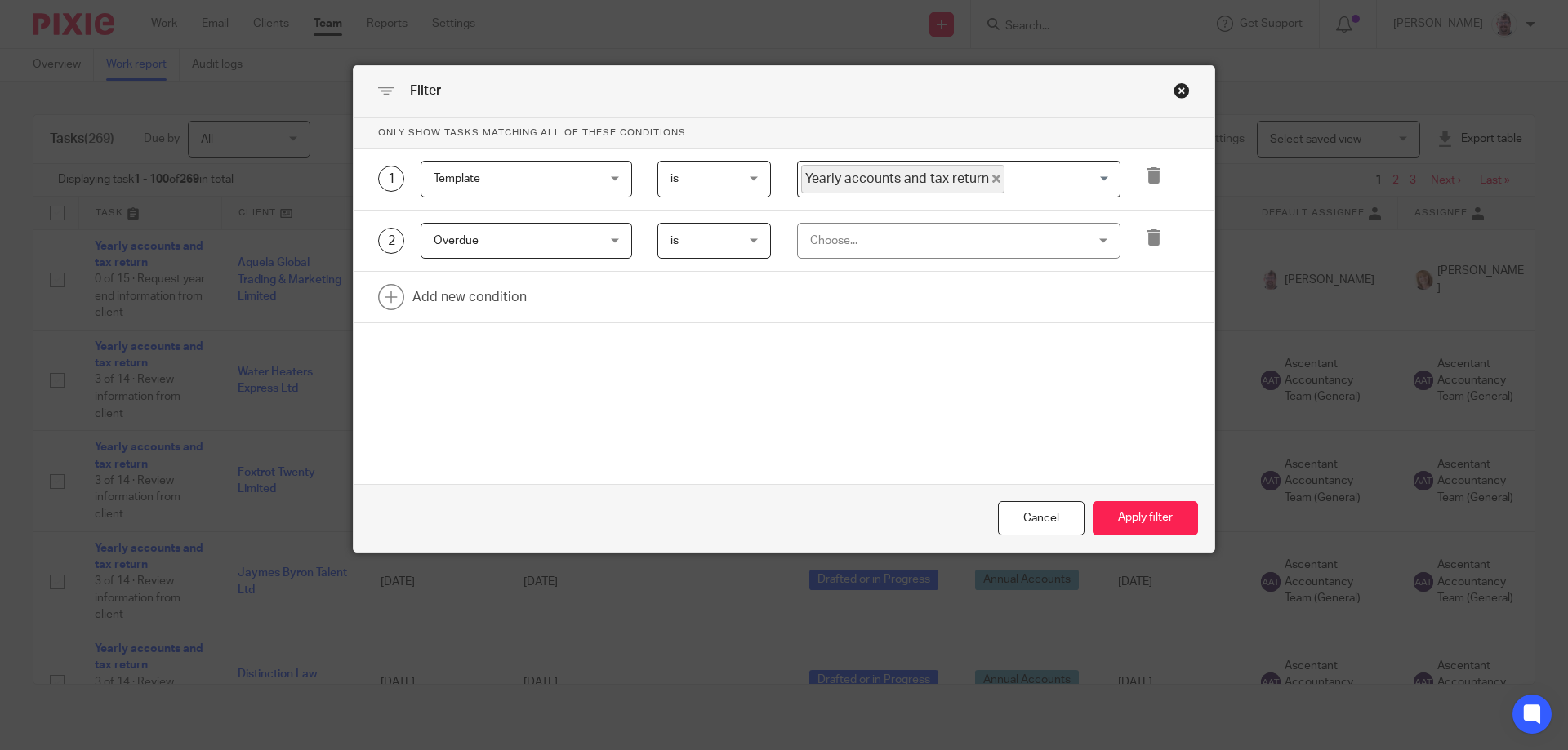
click at [893, 234] on div "Choose..." at bounding box center [934, 241] width 248 height 34
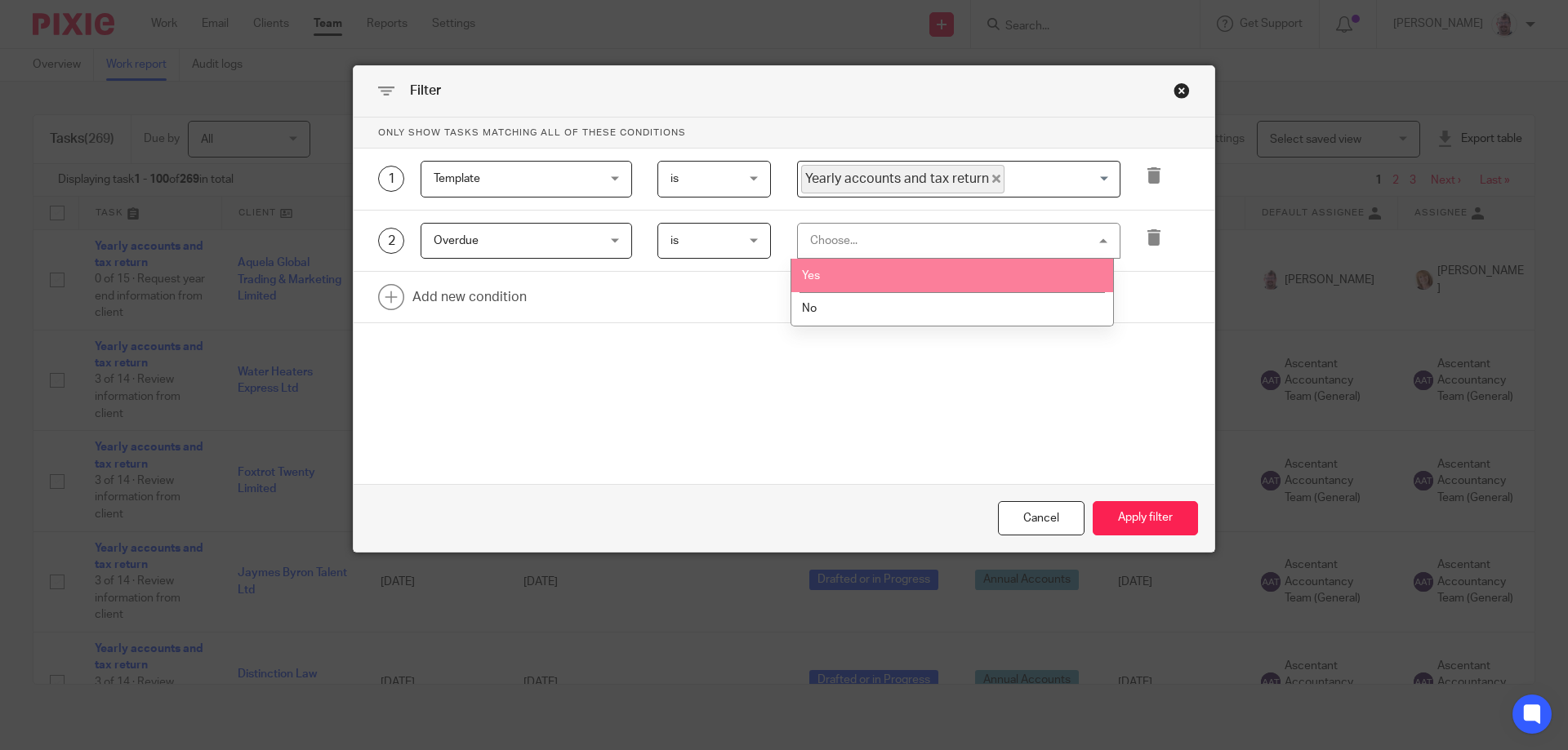
click at [886, 273] on li "Yes" at bounding box center [952, 275] width 322 height 33
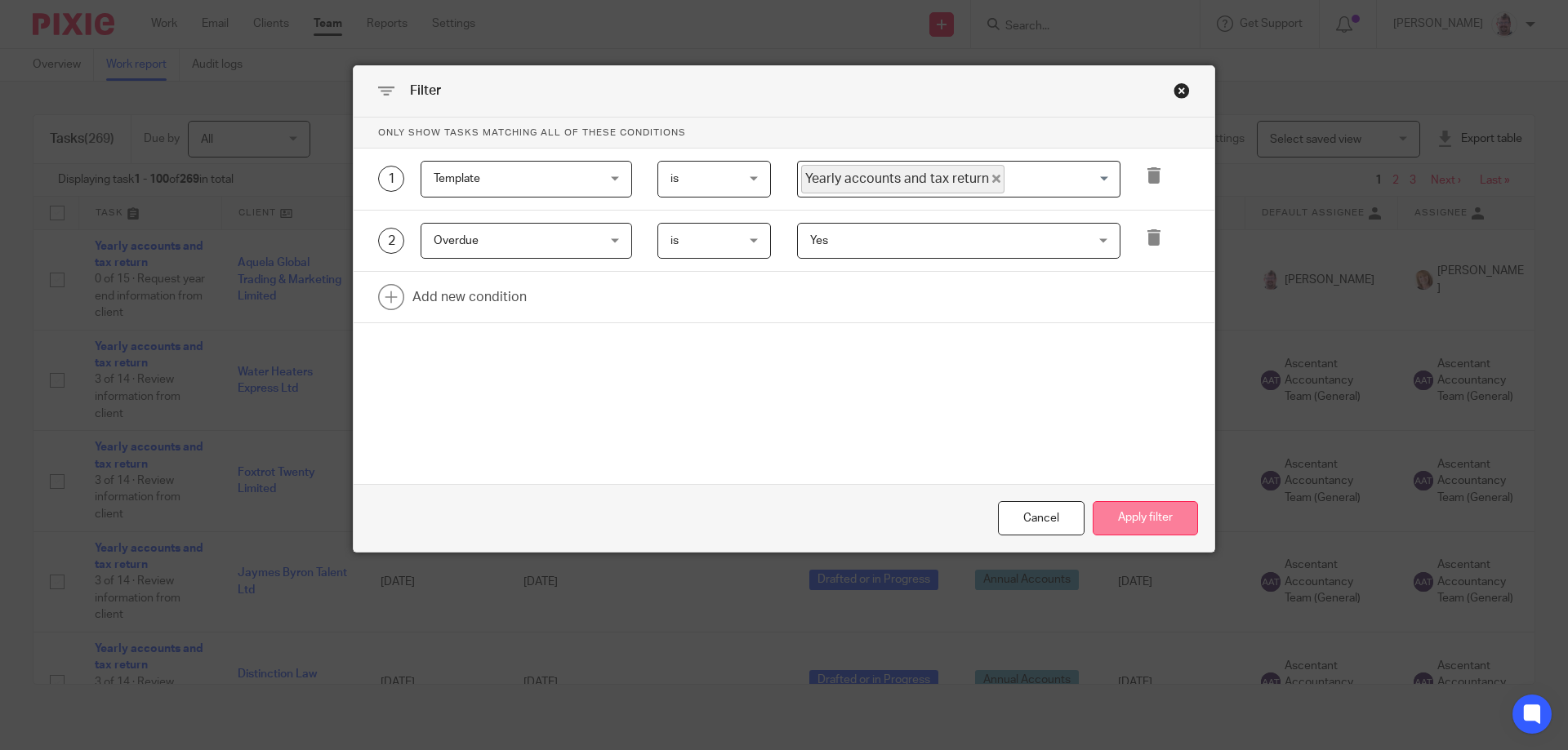
click at [1124, 518] on button "Apply filter" at bounding box center [1145, 518] width 106 height 35
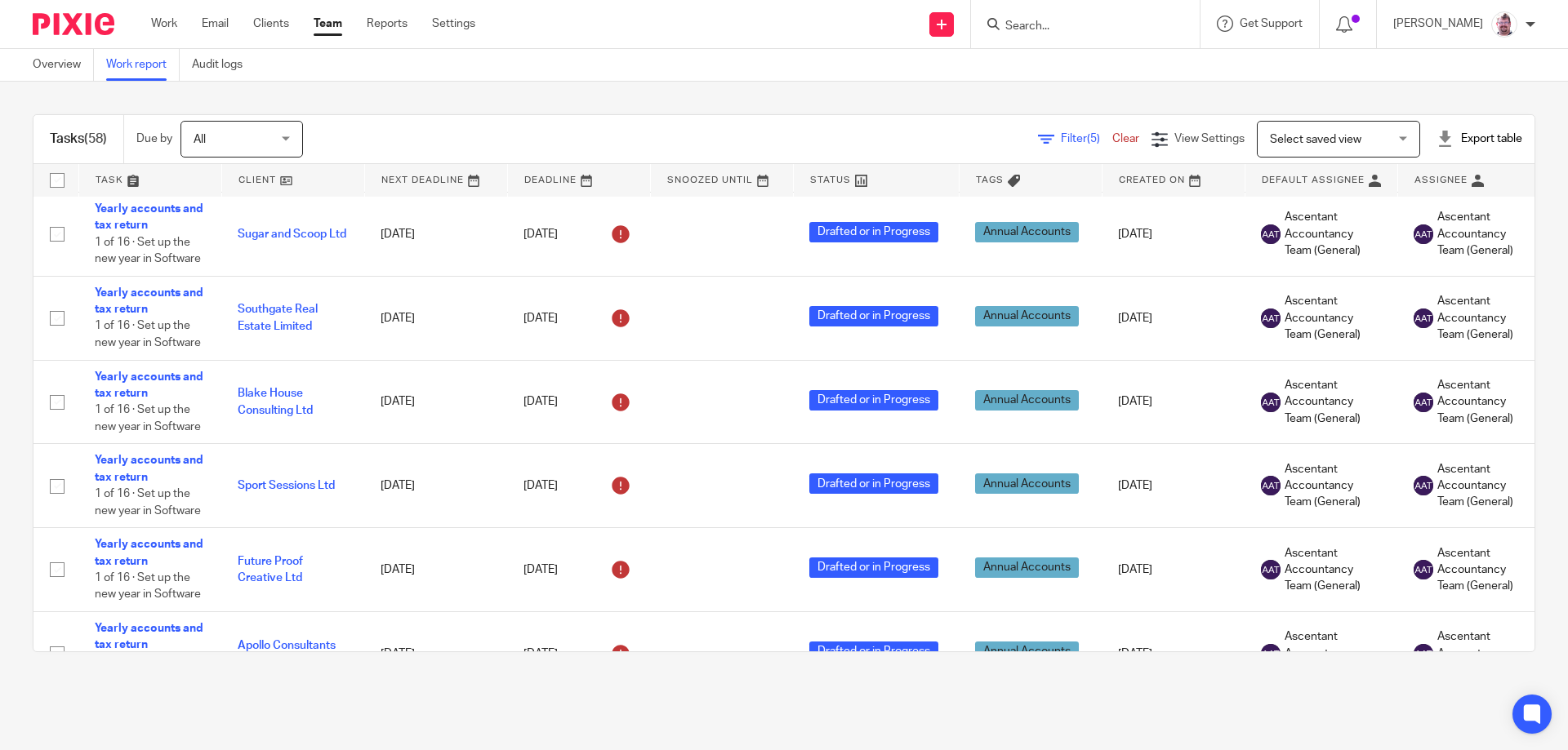
scroll to position [4627, 0]
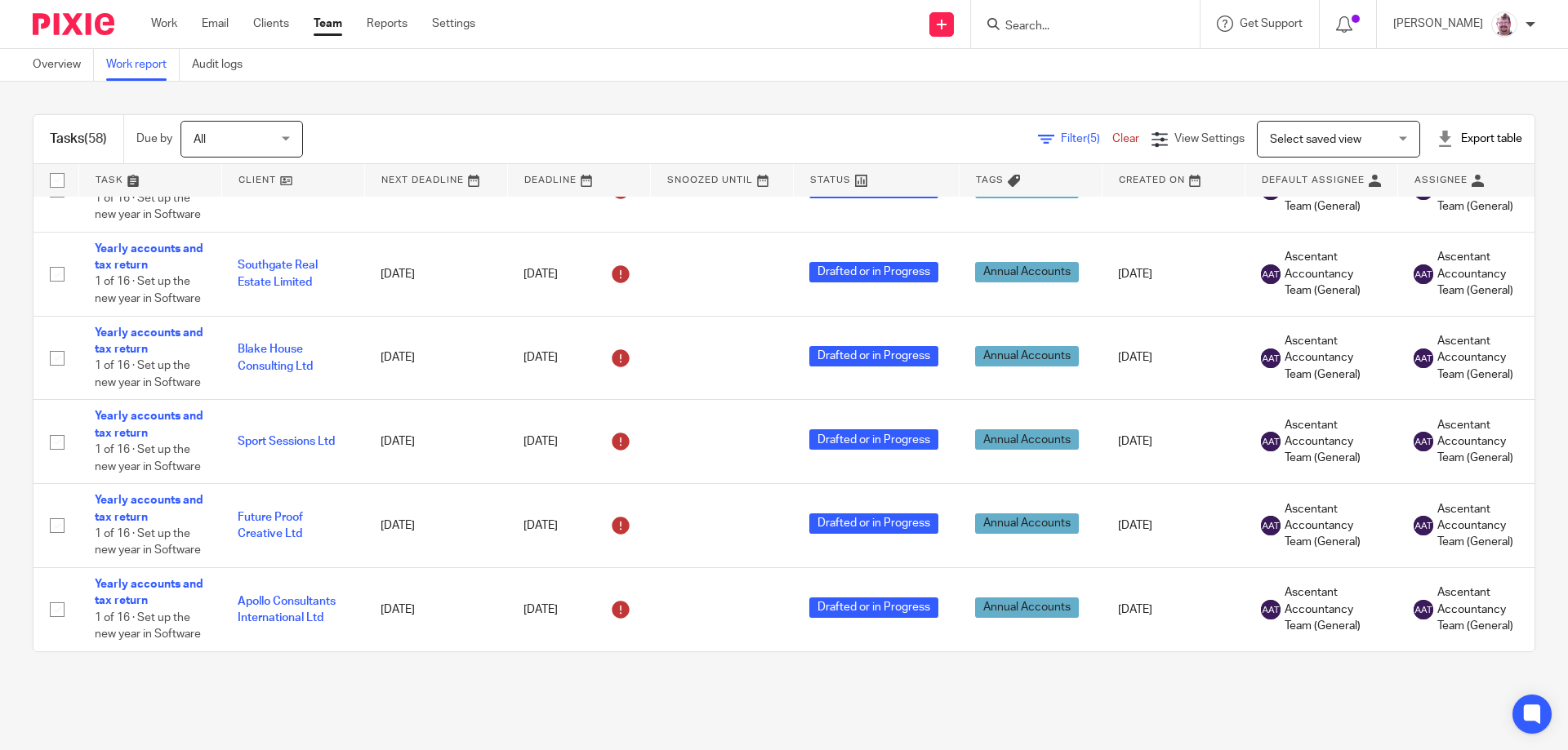
click at [1335, 146] on span "Select saved view" at bounding box center [1329, 139] width 119 height 34
click at [1058, 77] on div "Overview Work report Audit logs" at bounding box center [784, 65] width 1568 height 32
click at [259, 146] on span "All" at bounding box center [236, 139] width 87 height 34
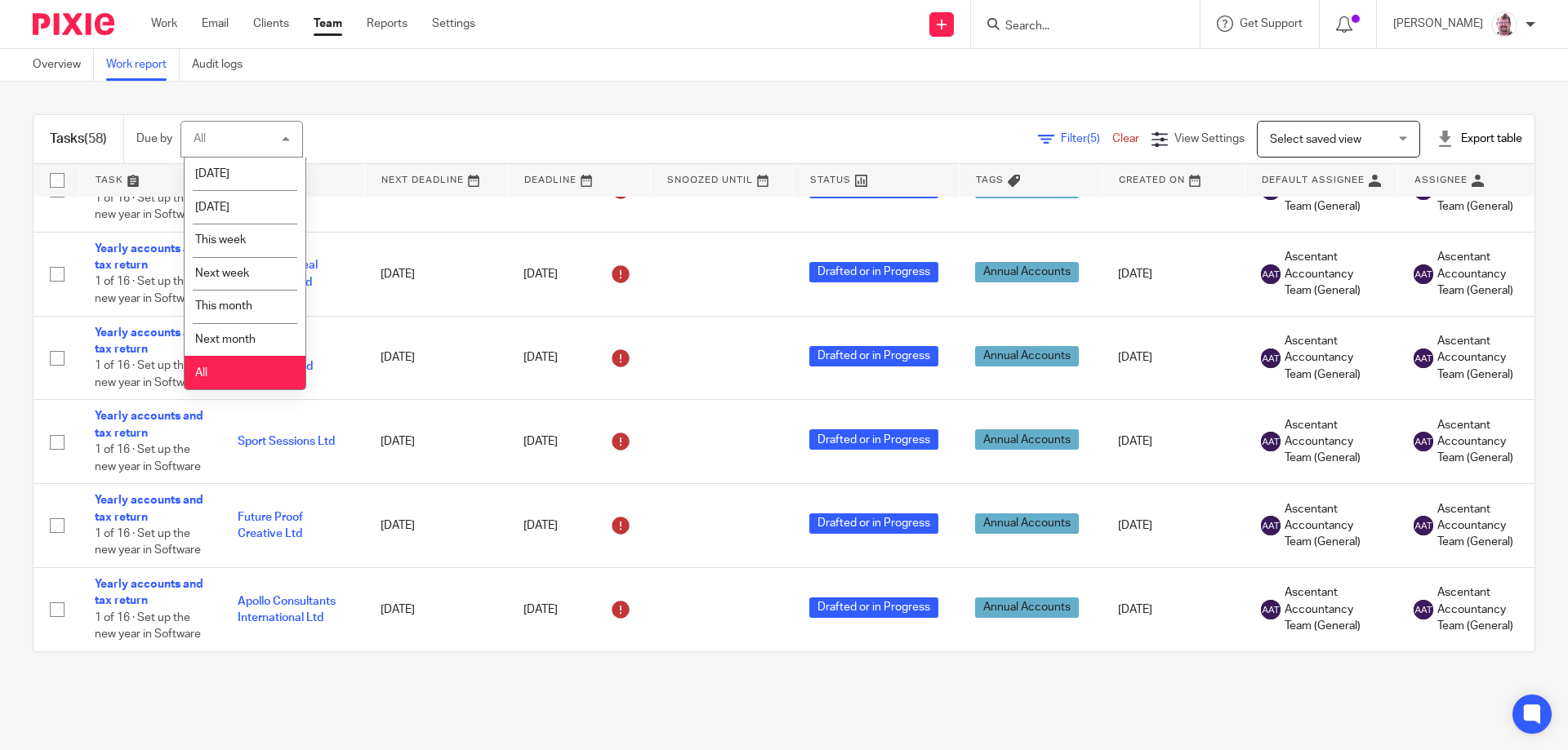
click at [259, 146] on div "All All" at bounding box center [241, 139] width 123 height 37
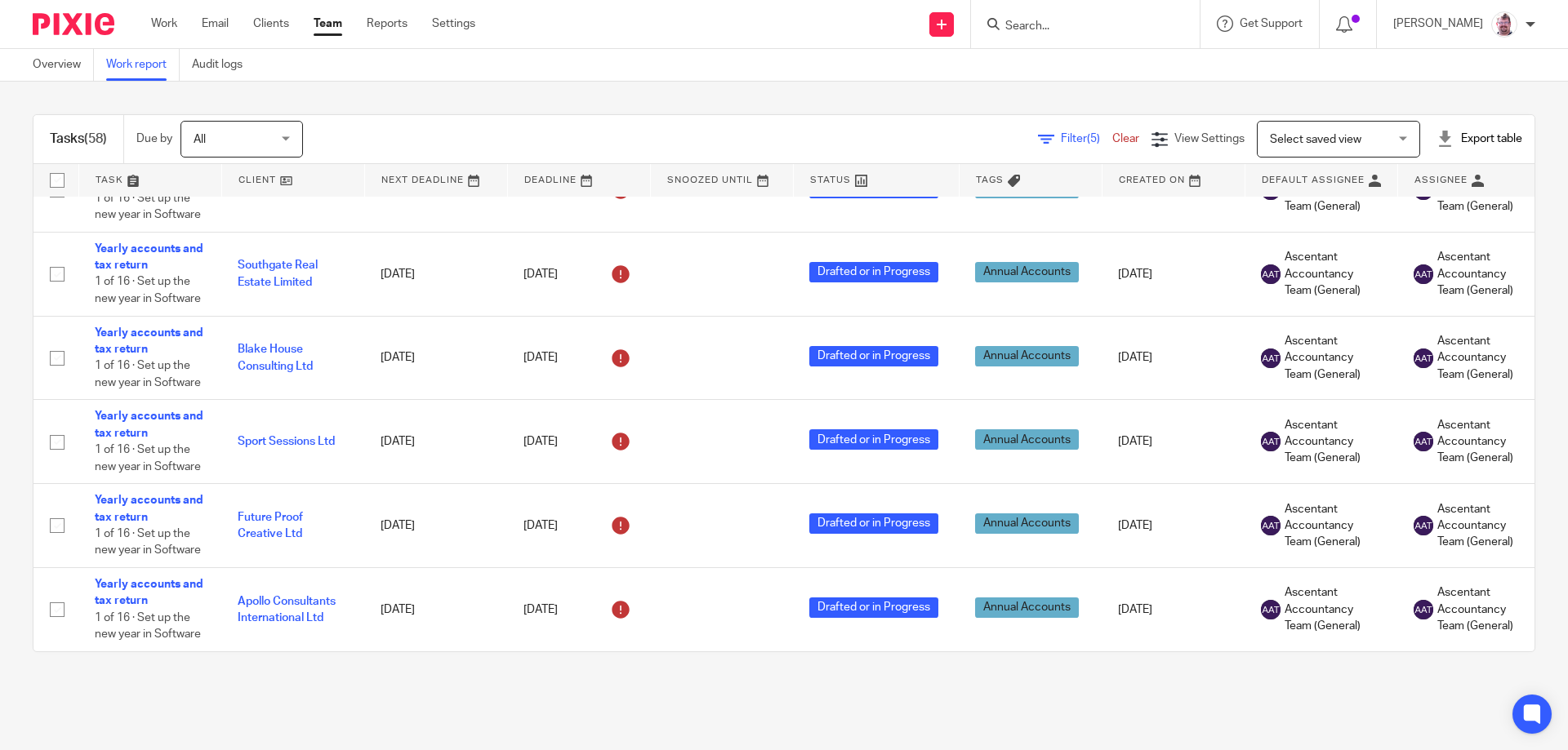
click at [257, 143] on span "All" at bounding box center [236, 139] width 87 height 34
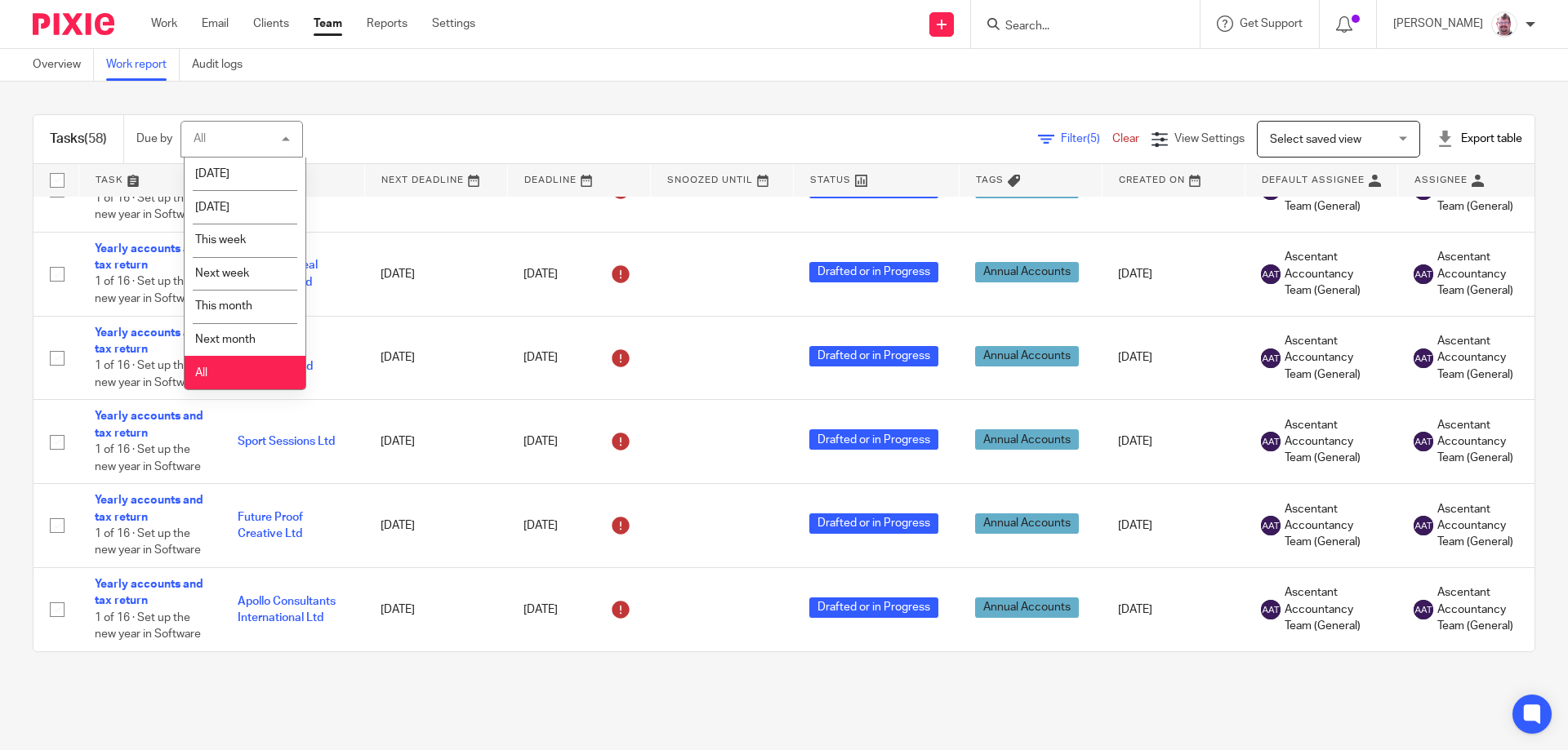
click at [494, 139] on div "Filter (5) Clear View Settings View Settings (5) Filters Clear Save Manage save…" at bounding box center [933, 139] width 1203 height 37
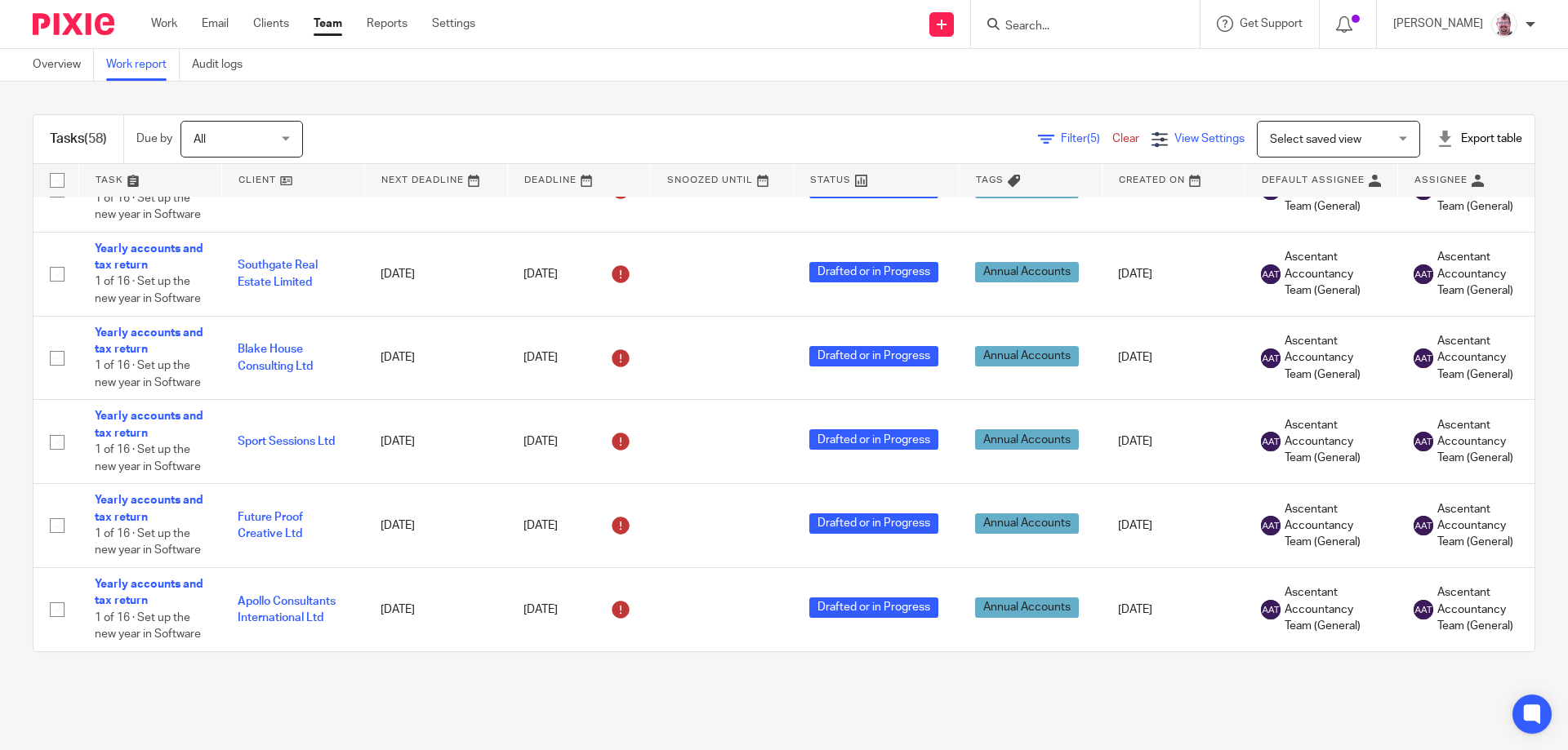
click at [1174, 139] on span "View Settings" at bounding box center [1210, 139] width 71 height 11
click at [1061, 141] on span "Filter (5)" at bounding box center [1087, 139] width 51 height 11
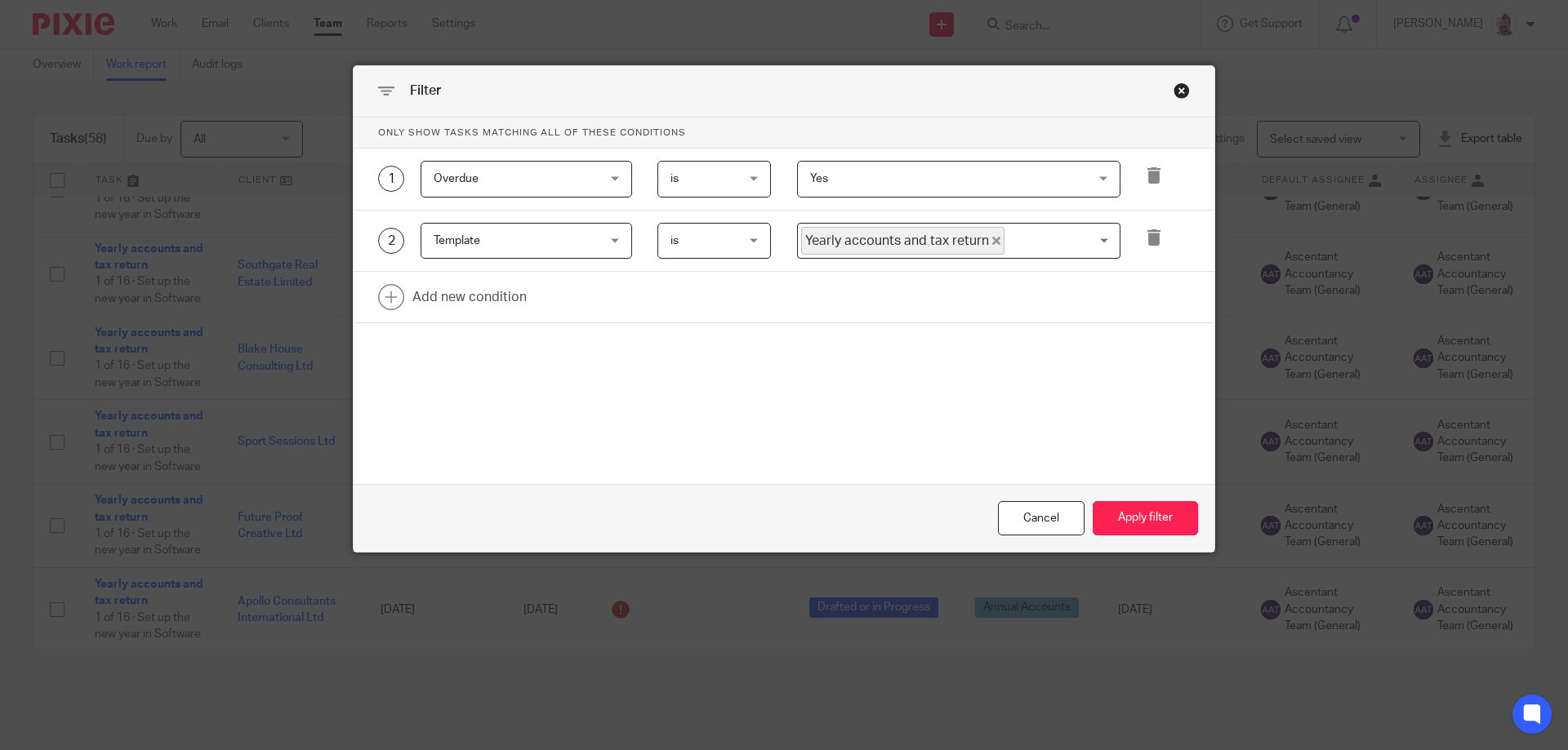
click at [1033, 179] on span "Yes" at bounding box center [934, 179] width 248 height 34
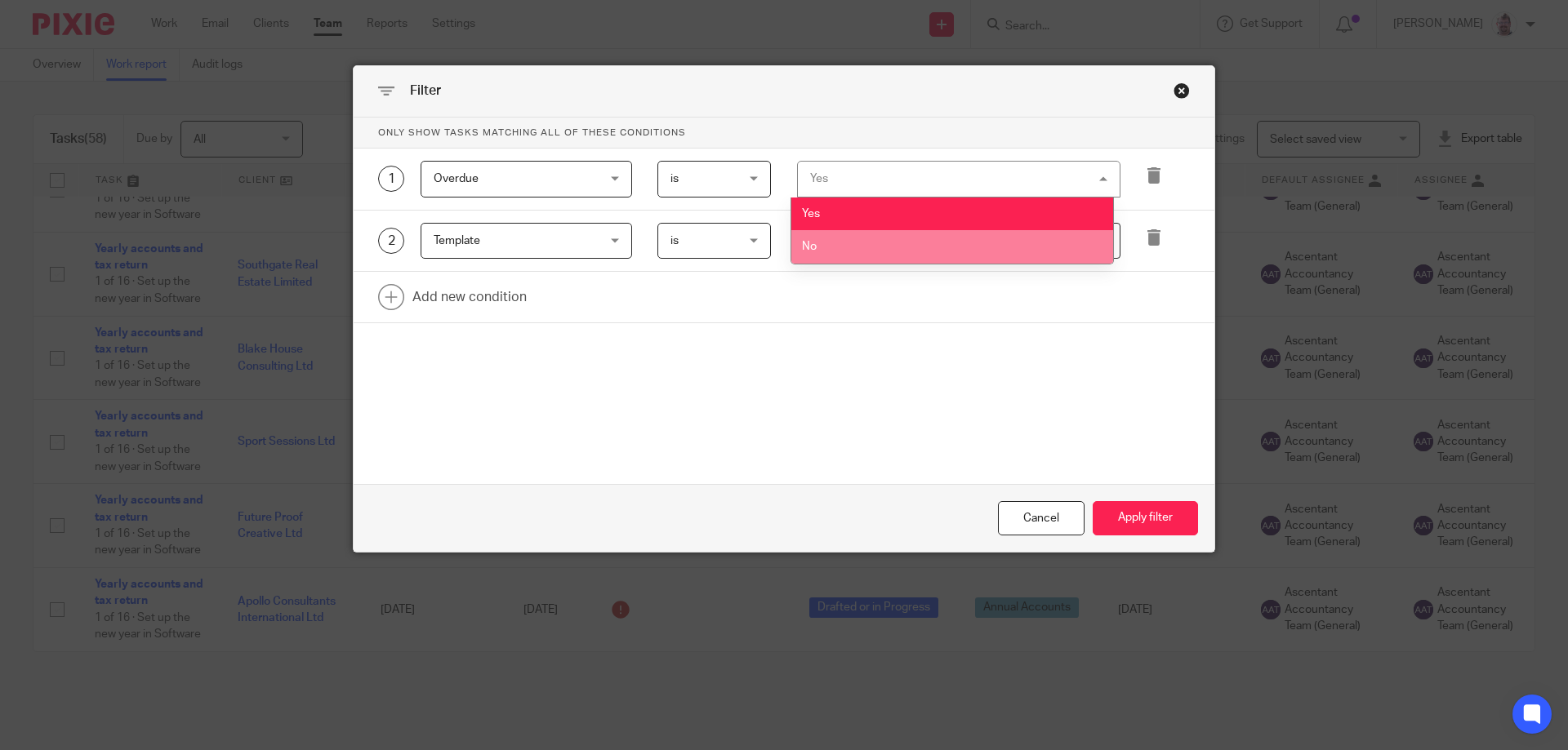
click at [1001, 247] on li "No" at bounding box center [952, 247] width 322 height 33
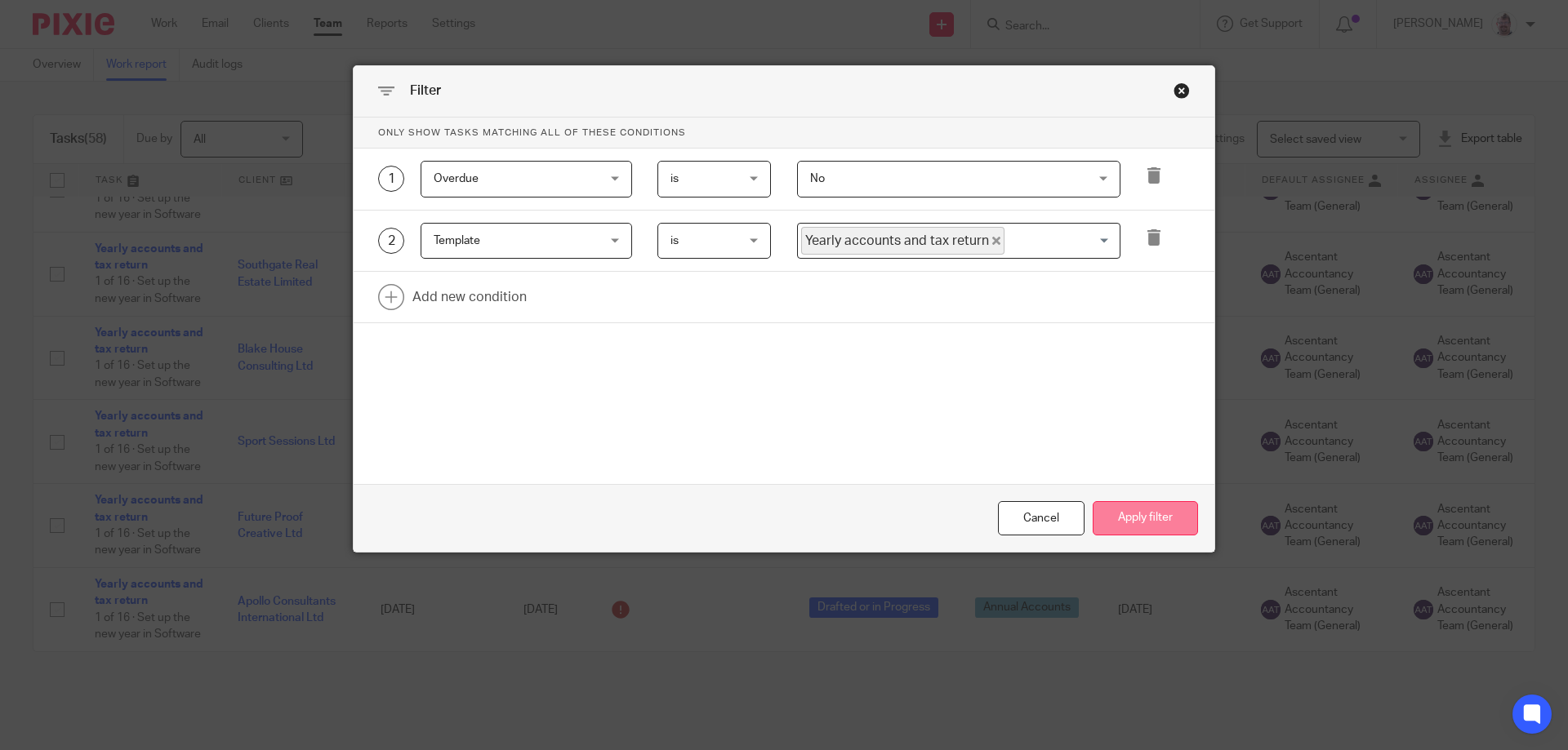
click at [1160, 526] on button "Apply filter" at bounding box center [1145, 518] width 106 height 35
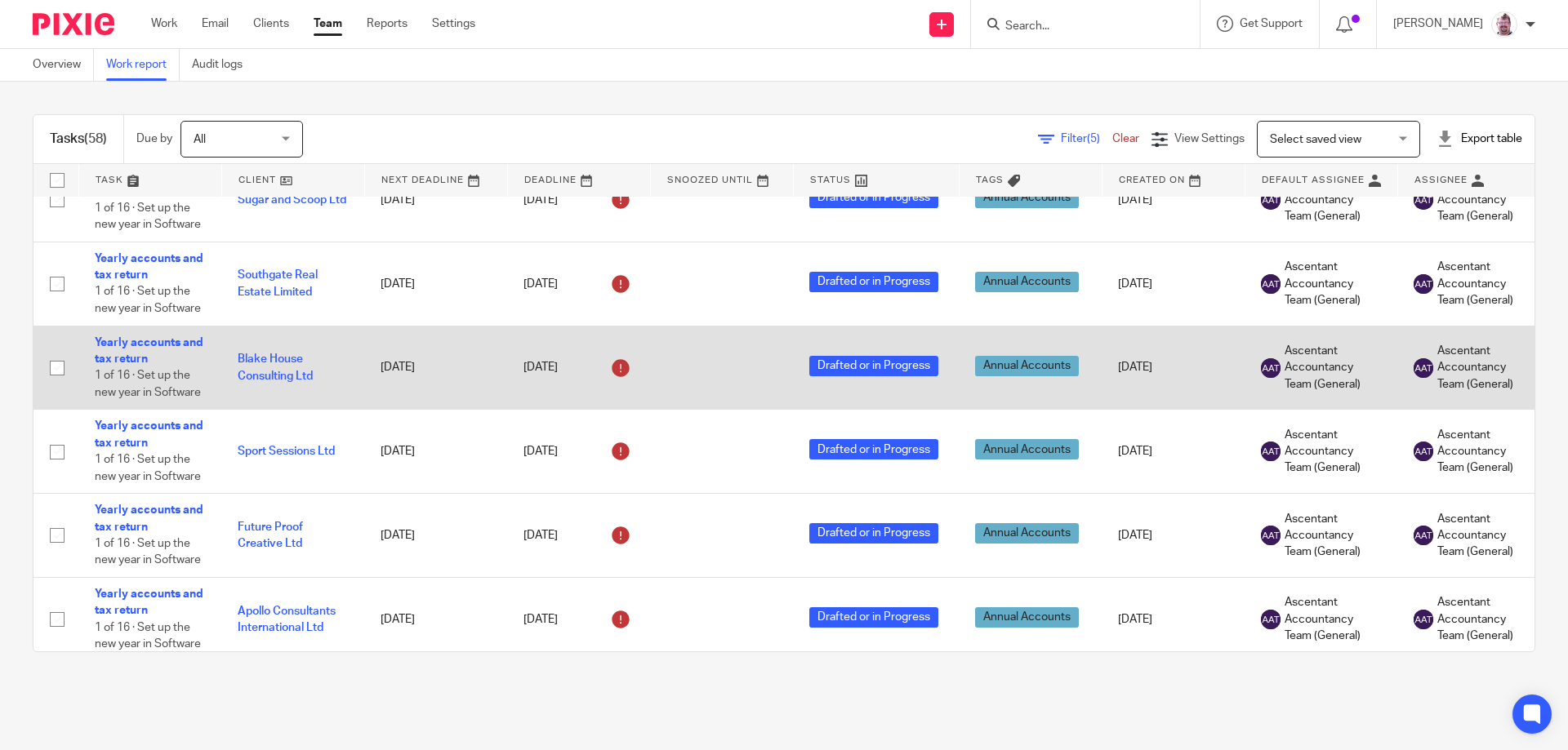
scroll to position [4627, 0]
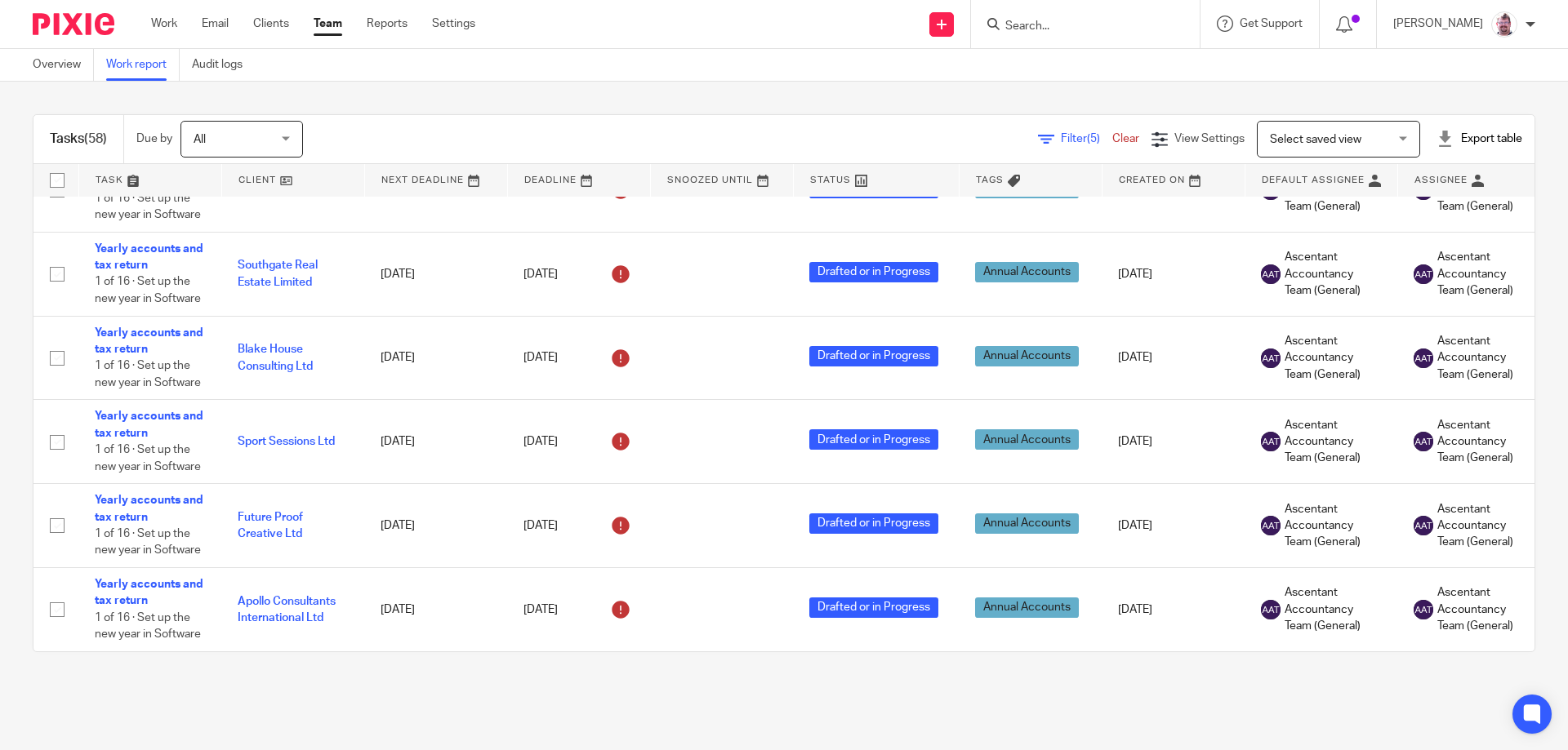
click at [237, 140] on span "All" at bounding box center [236, 139] width 87 height 34
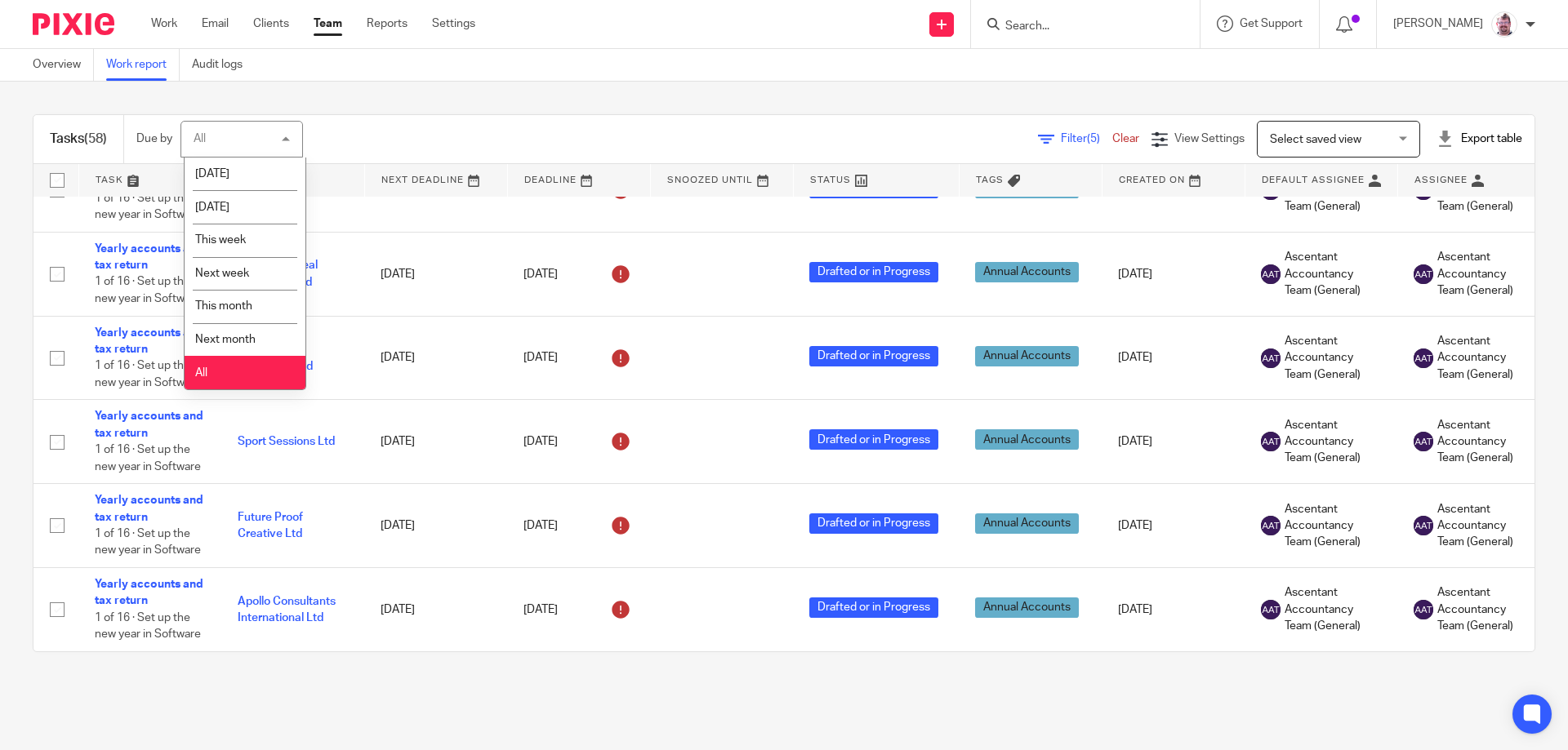
click at [489, 129] on div "Filter (5) Clear View Settings View Settings (5) Filters Clear Save Manage save…" at bounding box center [933, 139] width 1203 height 37
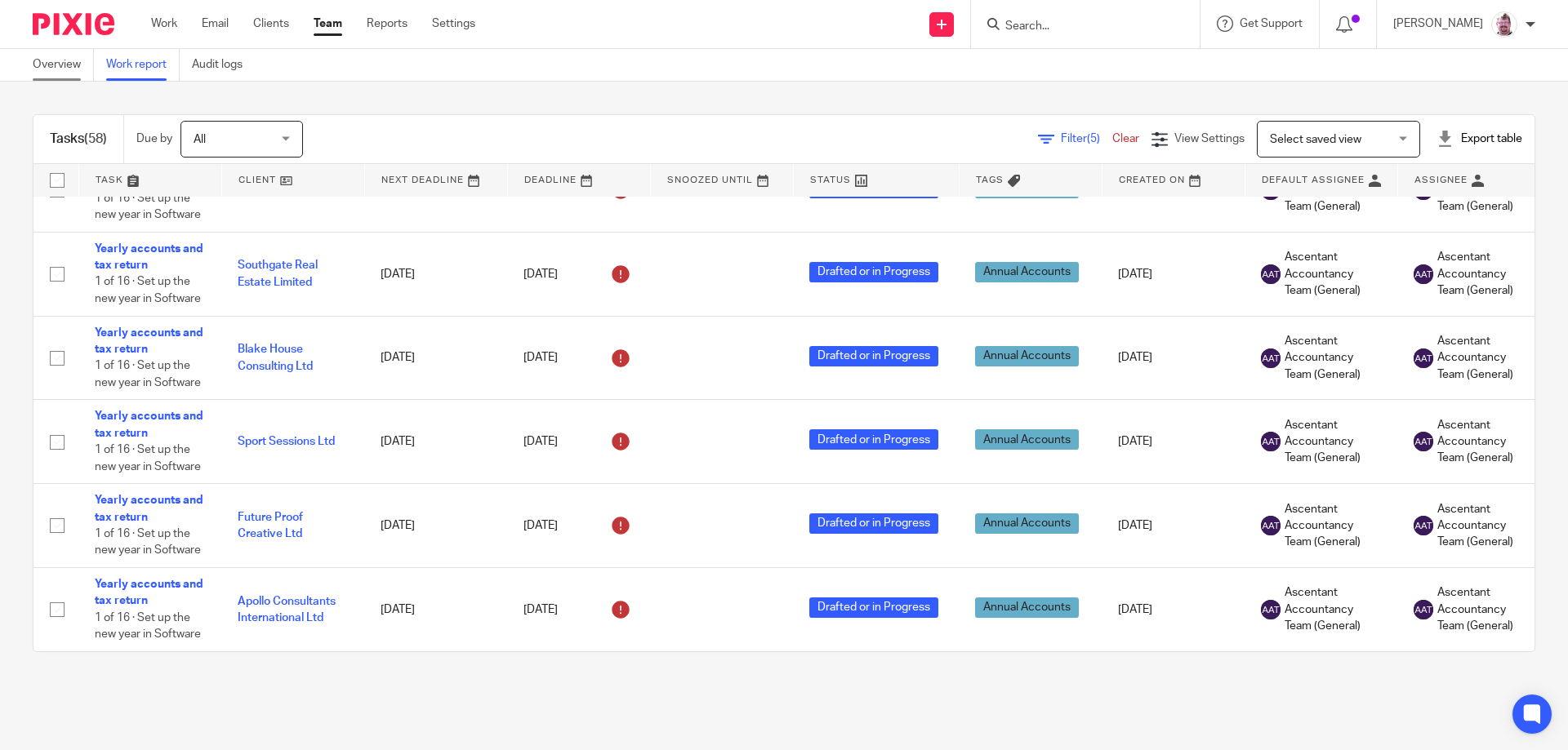
click at [66, 65] on link "Overview" at bounding box center [63, 64] width 61 height 31
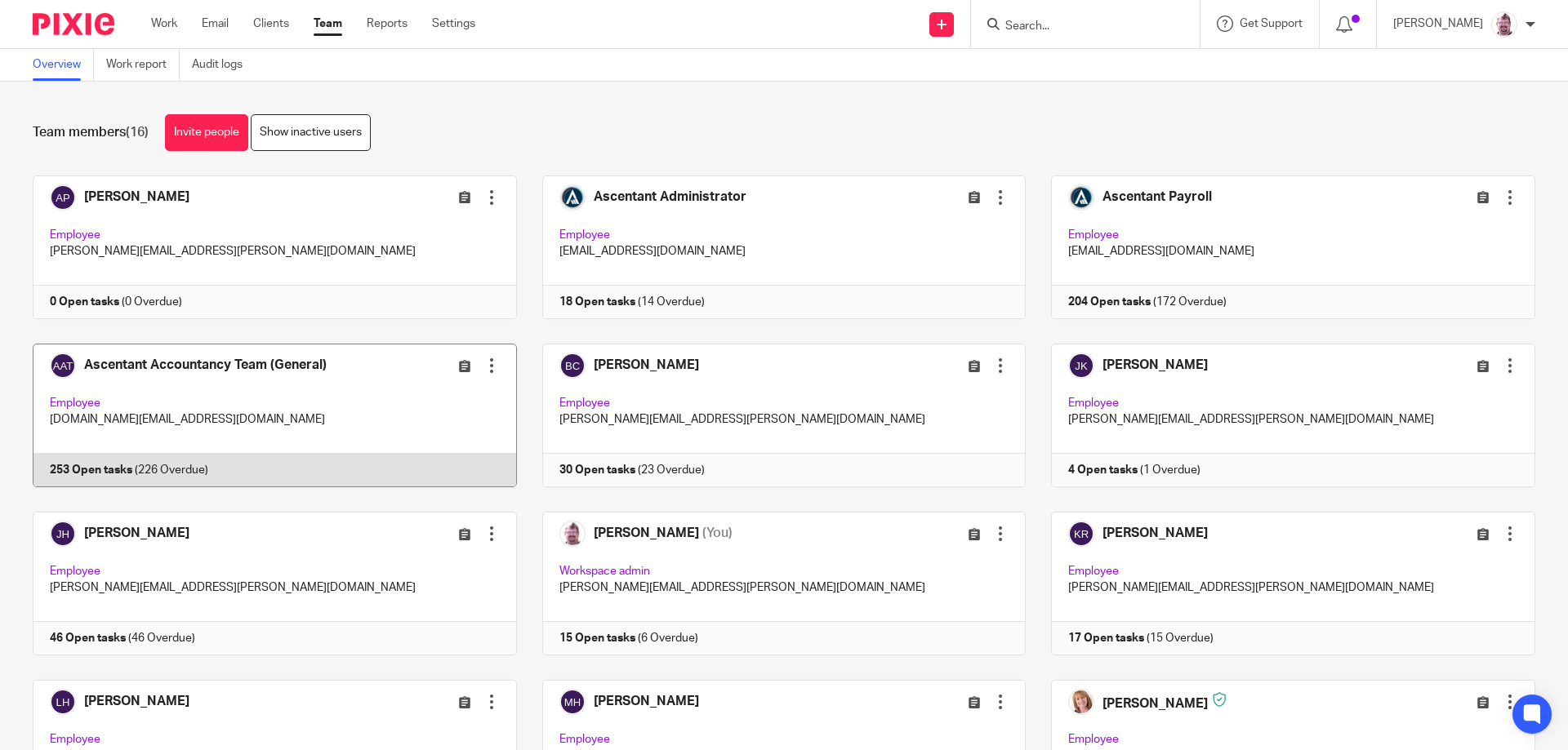
click at [345, 468] on link at bounding box center [262, 416] width 510 height 144
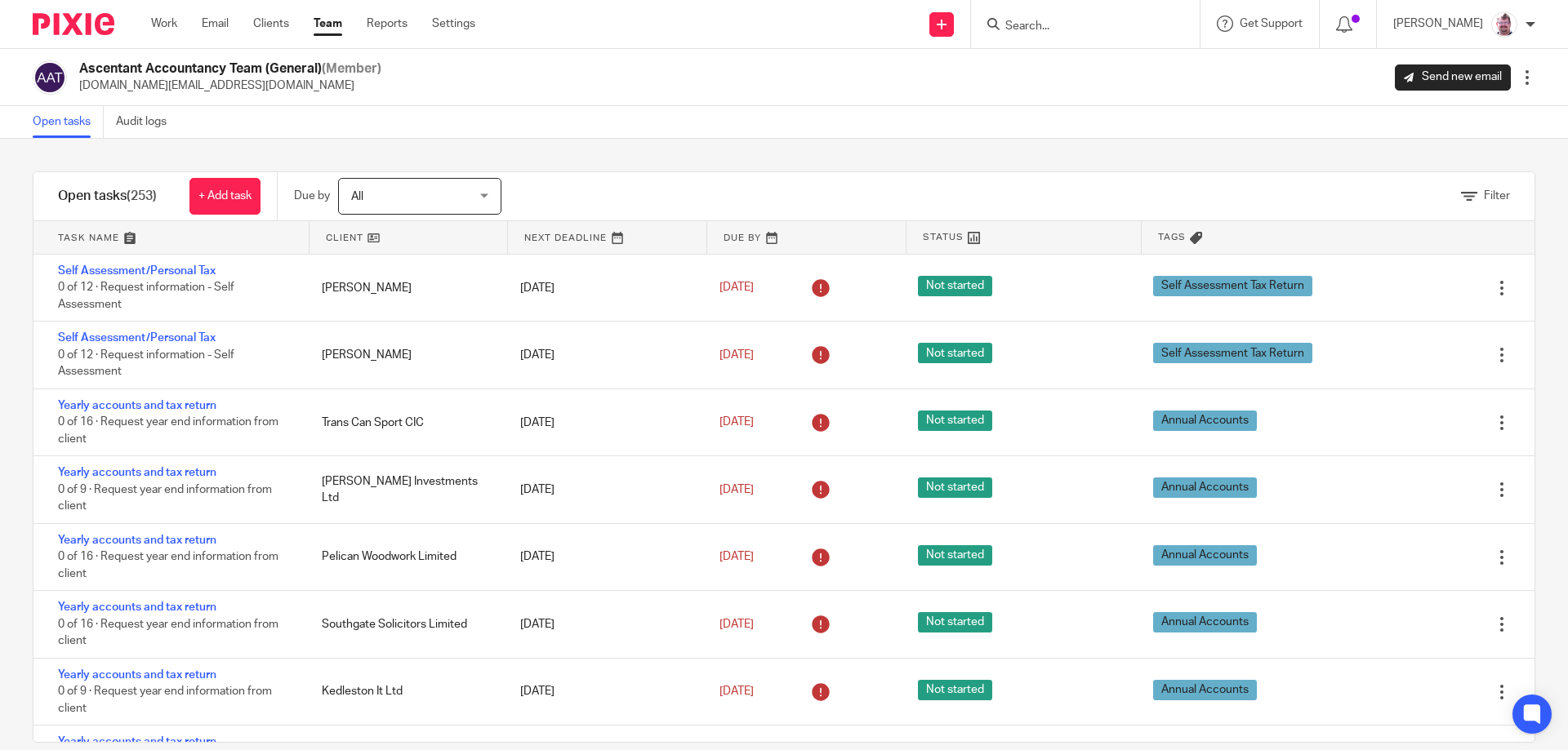
click at [1461, 199] on icon at bounding box center [1469, 196] width 16 height 16
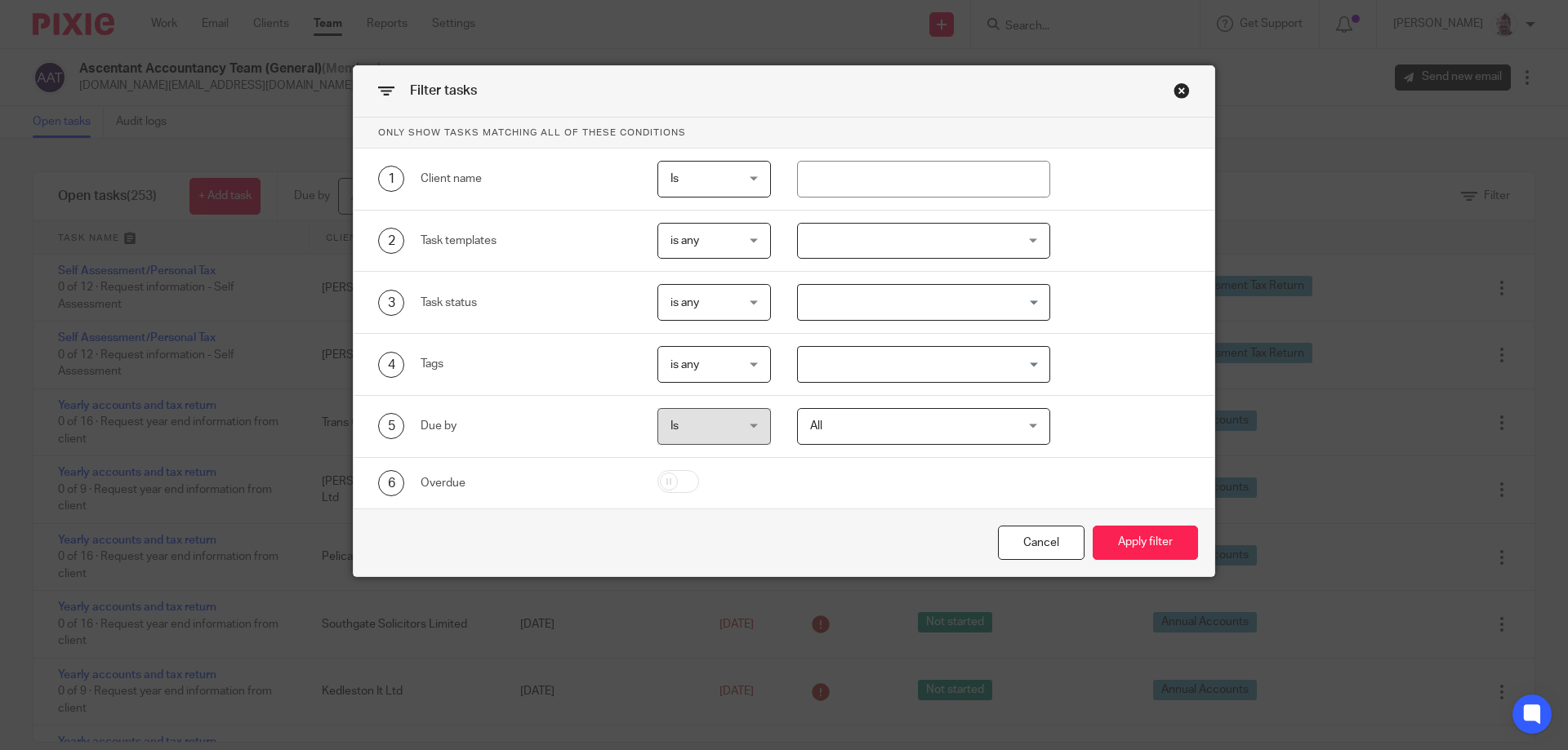
click at [835, 240] on div at bounding box center [924, 241] width 254 height 37
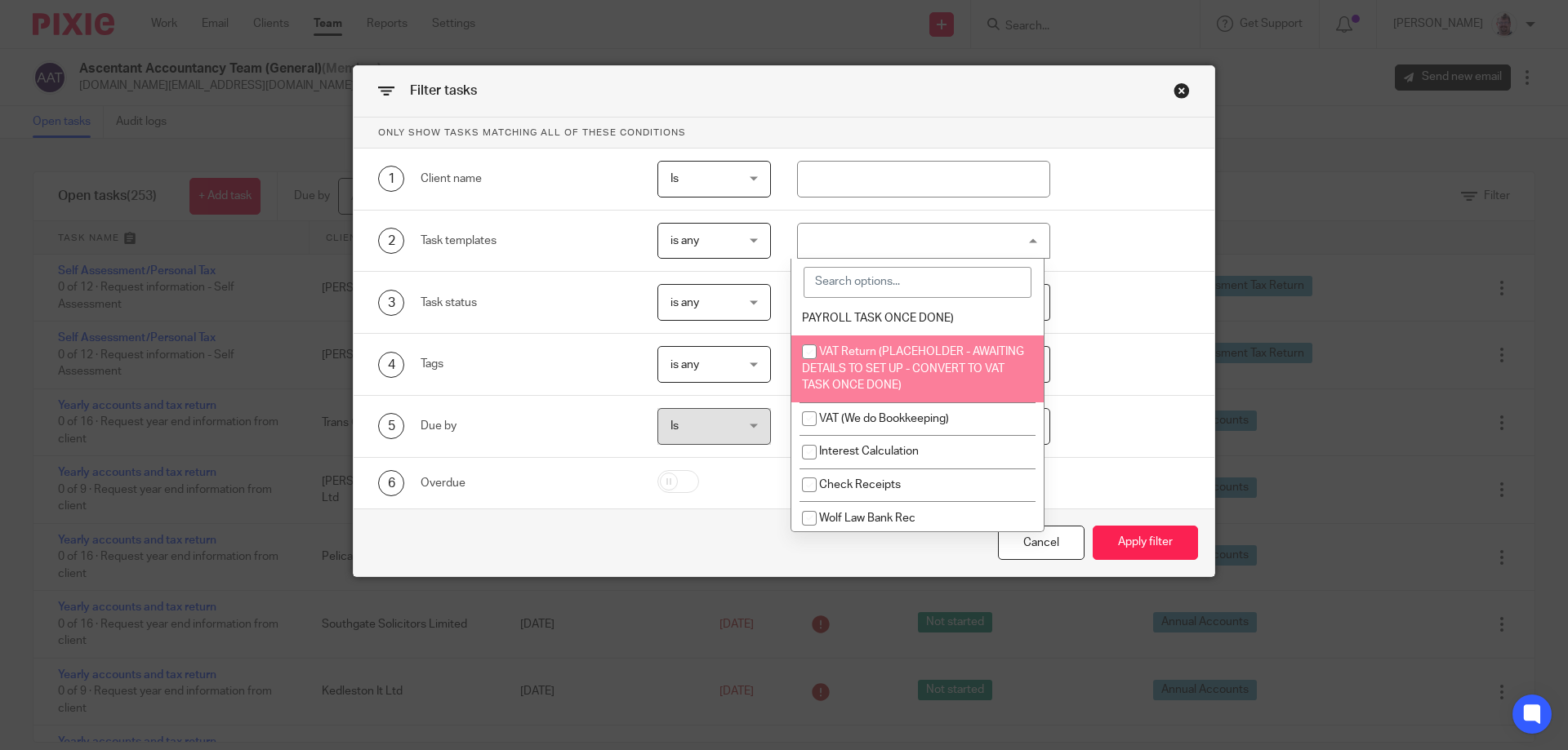
scroll to position [3274, 0]
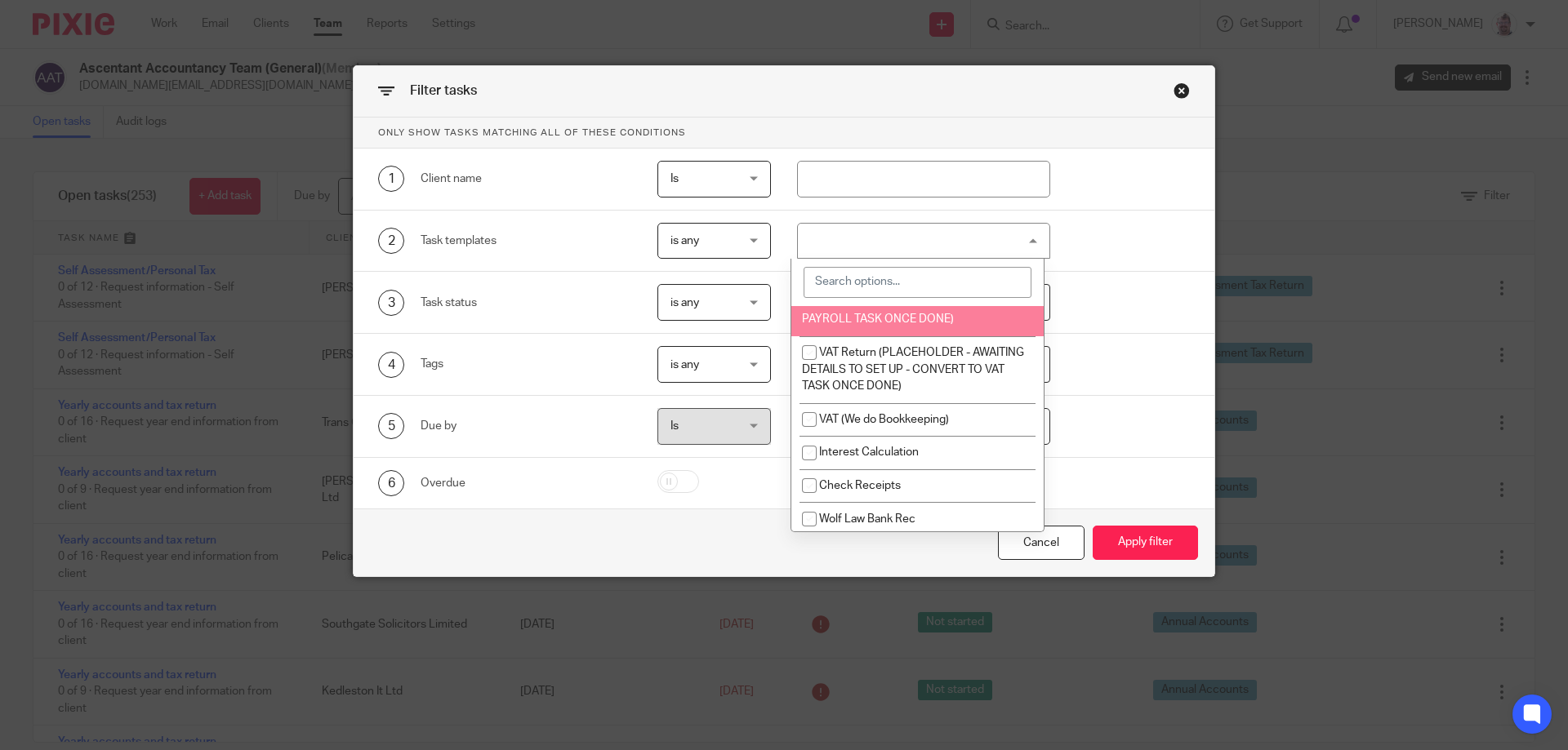
click at [891, 271] on input "search" at bounding box center [917, 282] width 228 height 31
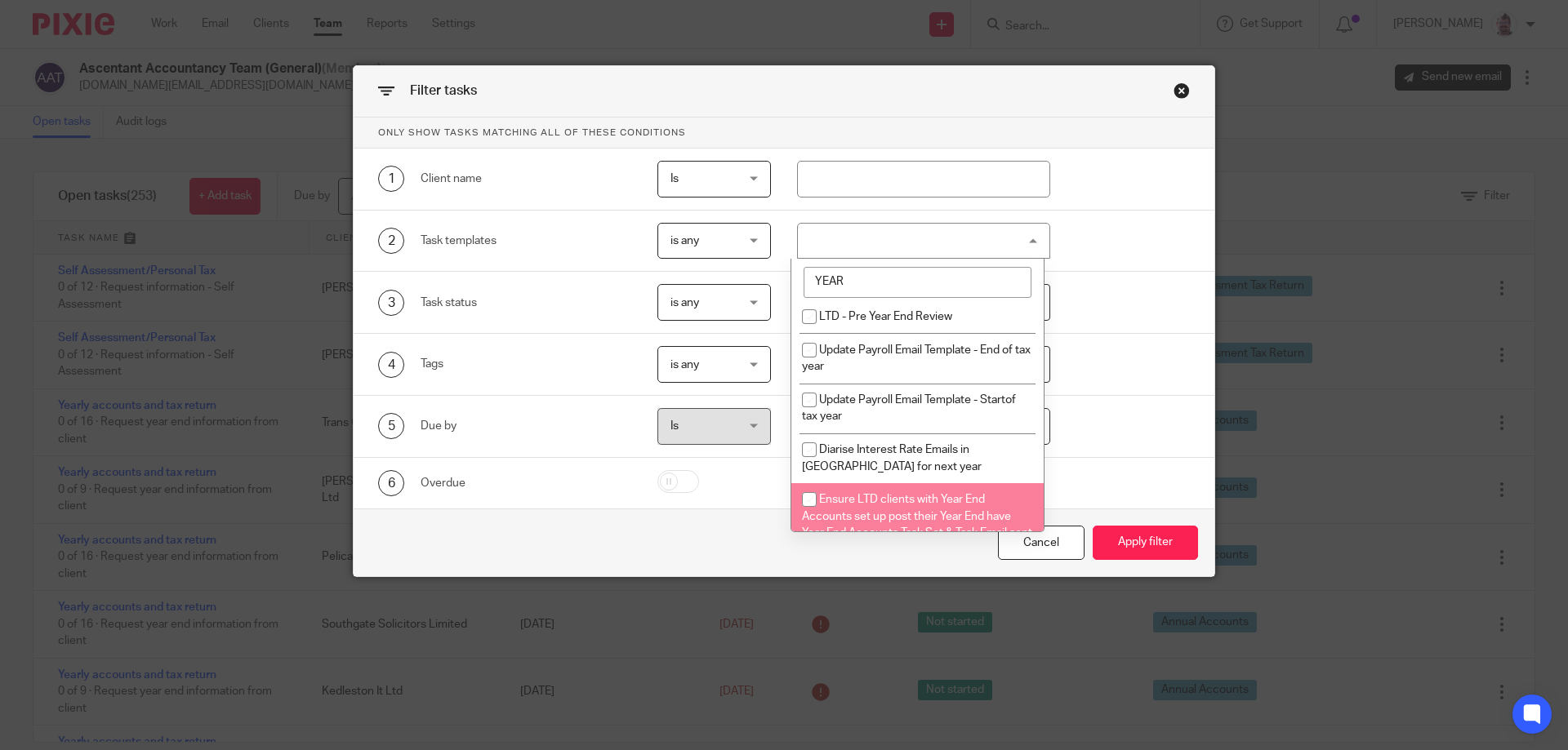
scroll to position [0, 0]
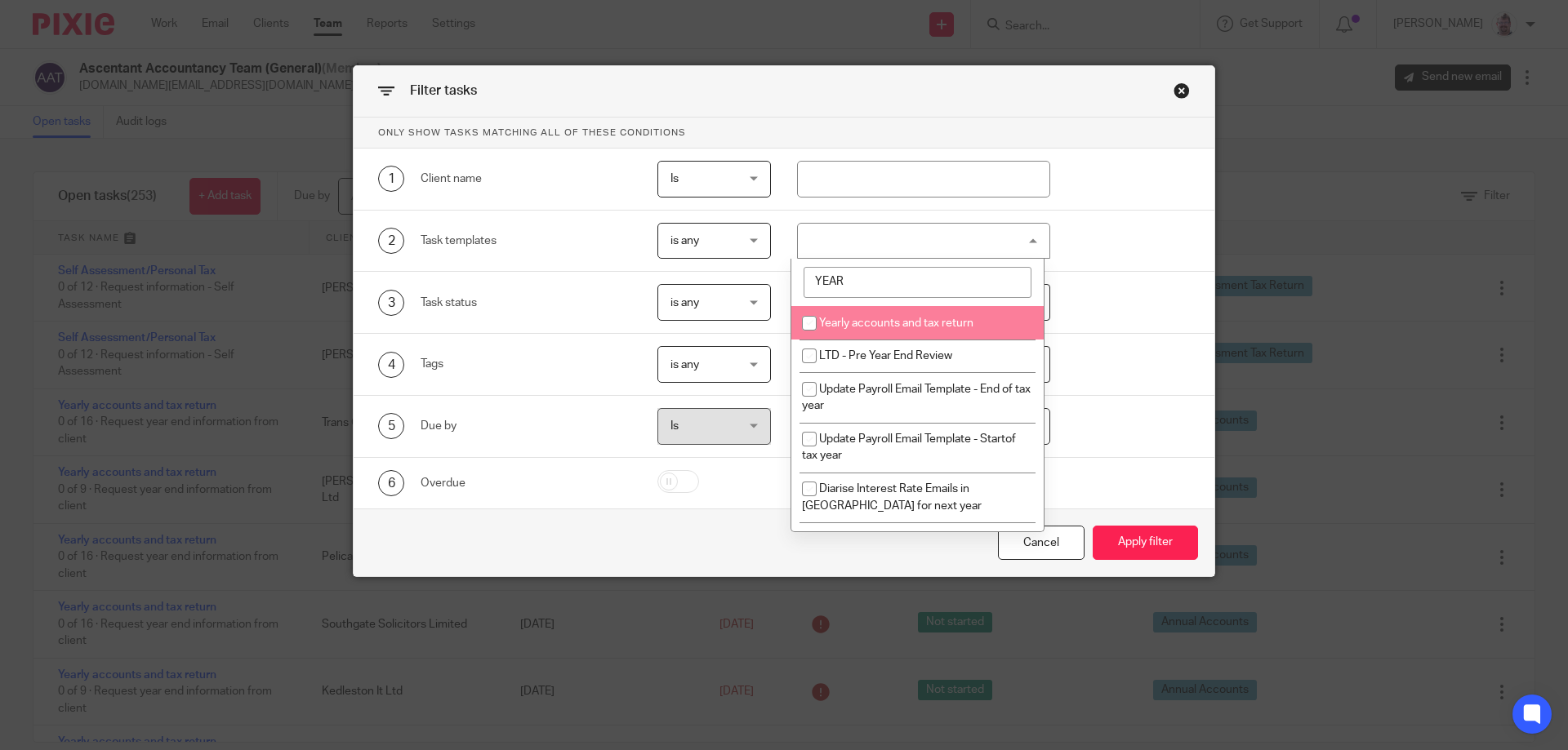
type input "YEAR"
click at [934, 320] on span "Yearly accounts and tax return" at bounding box center [896, 323] width 154 height 11
checkbox input "true"
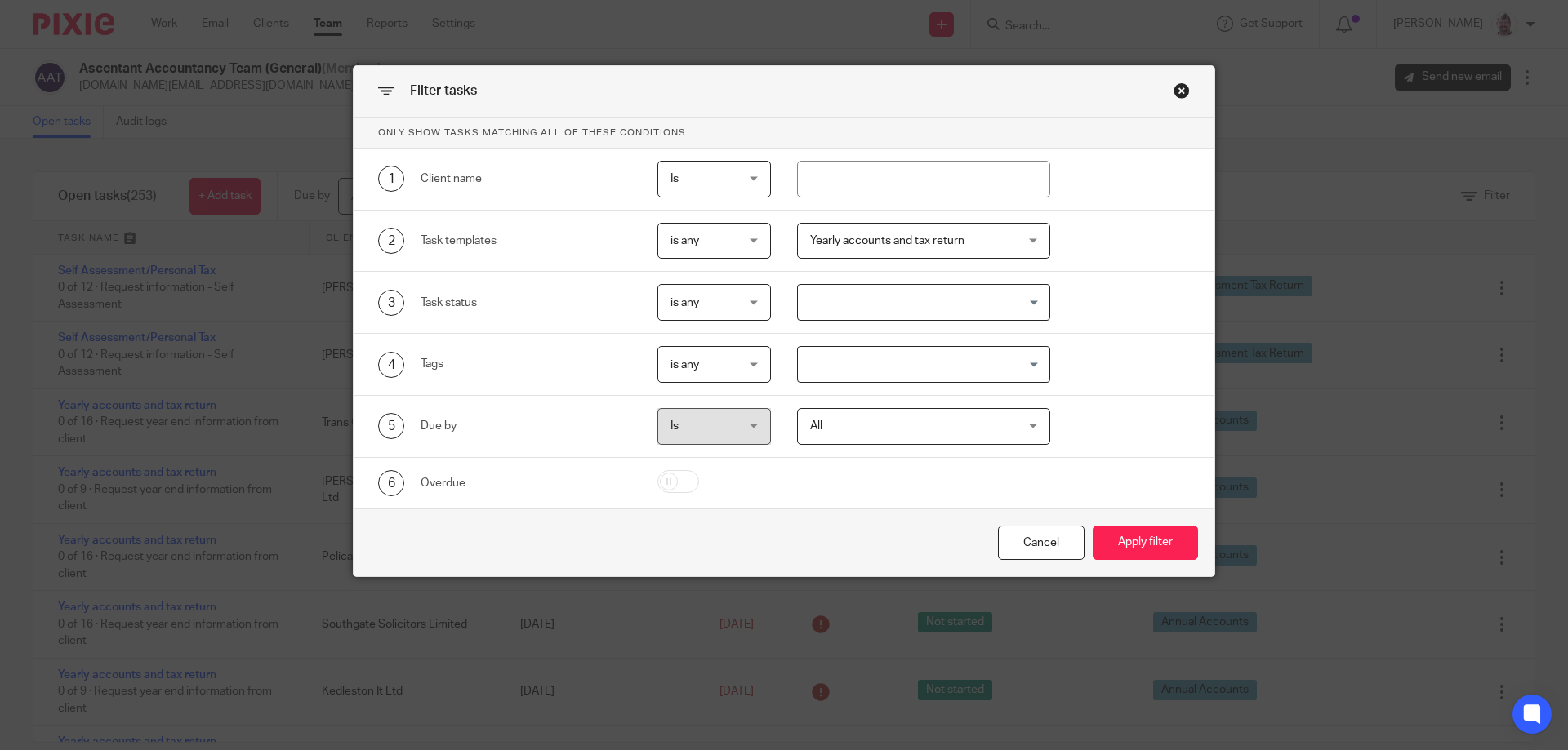
click at [1089, 314] on div "3 Task status is any is any is any is none is_any Loading..." at bounding box center [771, 302] width 837 height 37
click at [1125, 538] on button "Apply filter" at bounding box center [1145, 543] width 106 height 35
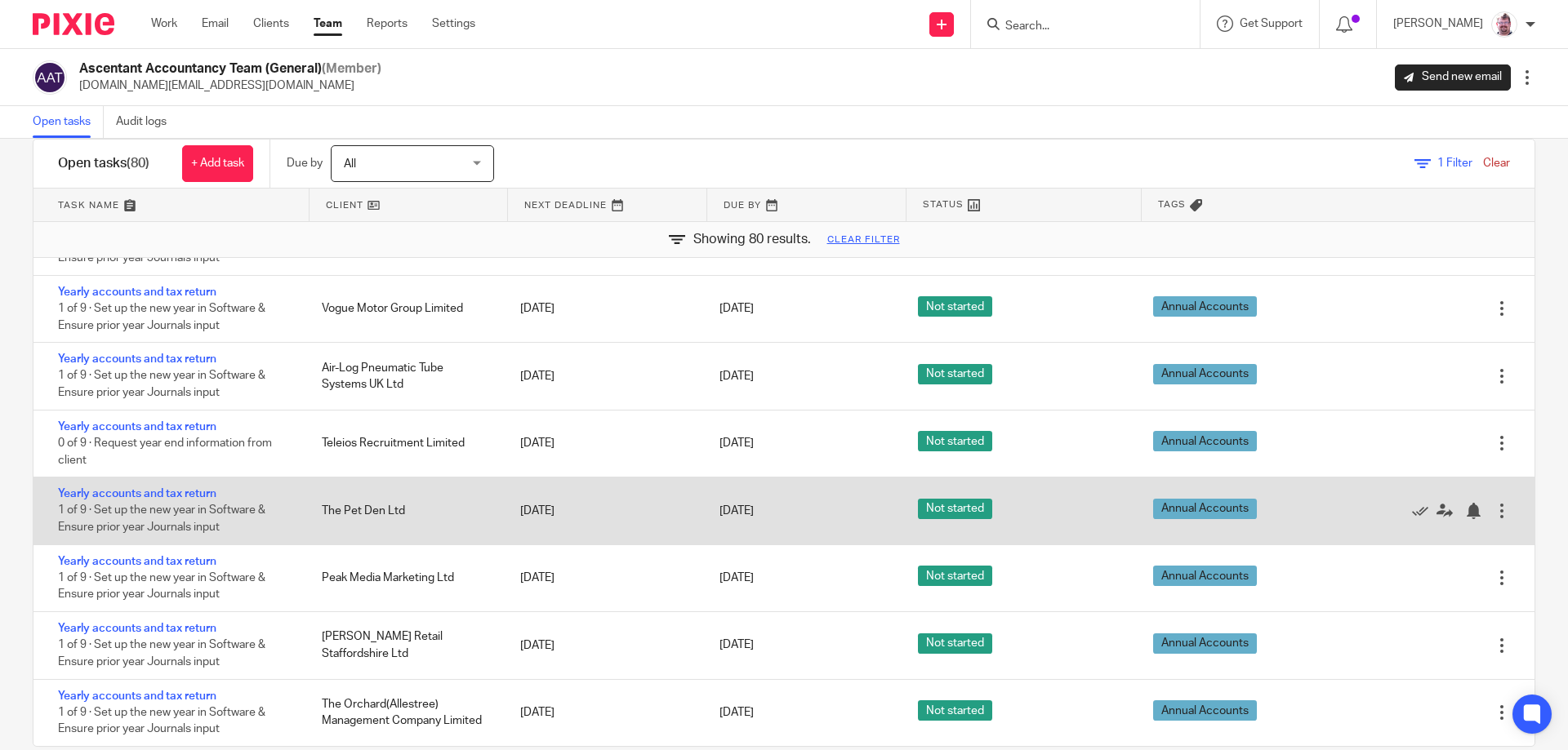
scroll to position [62, 0]
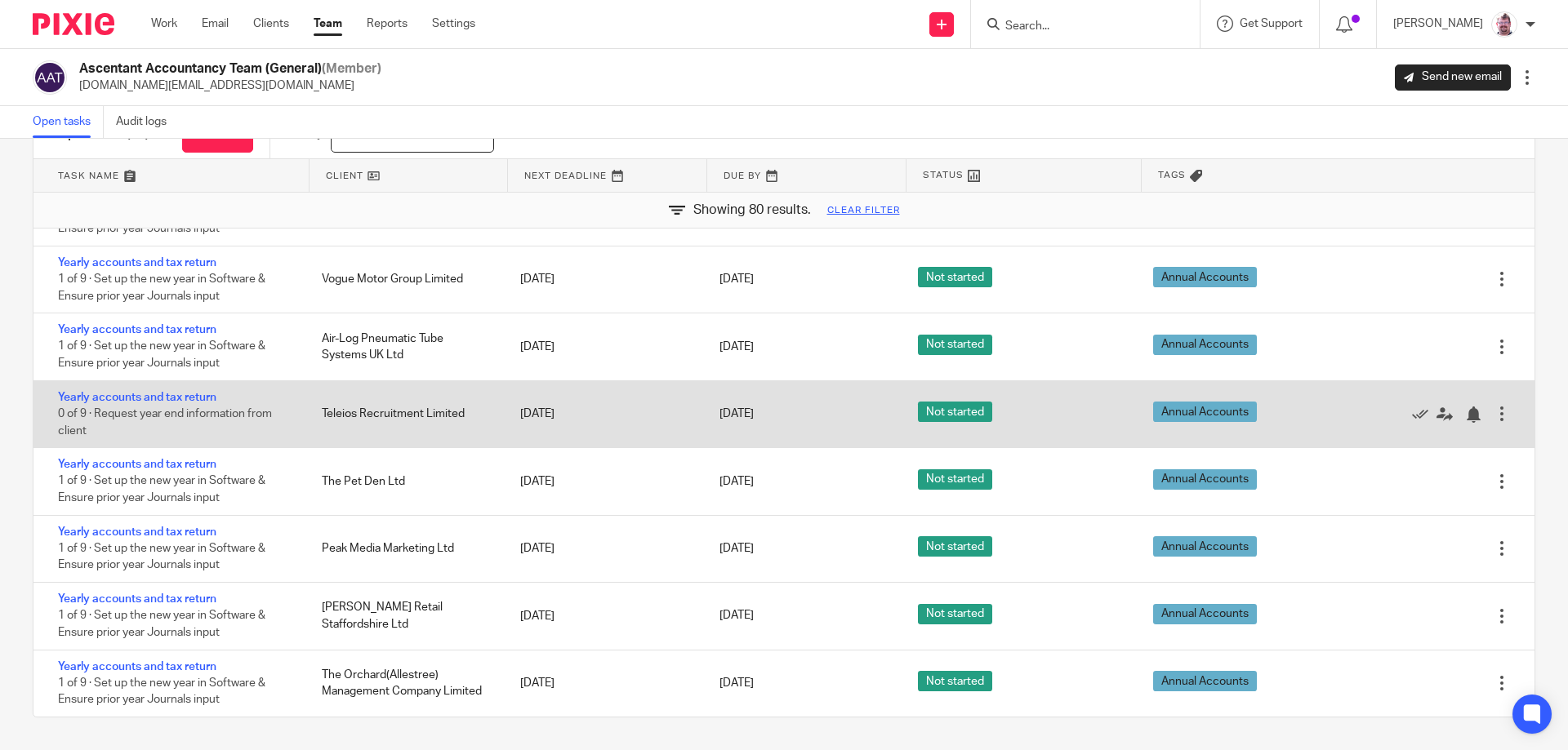
click at [413, 416] on div "Teleios Recruitment Limited" at bounding box center [404, 414] width 198 height 32
click at [389, 413] on div "Teleios Recruitment Limited" at bounding box center [404, 414] width 198 height 32
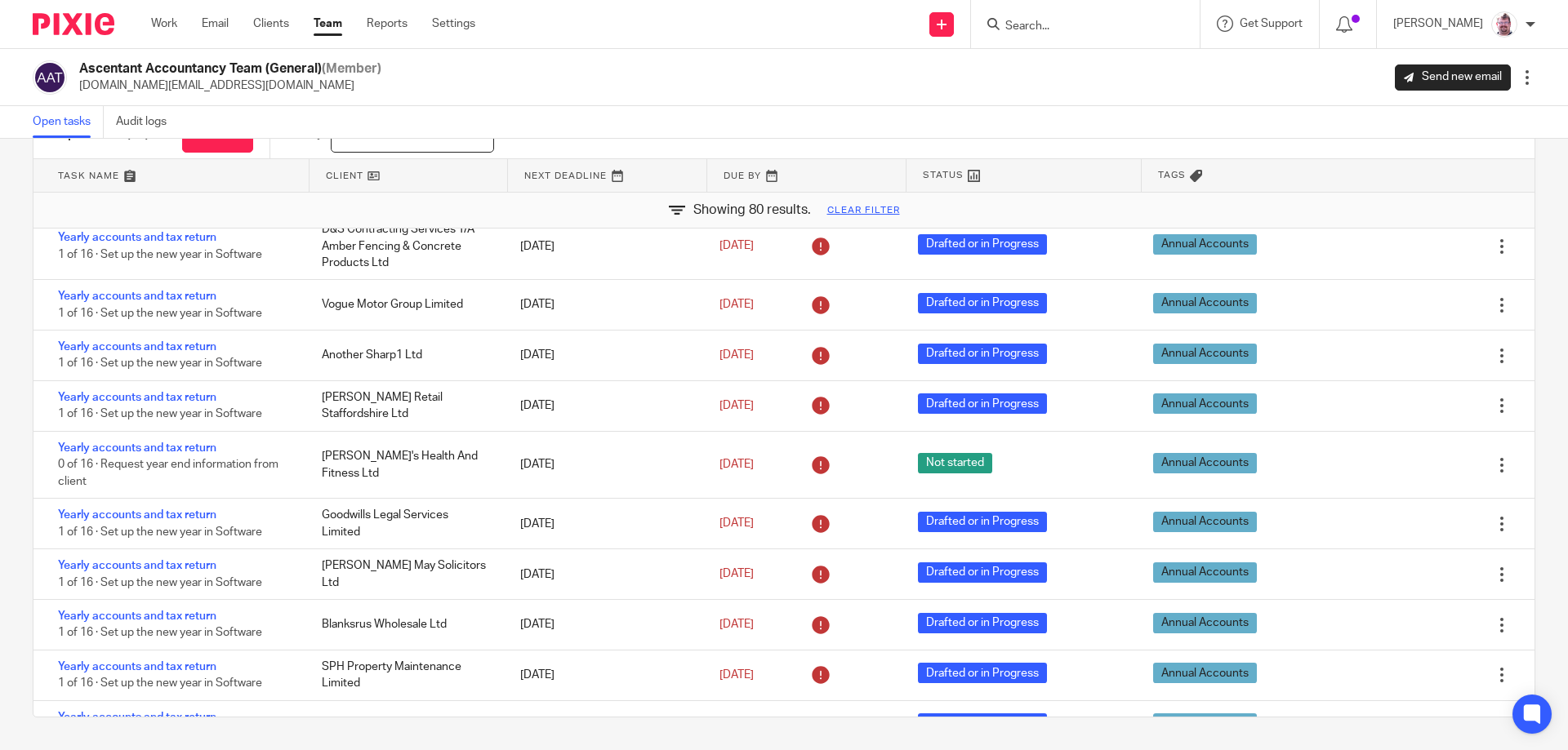
scroll to position [0, 0]
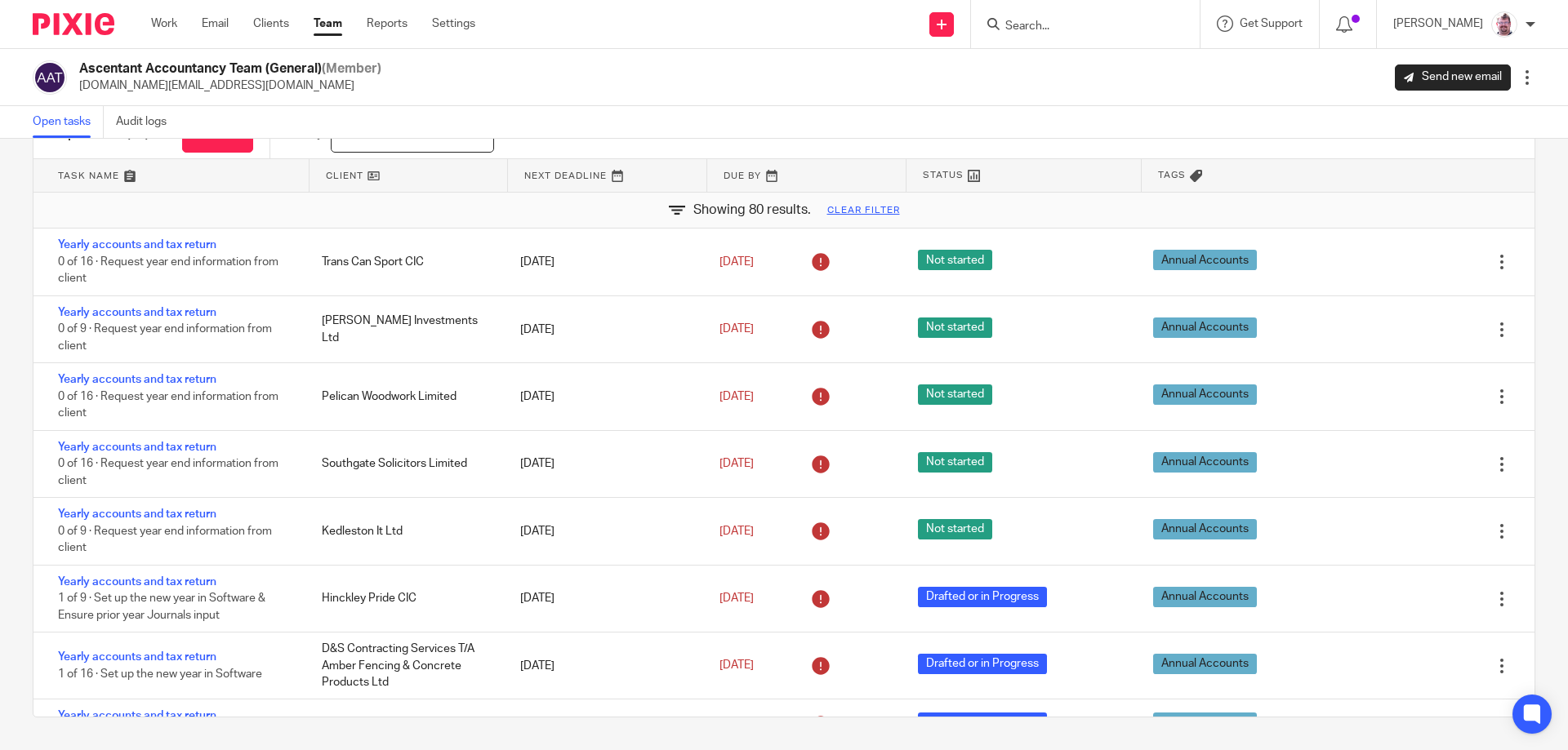
click at [1519, 71] on div at bounding box center [1527, 77] width 16 height 16
click at [1264, 119] on div "Open tasks Audit logs" at bounding box center [784, 122] width 1568 height 32
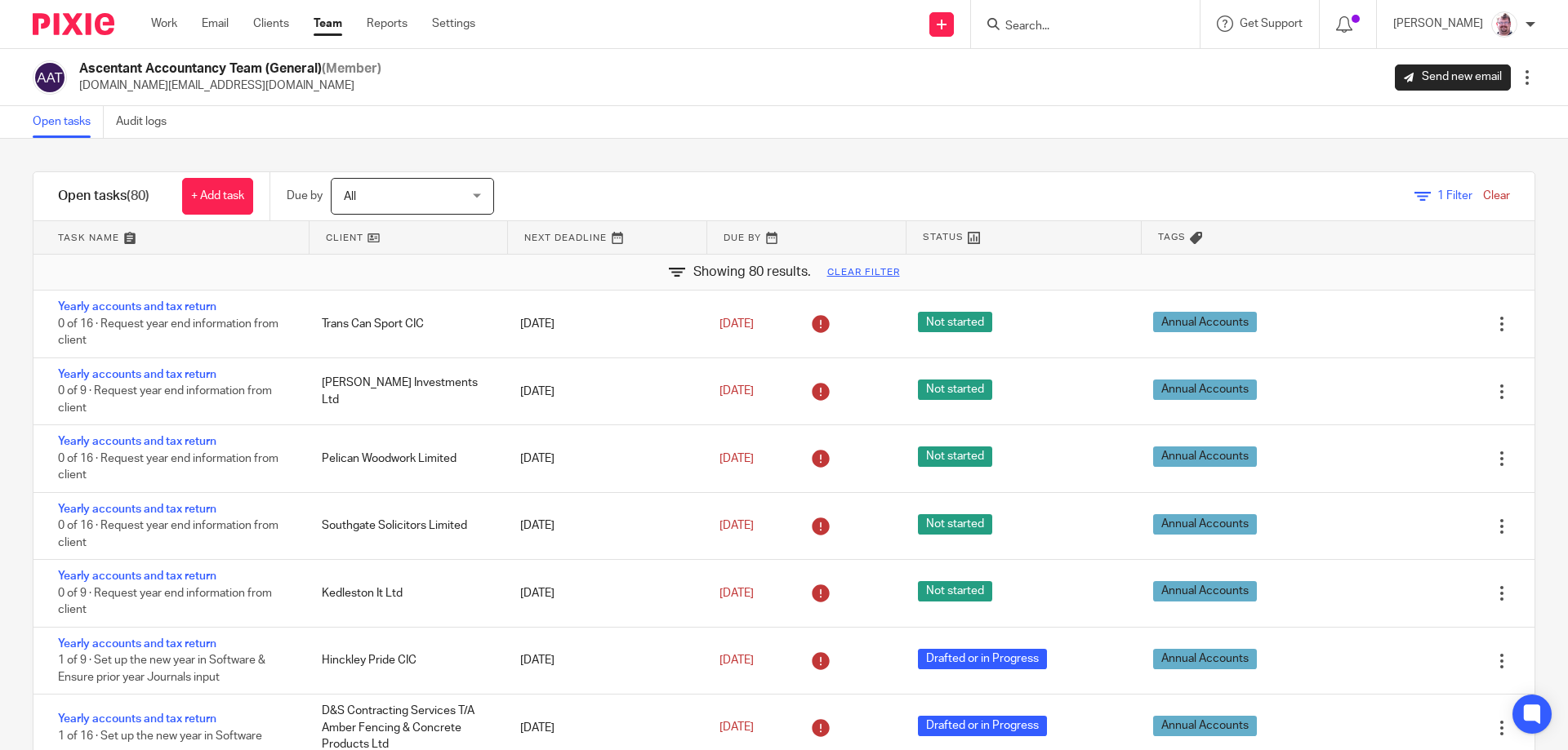
click at [328, 25] on link "Team" at bounding box center [328, 23] width 29 height 16
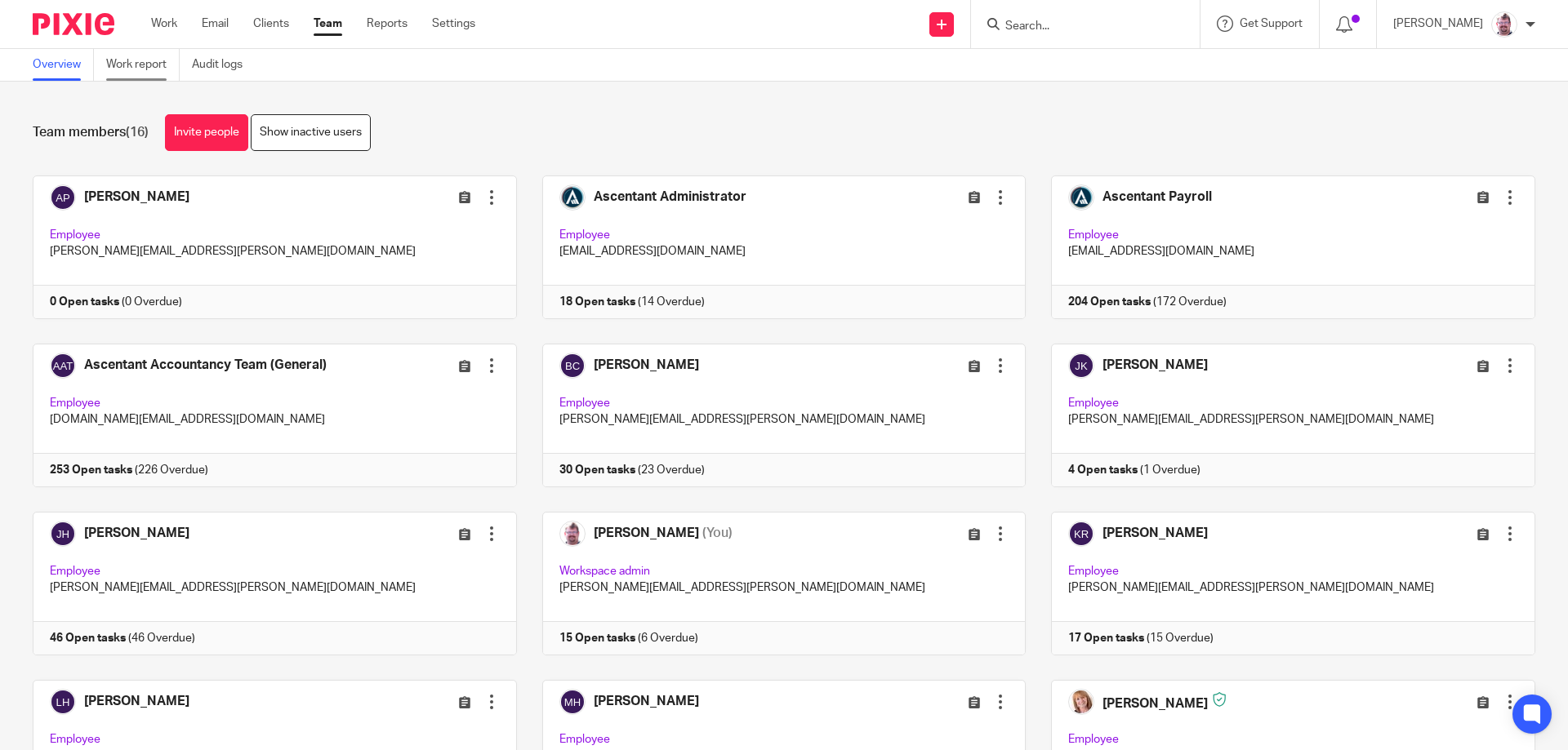
click at [144, 60] on link "Work report" at bounding box center [142, 64] width 73 height 31
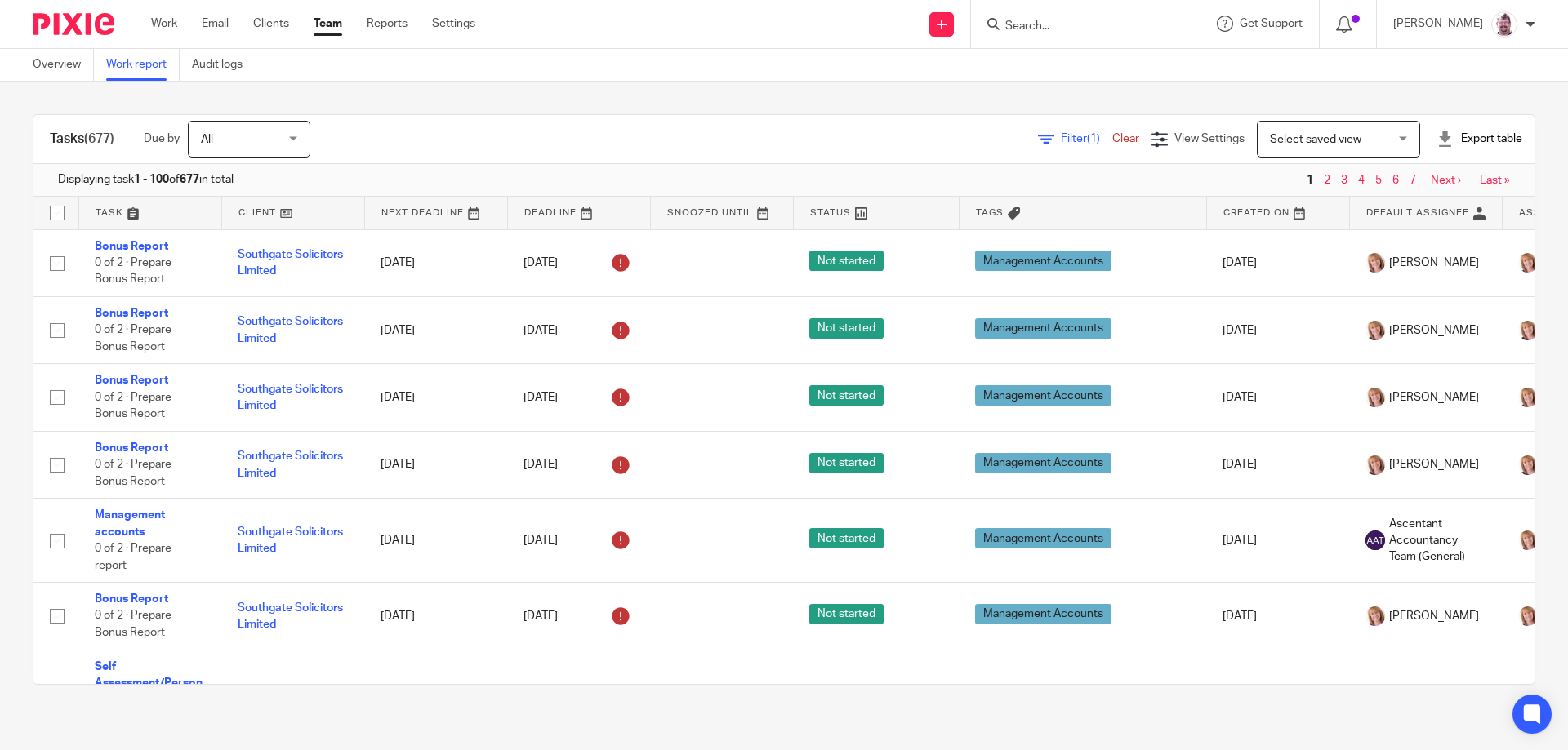
click at [1061, 140] on span "Filter (1)" at bounding box center [1087, 139] width 51 height 11
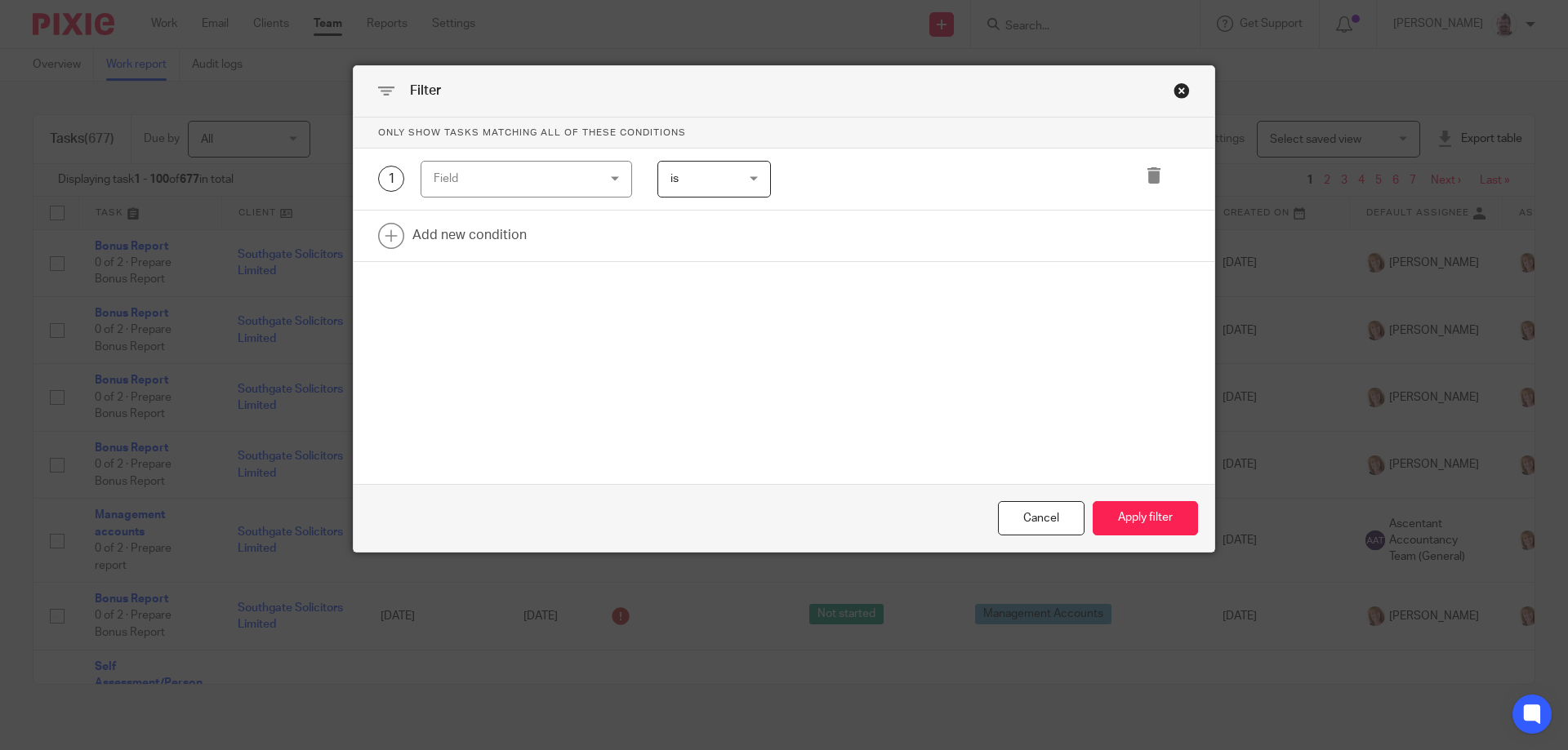
click at [621, 179] on div "Field" at bounding box center [526, 179] width 212 height 37
click at [596, 179] on div "Field" at bounding box center [526, 179] width 212 height 37
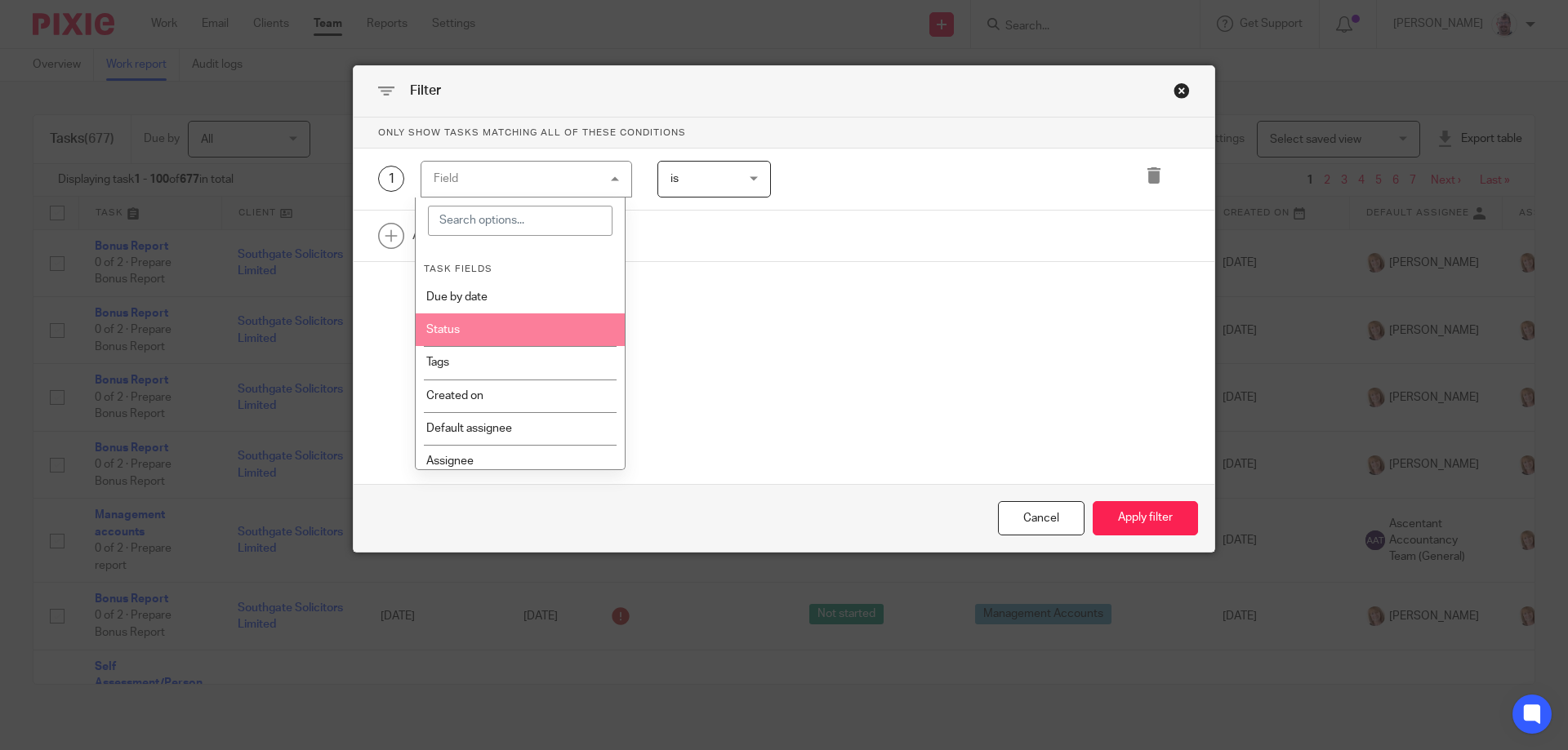
click at [526, 333] on li "Status" at bounding box center [520, 330] width 210 height 32
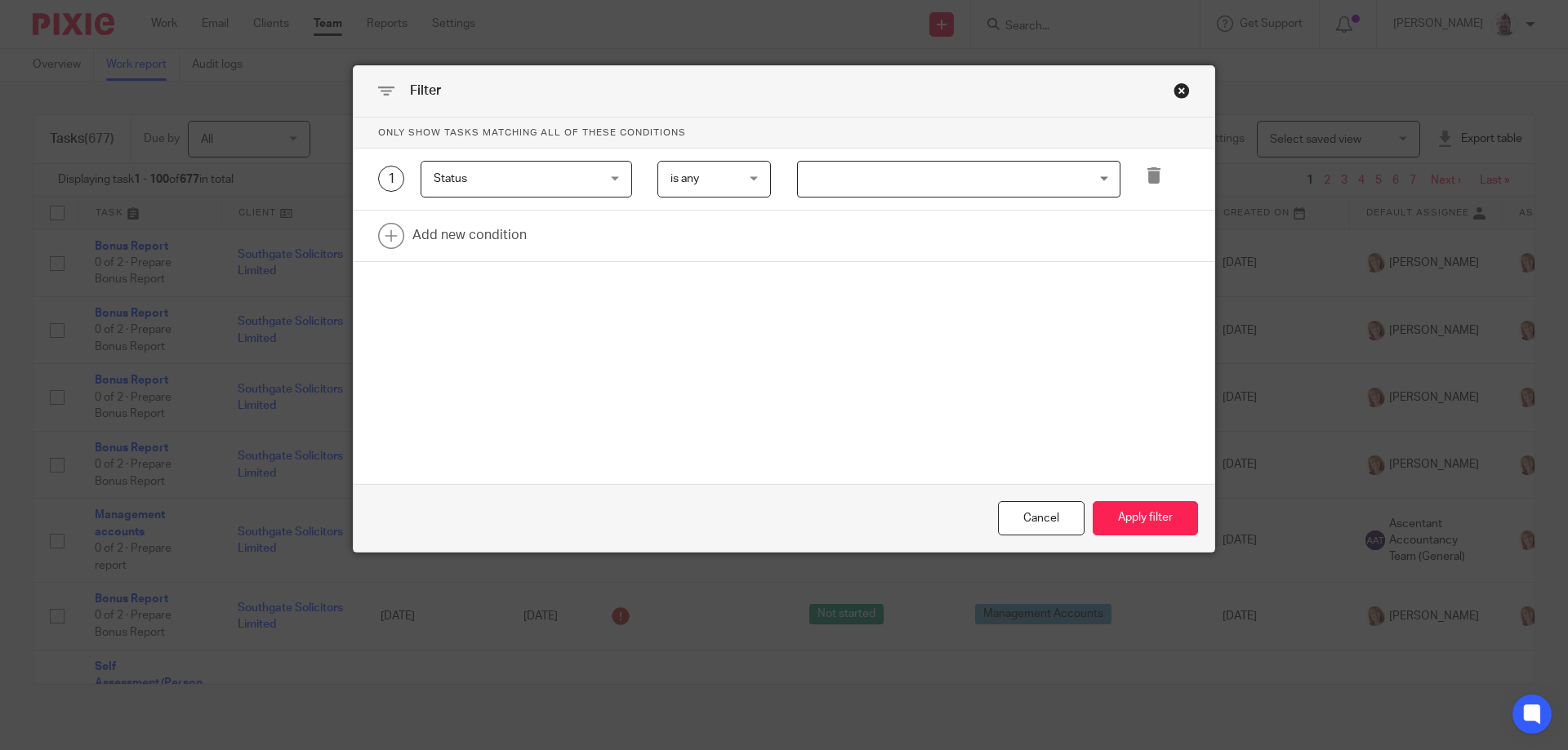
click at [565, 177] on span "Status" at bounding box center [512, 179] width 157 height 34
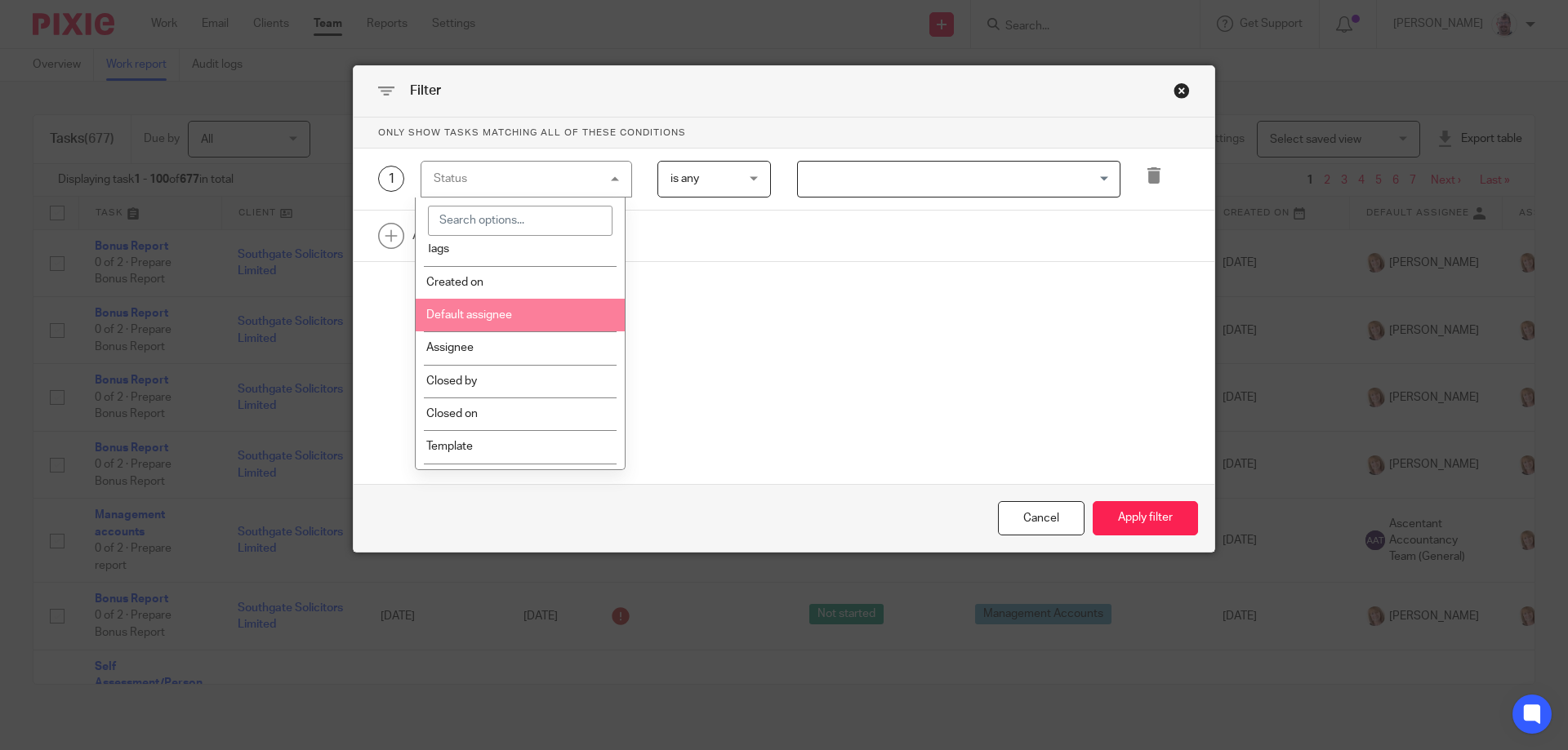
scroll to position [136, 0]
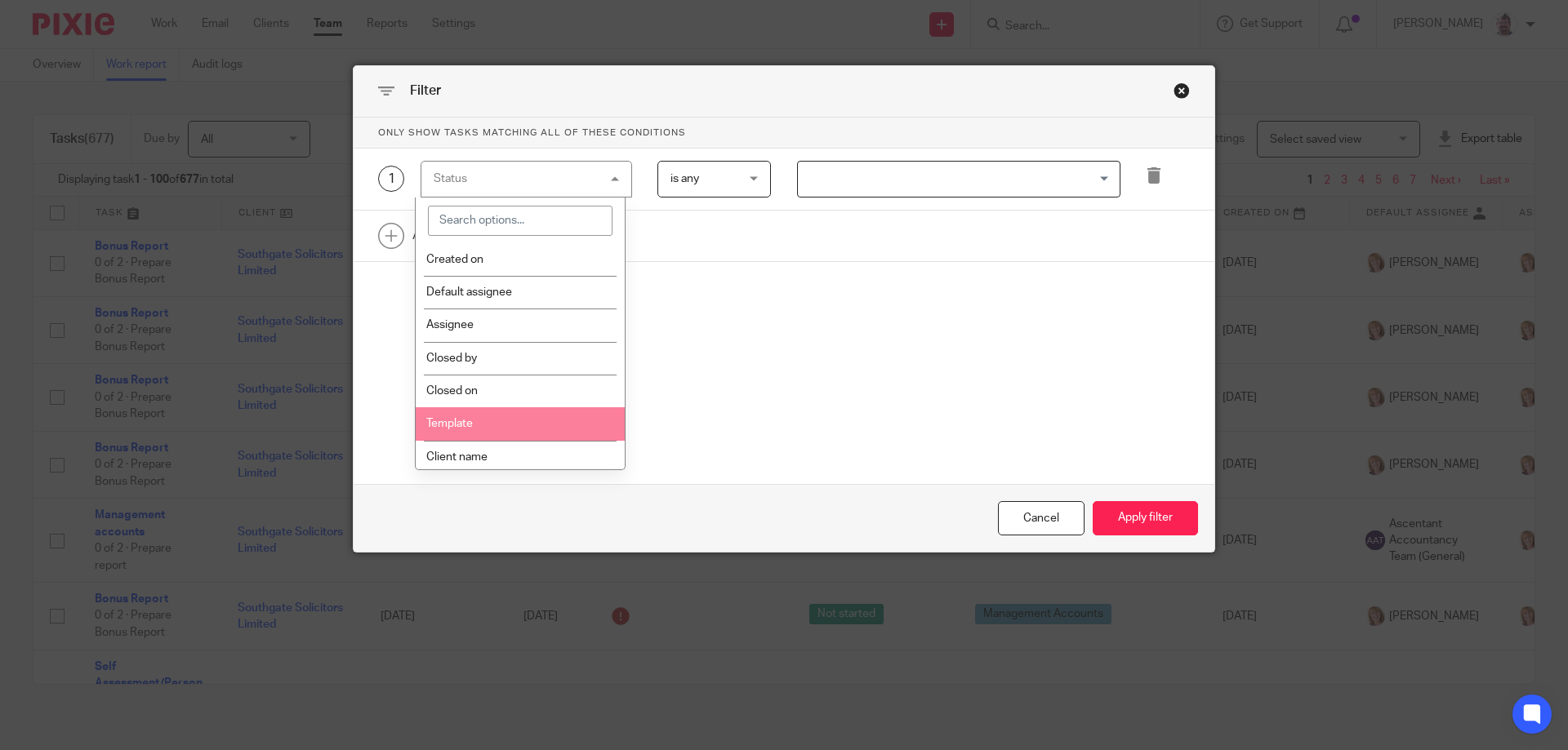
click at [514, 417] on li "Template" at bounding box center [520, 424] width 210 height 32
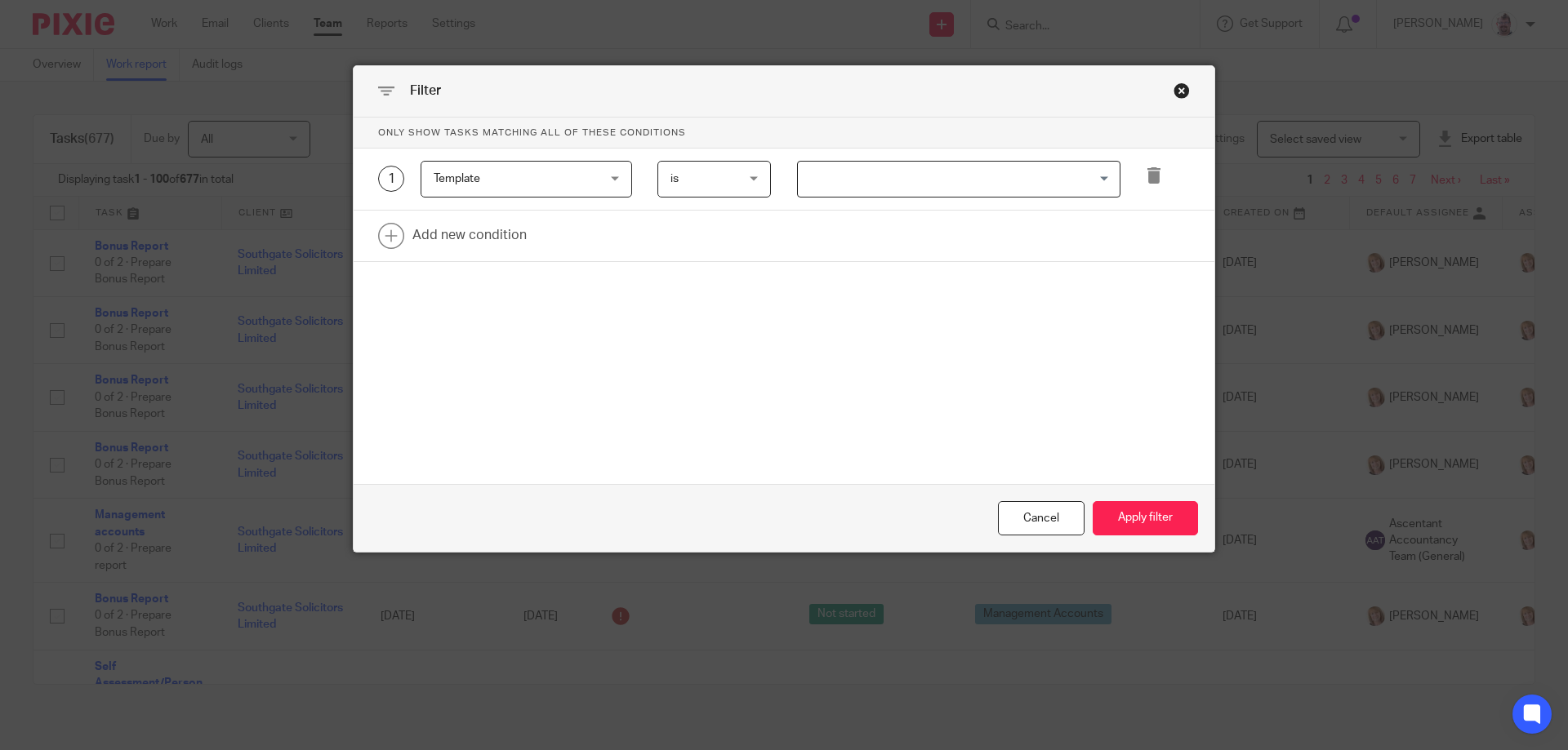
click at [915, 179] on input "Search for option" at bounding box center [955, 179] width 311 height 29
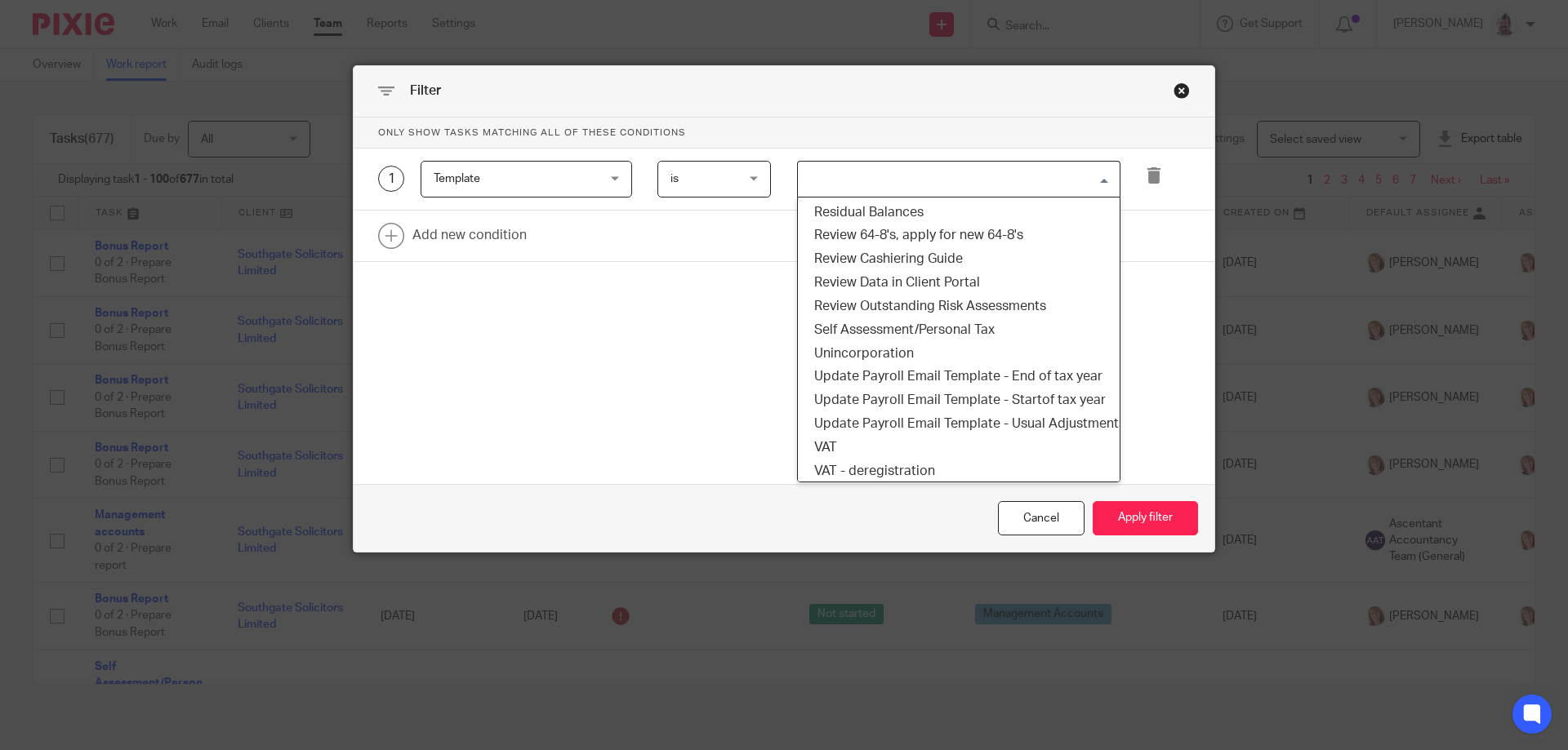
scroll to position [1737, 0]
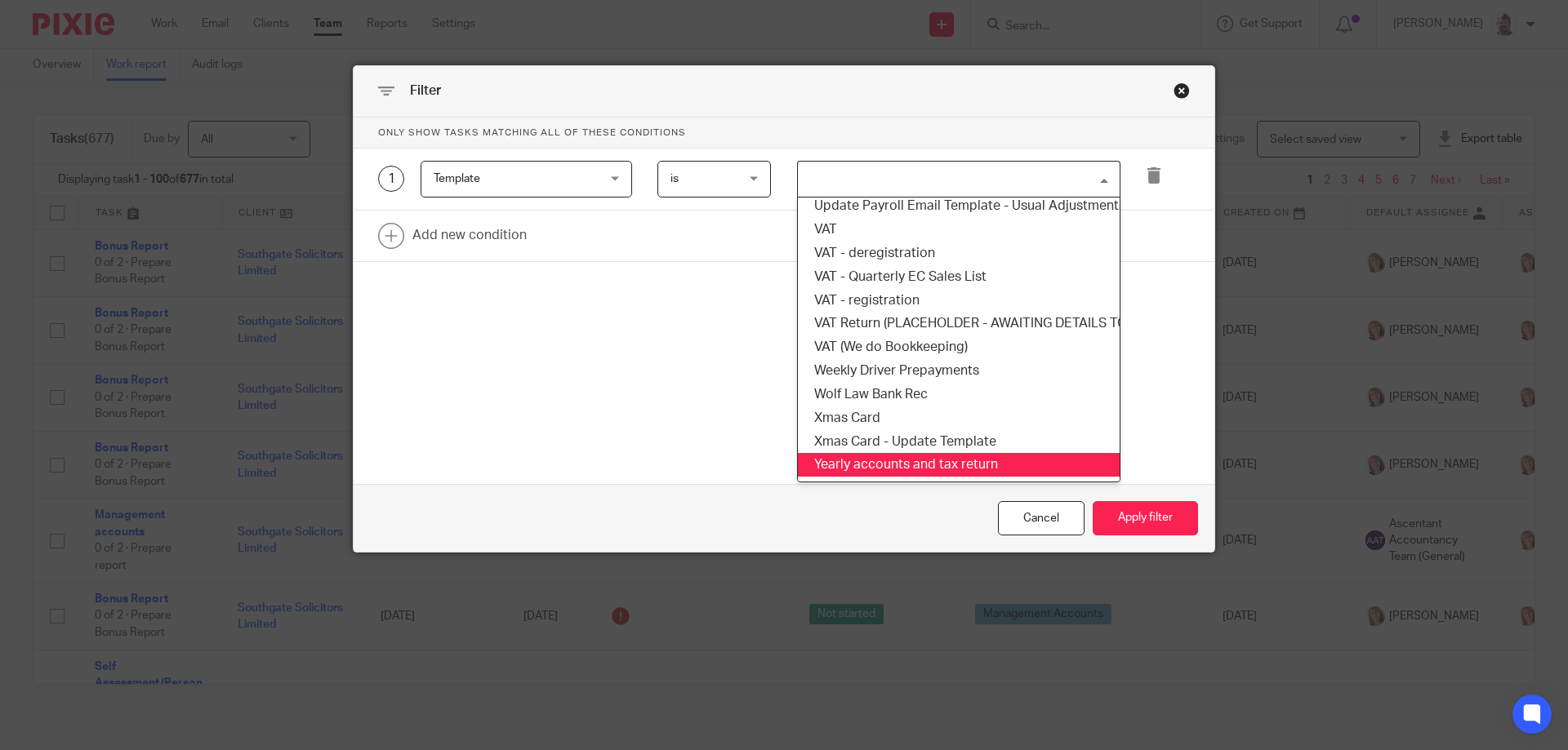
click at [965, 454] on li "Yearly accounts and tax return" at bounding box center [959, 465] width 322 height 24
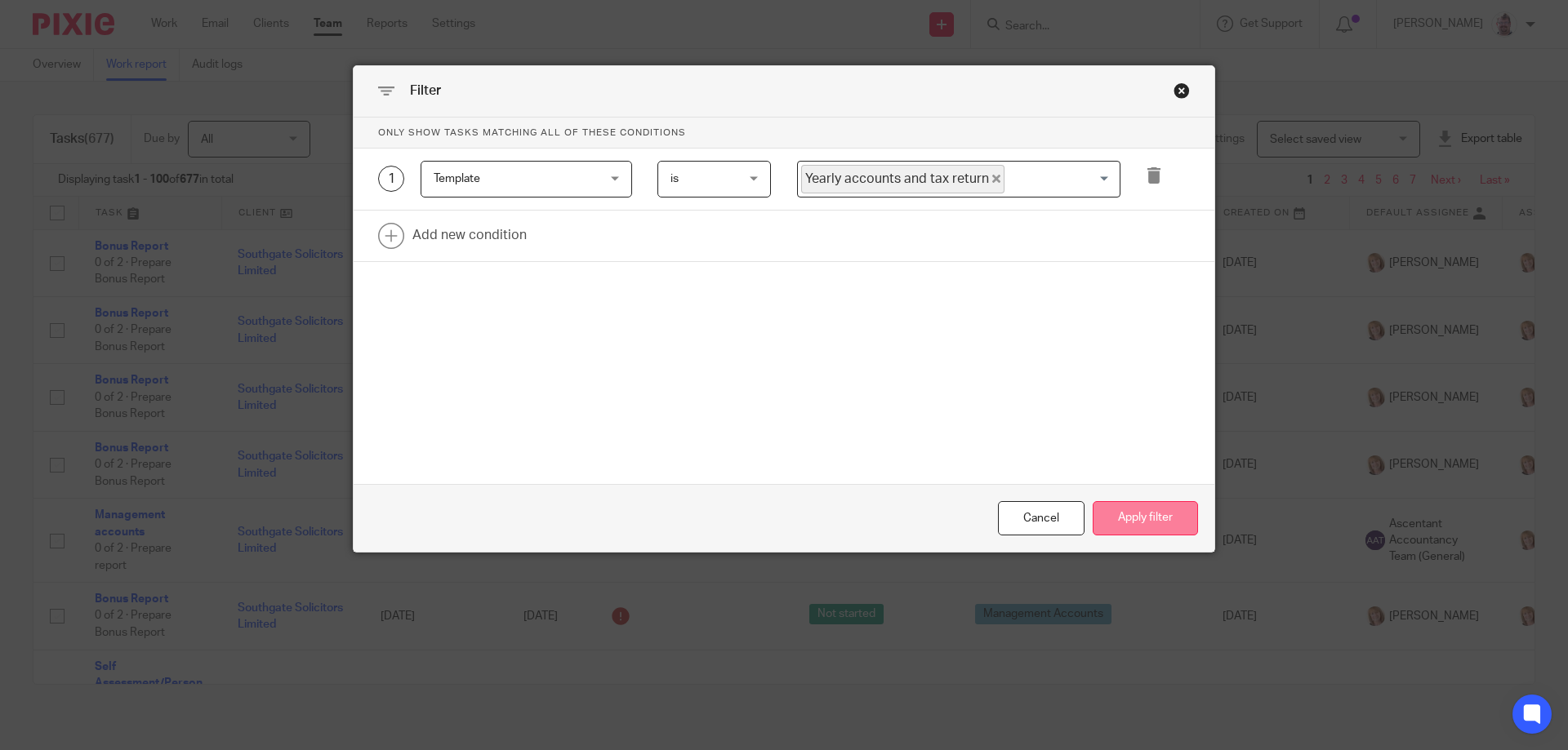
click at [1151, 516] on button "Apply filter" at bounding box center [1145, 518] width 106 height 35
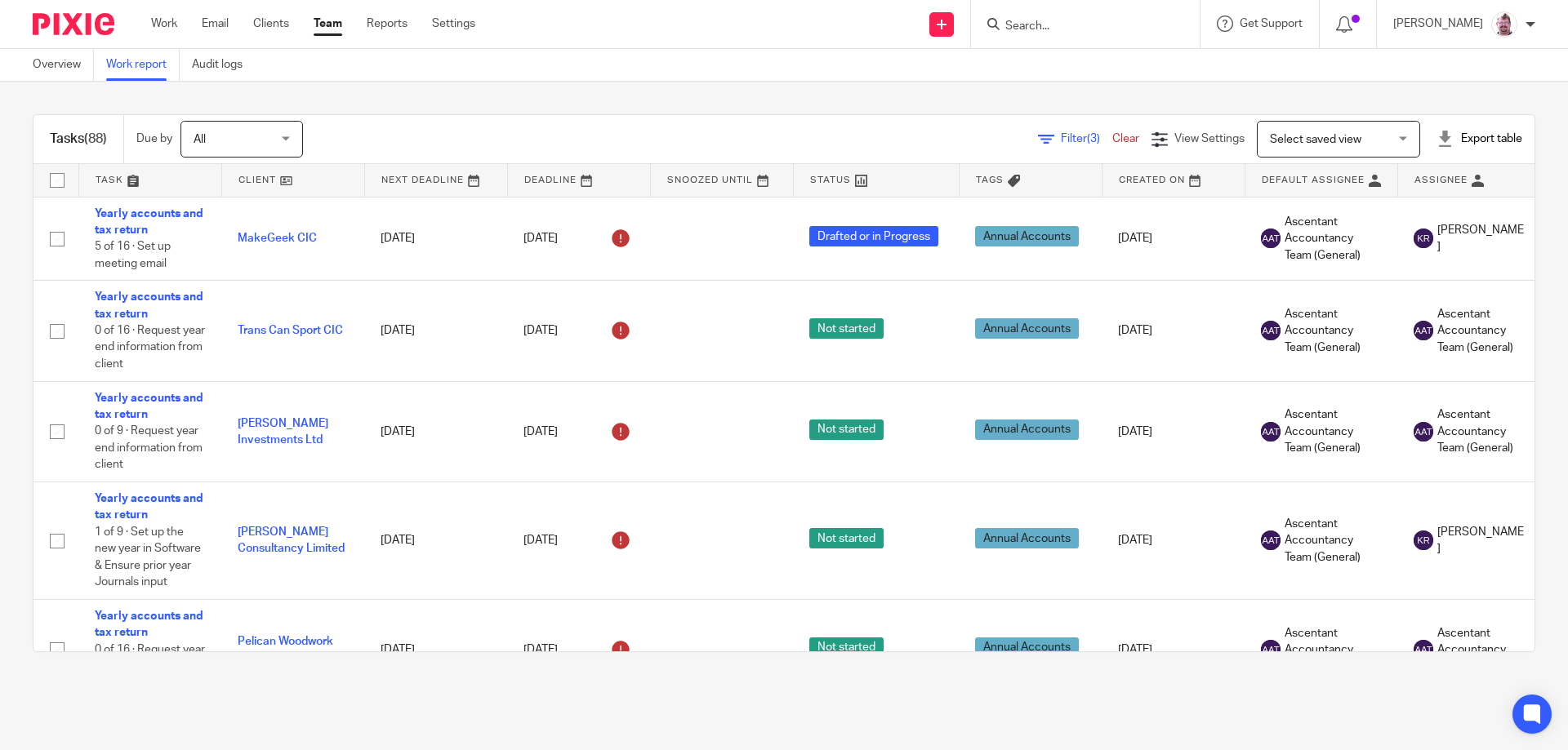
click at [1061, 143] on span "Filter (3)" at bounding box center [1087, 139] width 51 height 11
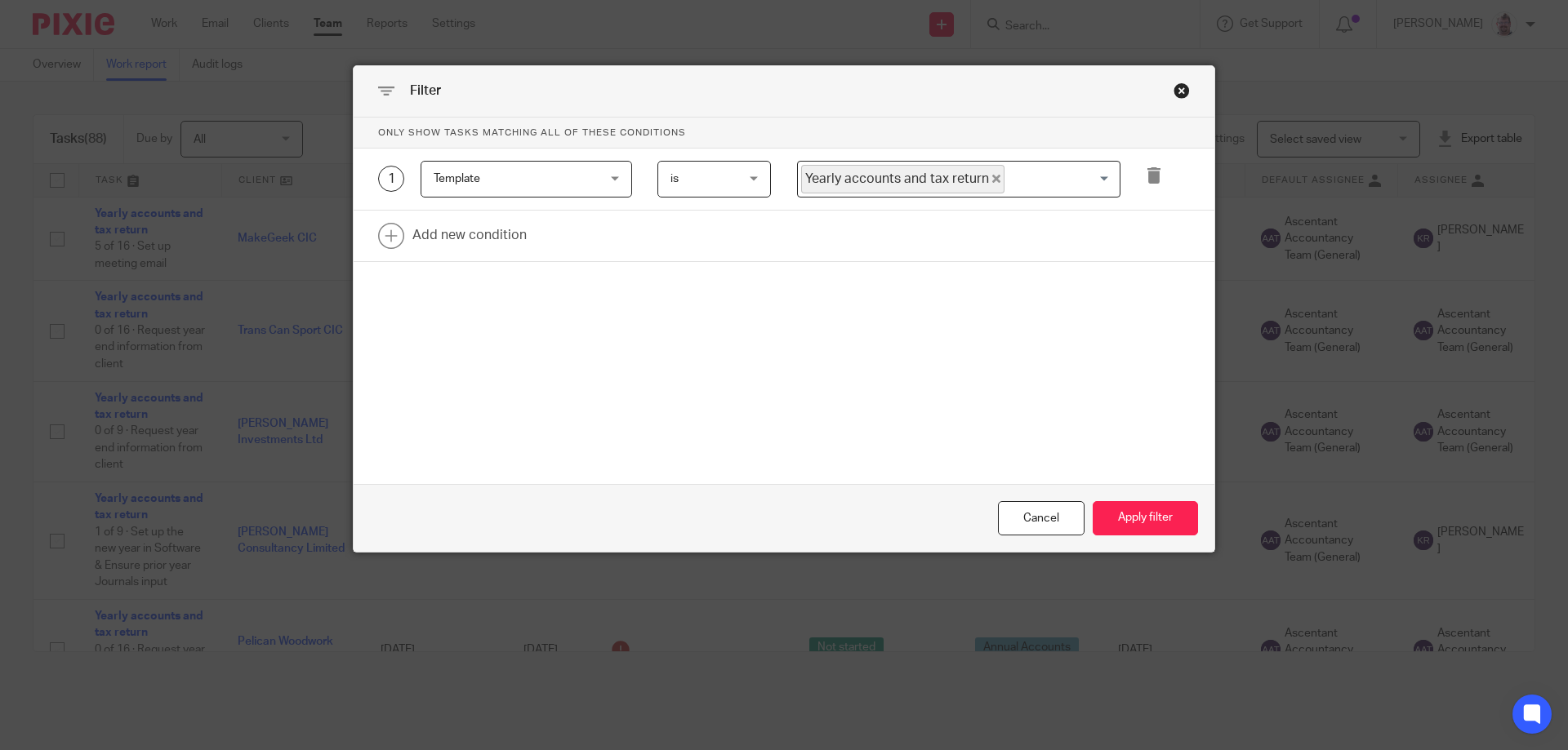
click at [624, 448] on form "Only show tasks matching all of these conditions 1 Template Template Task field…" at bounding box center [784, 334] width 861 height 436
click at [1105, 510] on button "Apply filter" at bounding box center [1145, 518] width 106 height 35
